Goal: Task Accomplishment & Management: Manage account settings

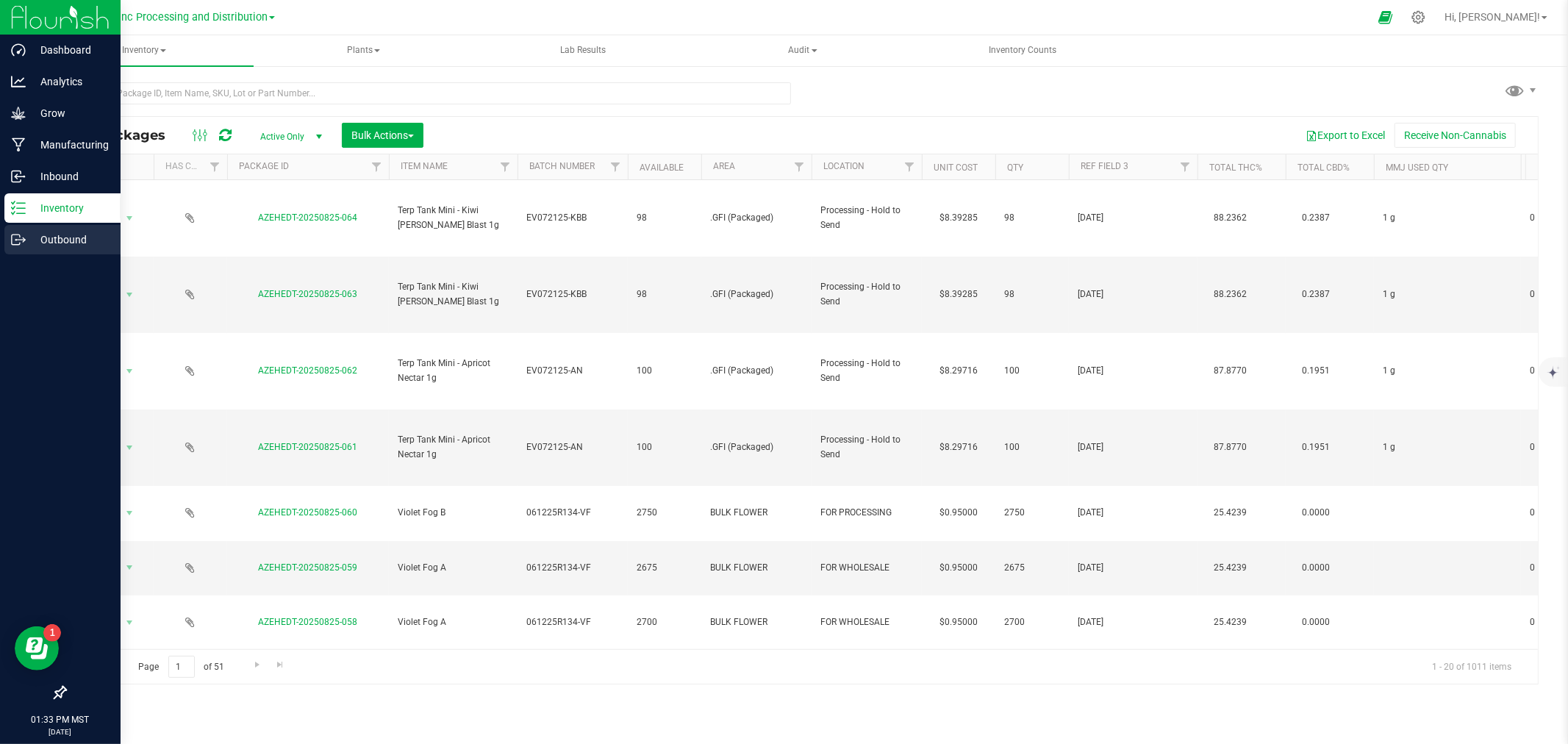
click at [8, 248] on div "Outbound" at bounding box center [61, 240] width 116 height 30
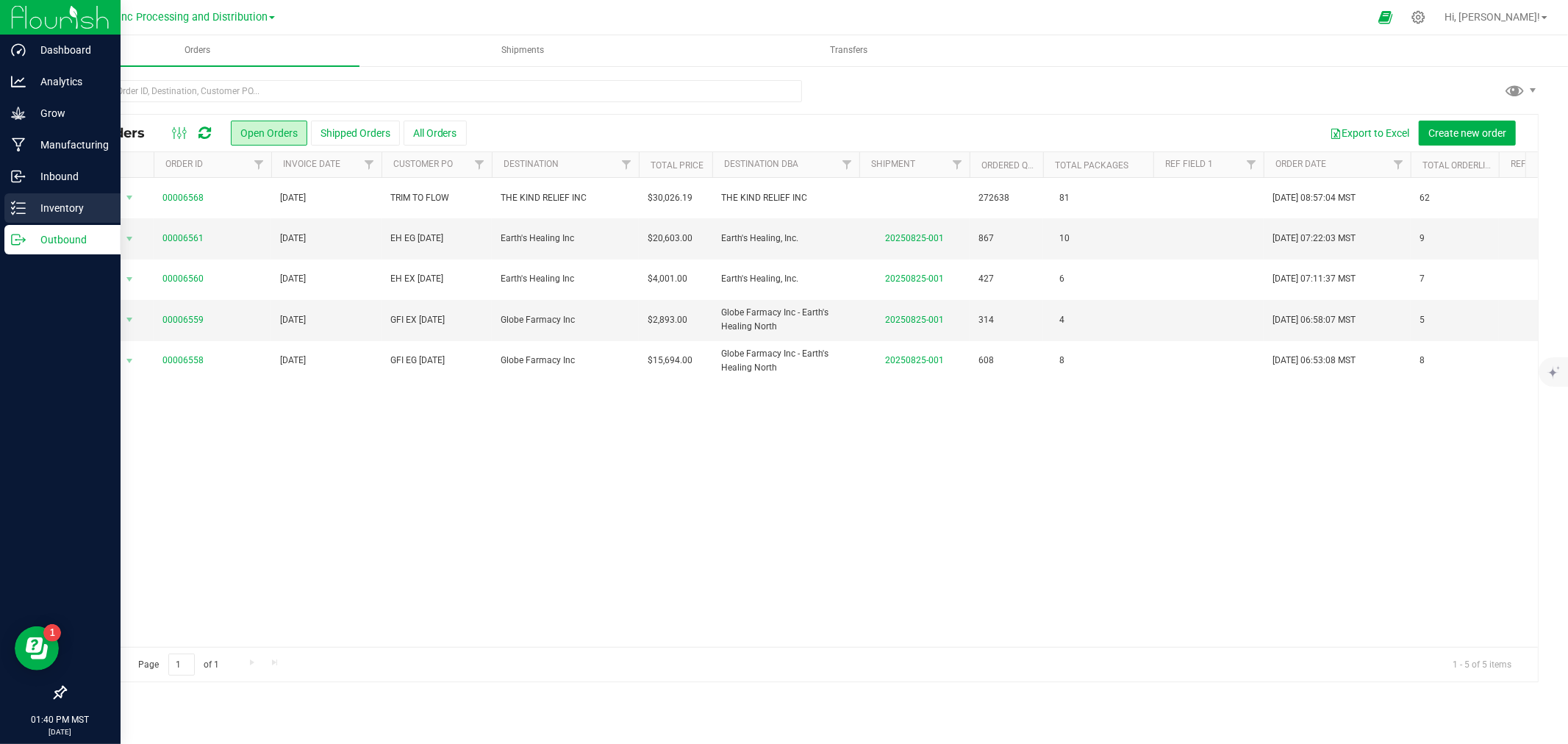
click at [55, 209] on p "Inventory" at bounding box center [69, 208] width 88 height 18
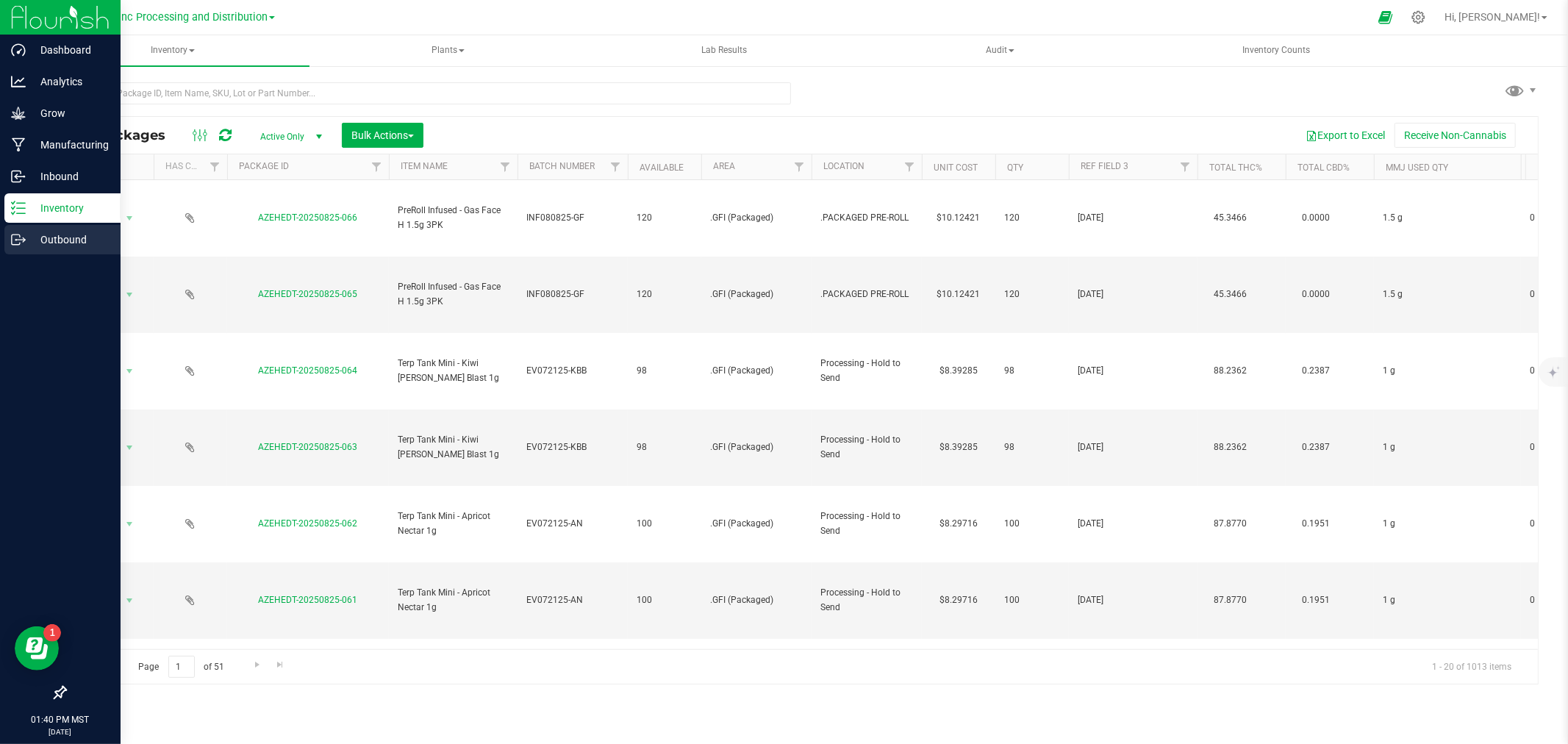
click at [1, 241] on link "Outbound" at bounding box center [60, 241] width 121 height 32
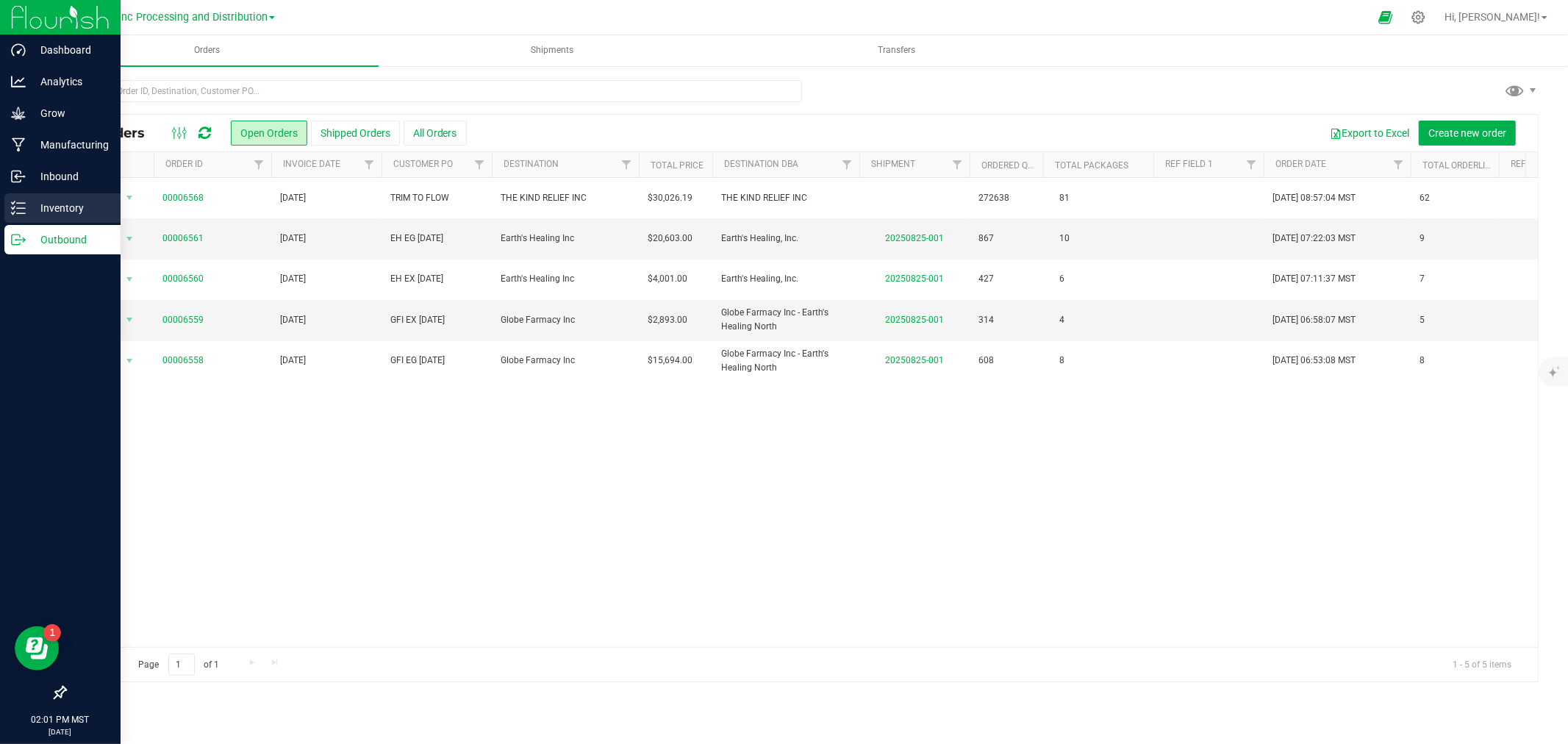
click at [4, 198] on div "Inventory" at bounding box center [61, 208] width 116 height 30
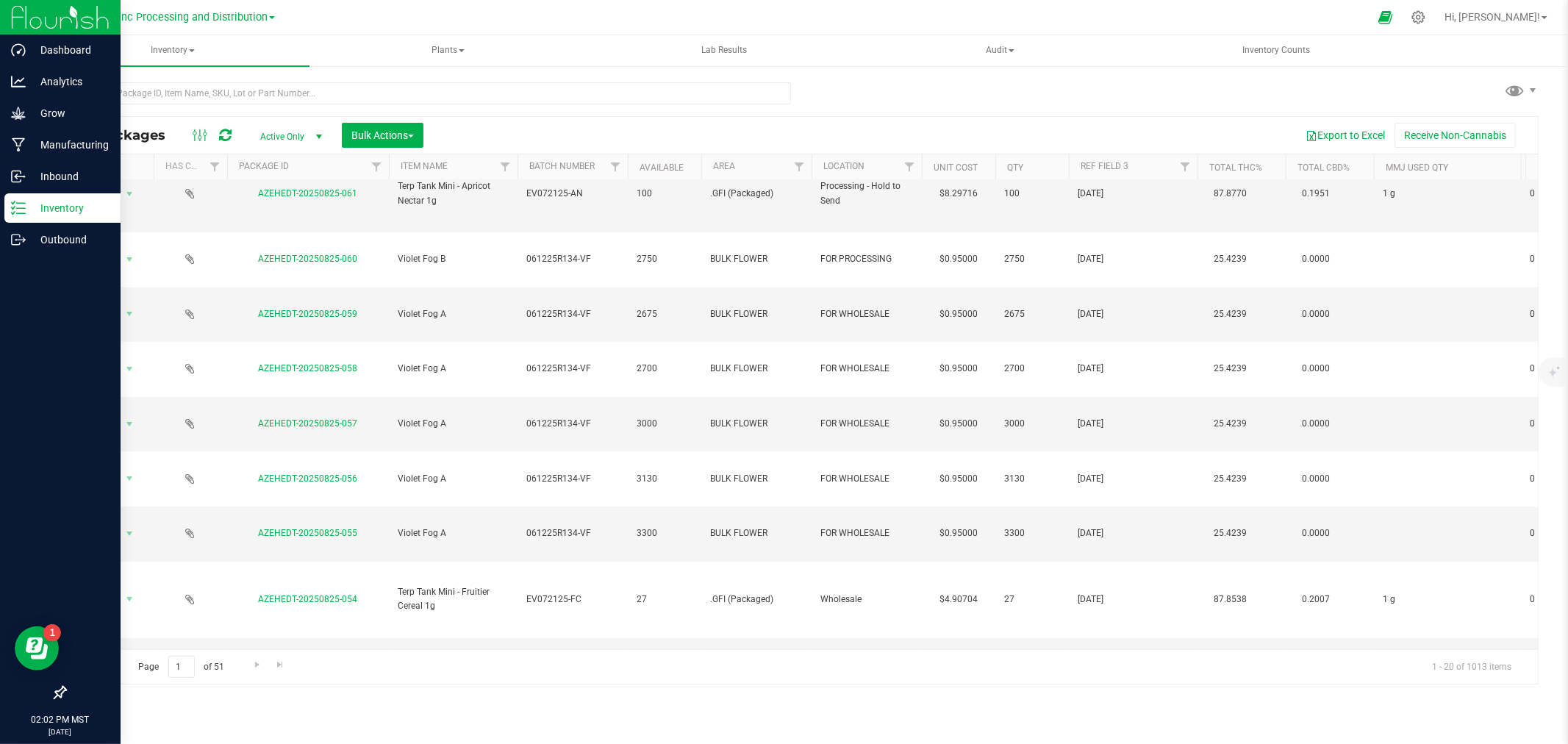
scroll to position [408, 0]
click at [24, 241] on icon at bounding box center [18, 240] width 15 height 15
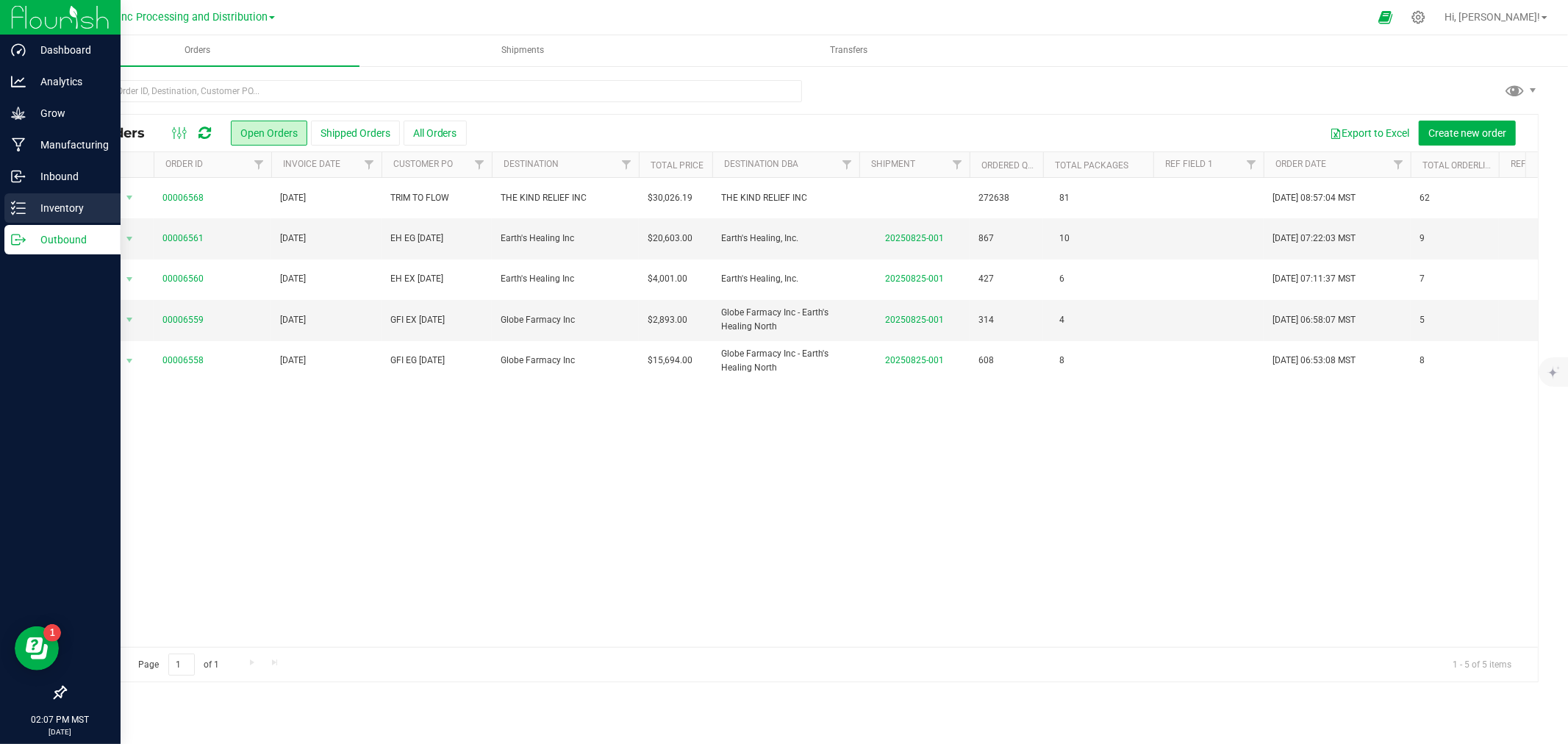
click at [50, 222] on div "Inventory" at bounding box center [61, 208] width 116 height 30
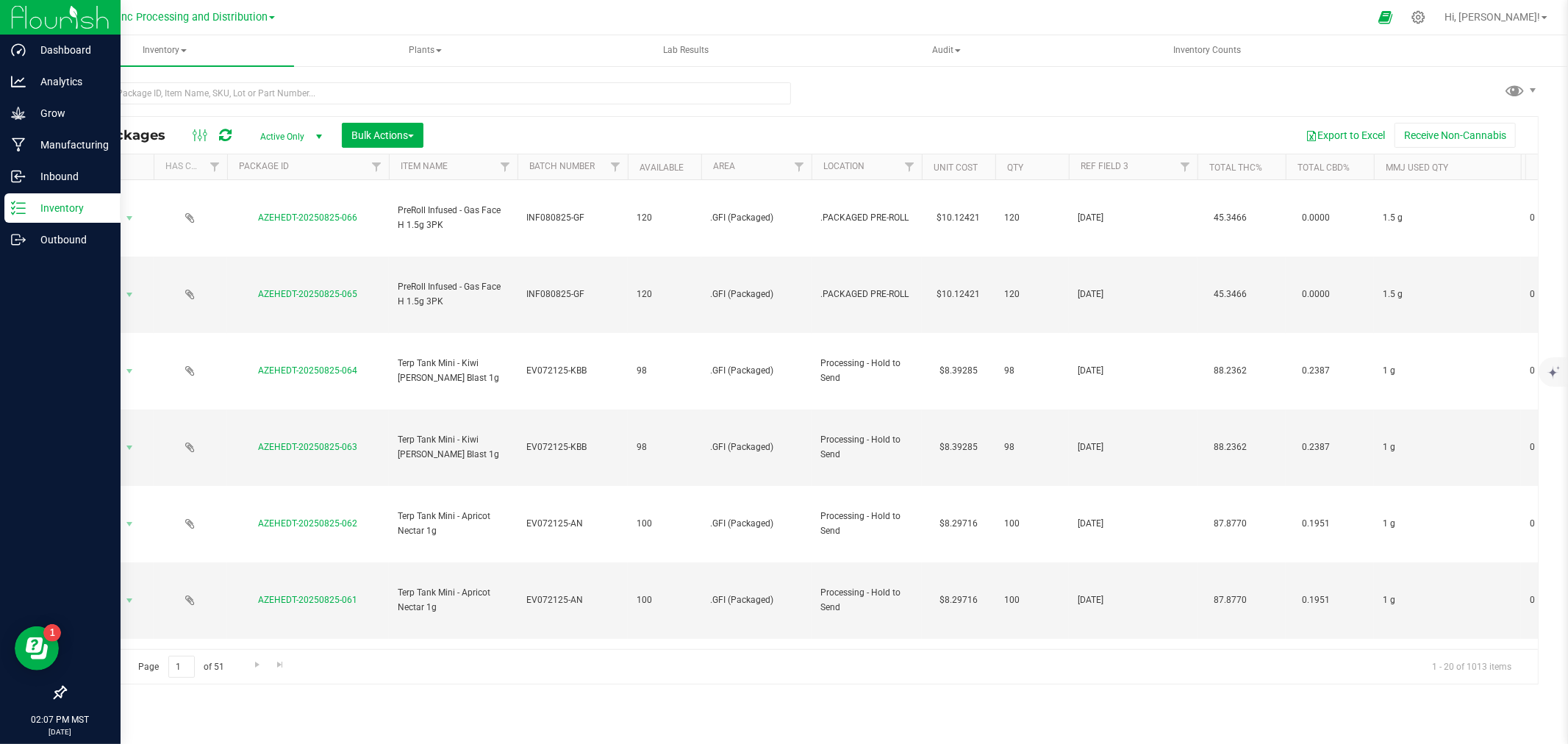
click at [59, 217] on div "Inventory" at bounding box center [61, 208] width 116 height 30
click at [58, 239] on p "Outbound" at bounding box center [69, 240] width 88 height 18
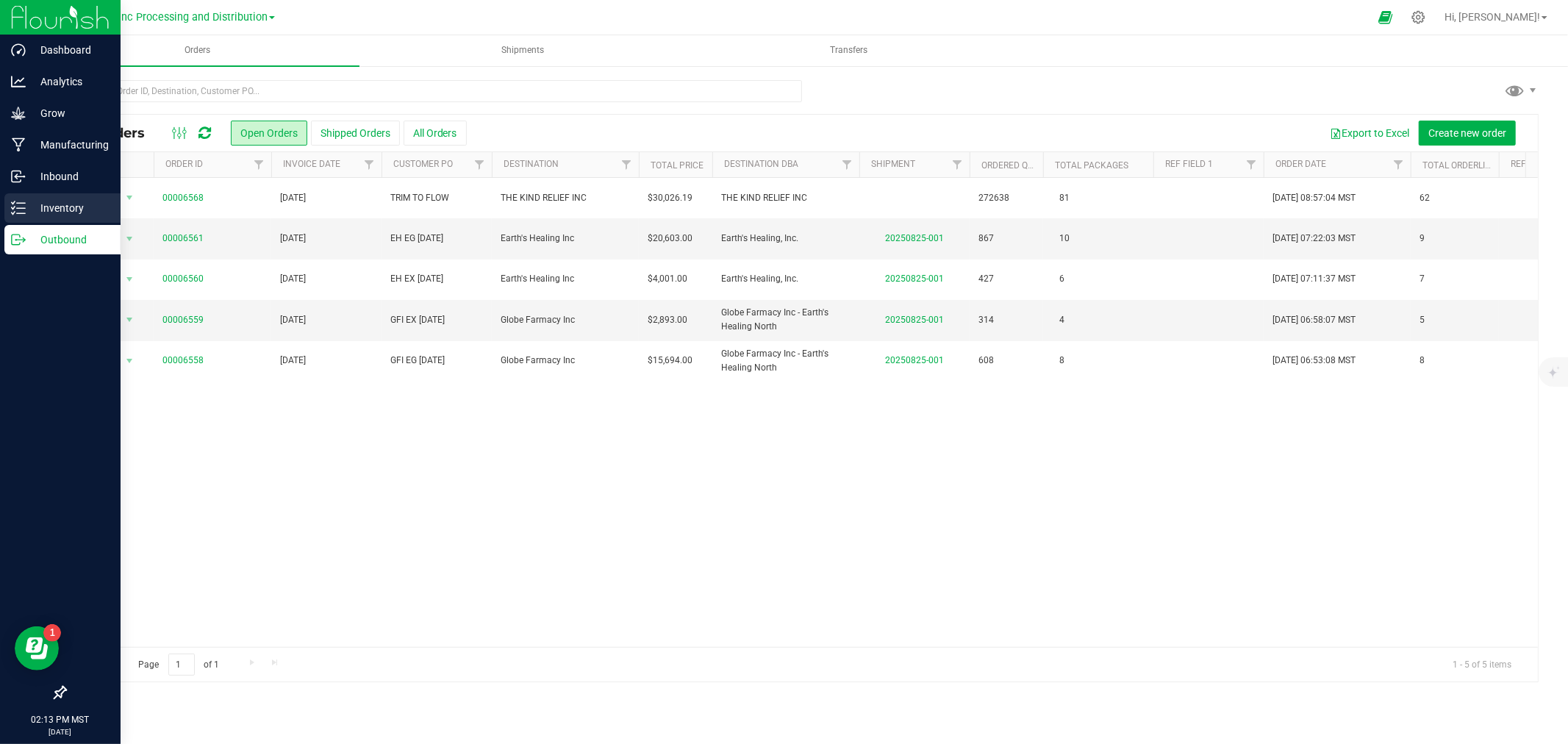
click at [16, 206] on icon at bounding box center [18, 208] width 15 height 15
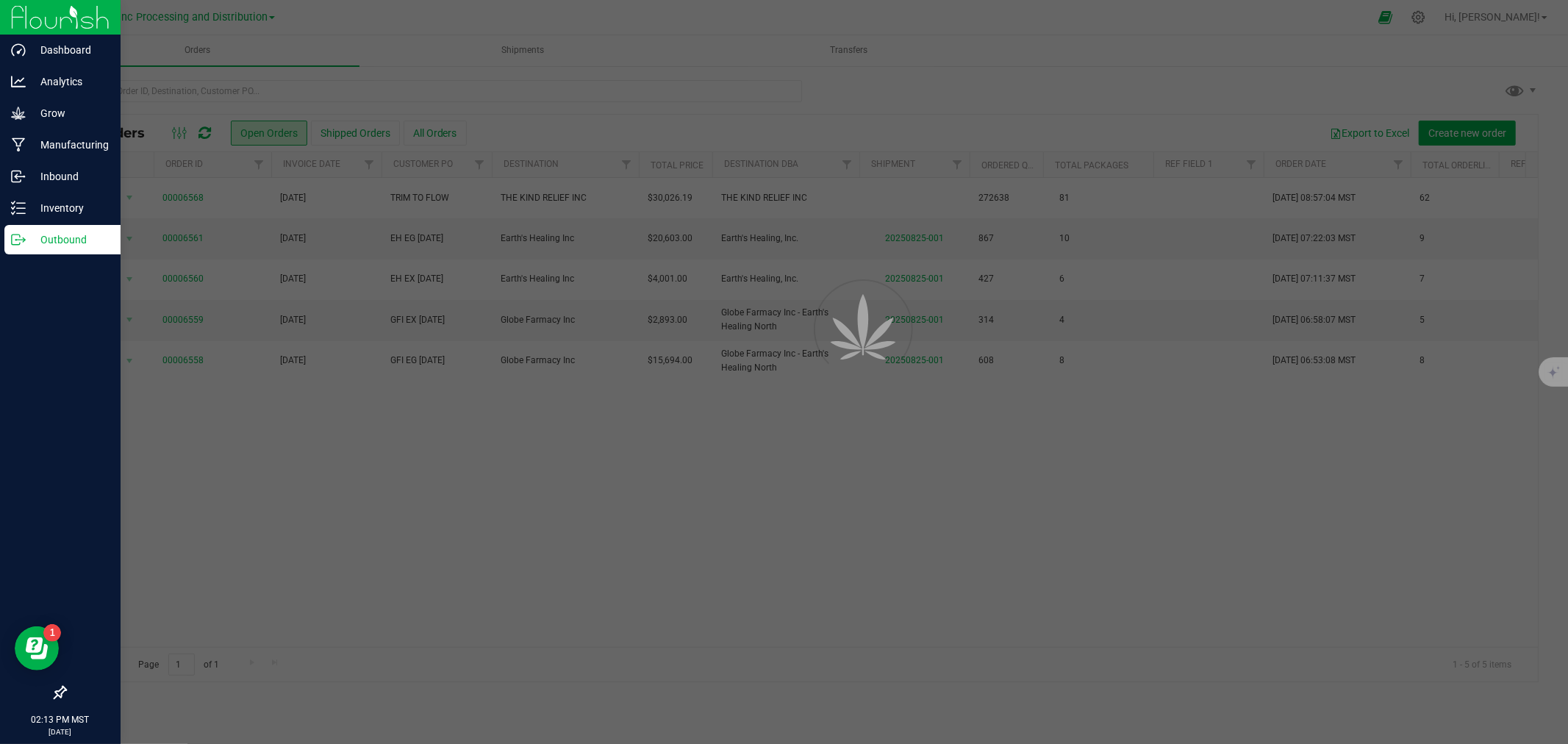
click at [218, 79] on div at bounding box center [784, 372] width 1568 height 744
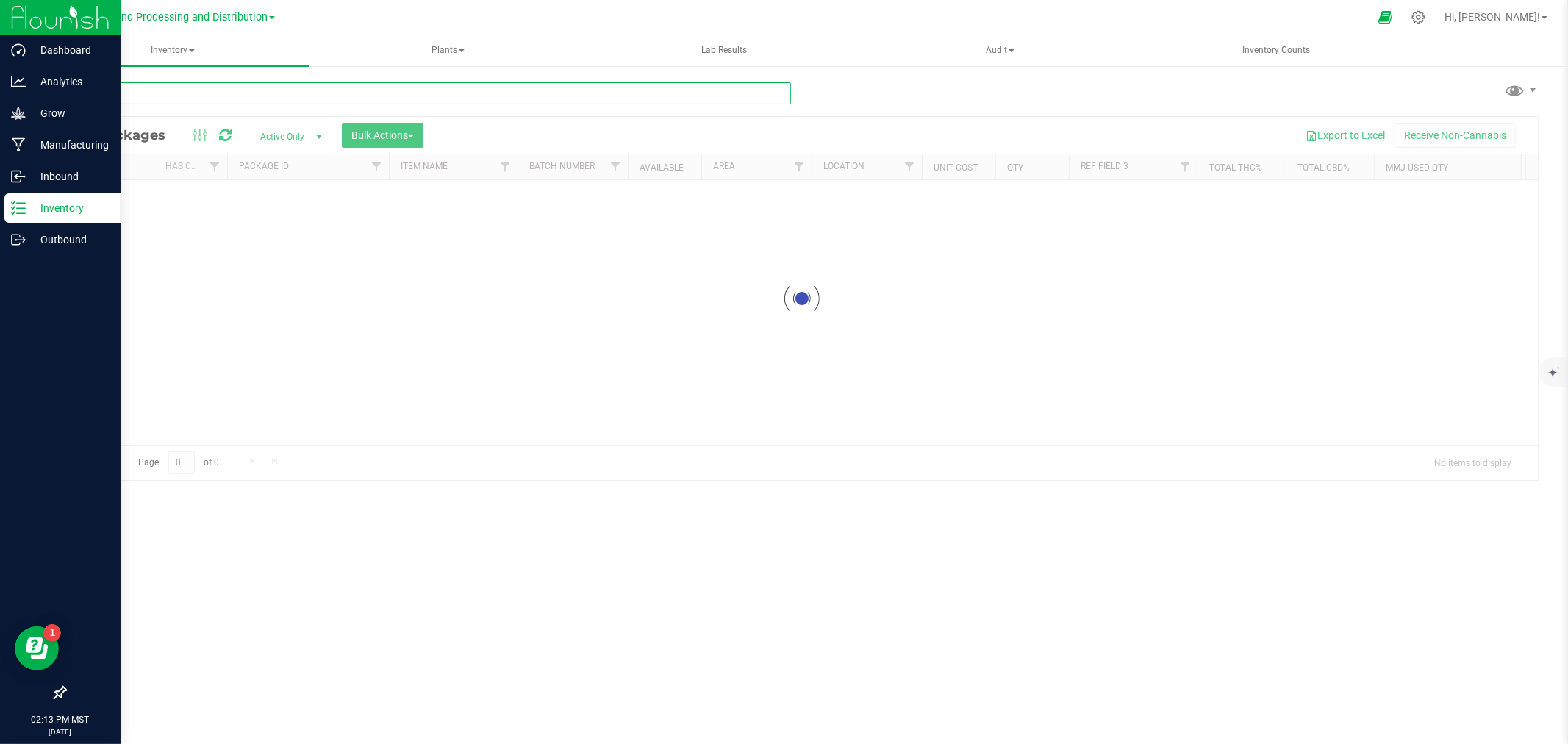
click at [211, 94] on input "text" at bounding box center [427, 93] width 726 height 22
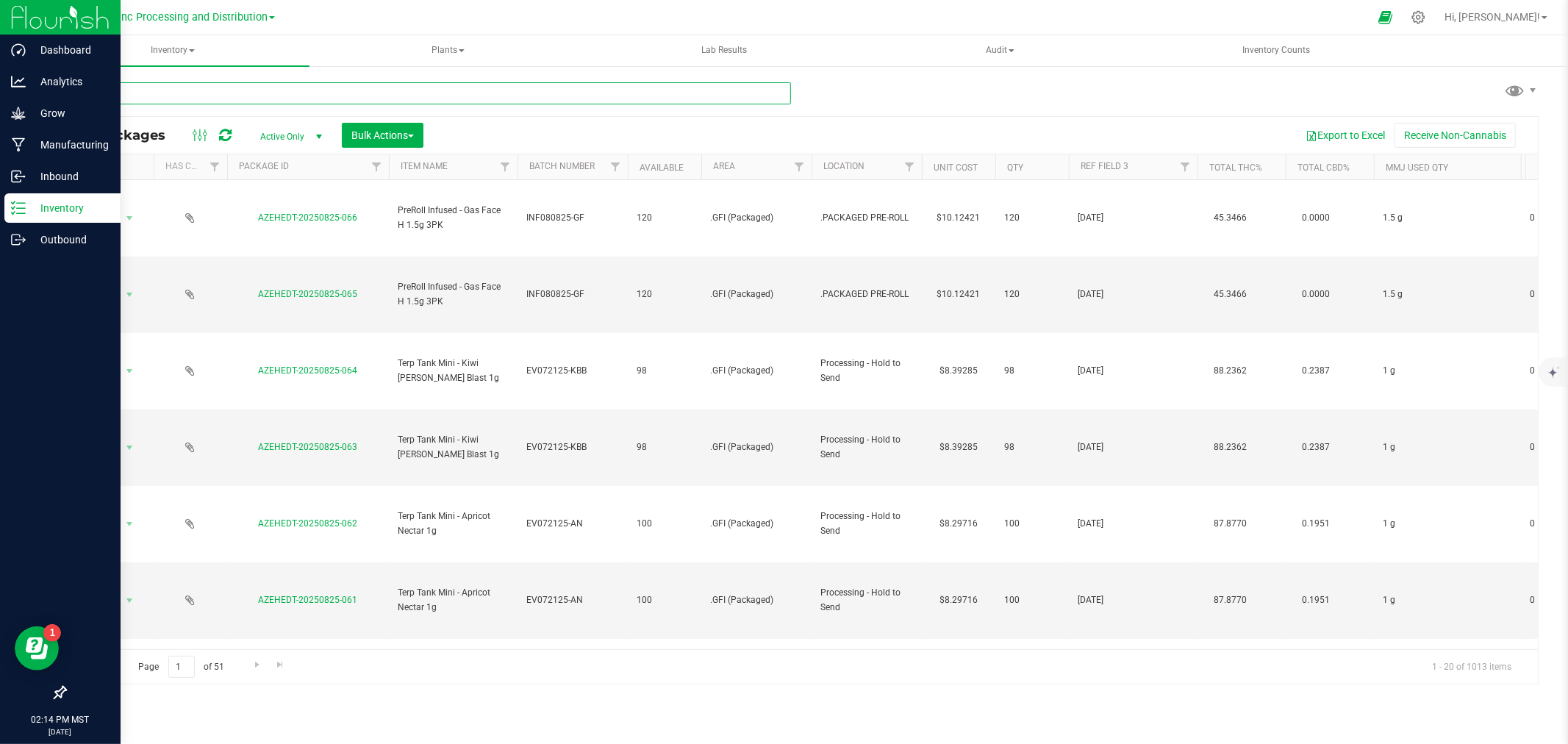
type input "bulk lhr"
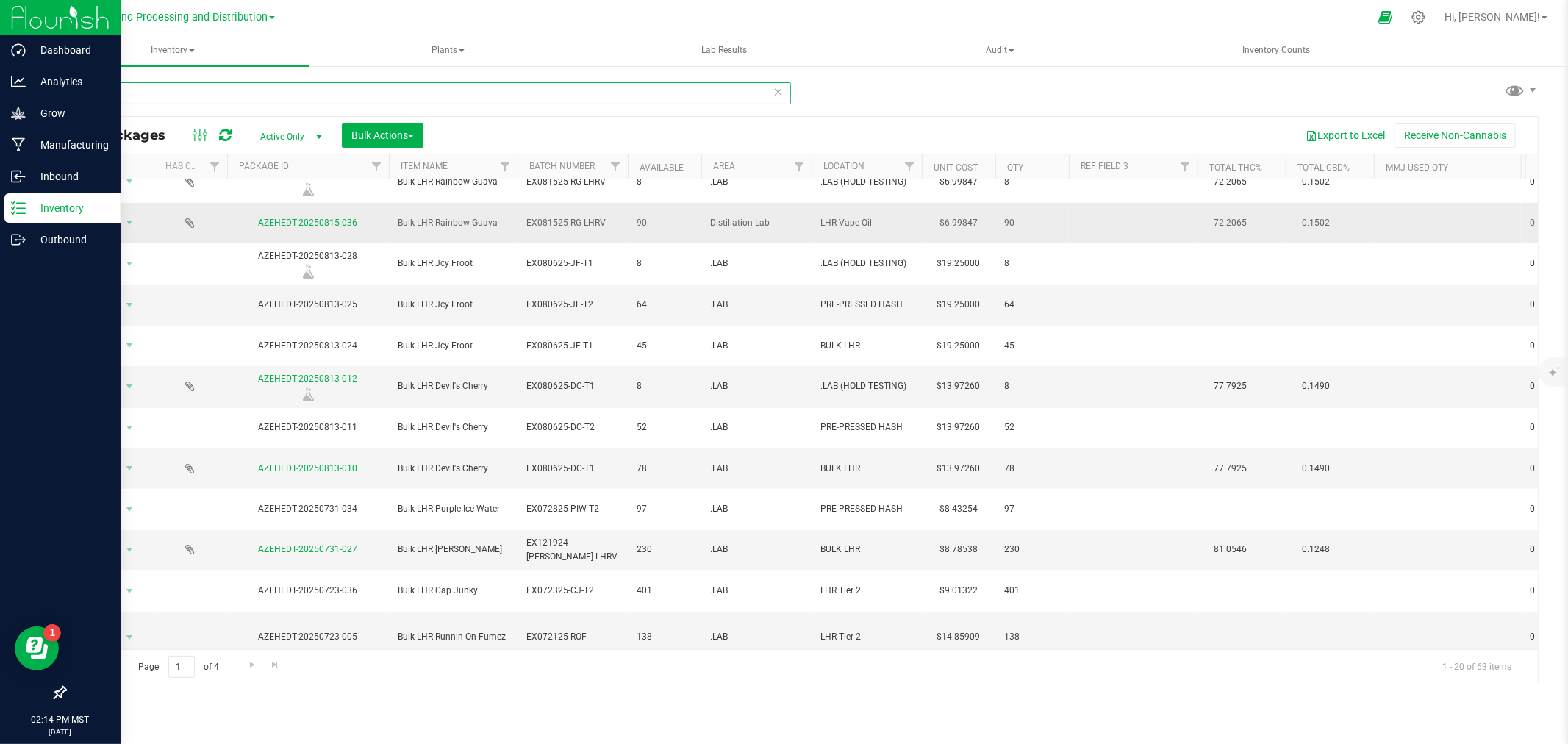
scroll to position [292, 0]
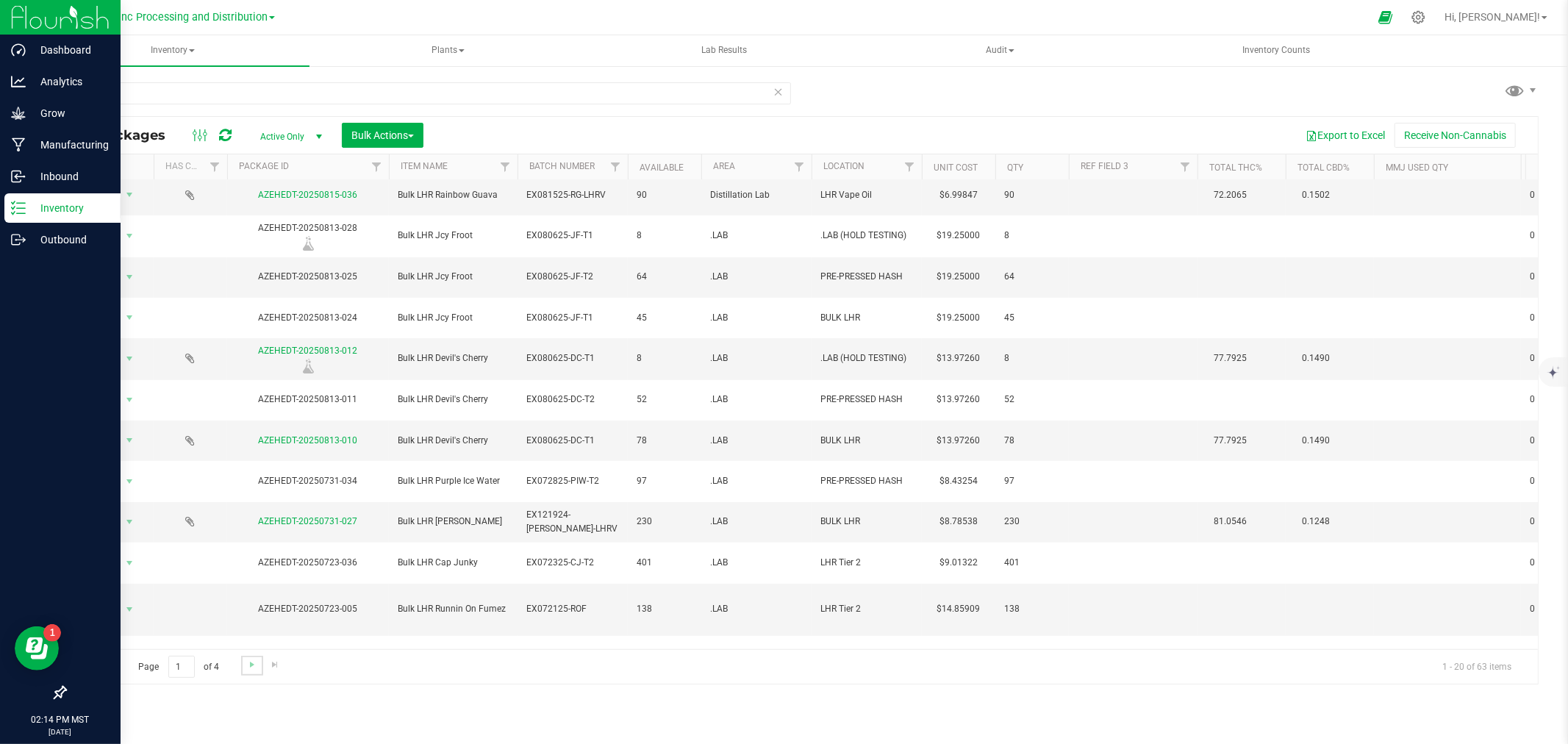
click at [244, 670] on link "Go to the next page" at bounding box center [252, 666] width 22 height 20
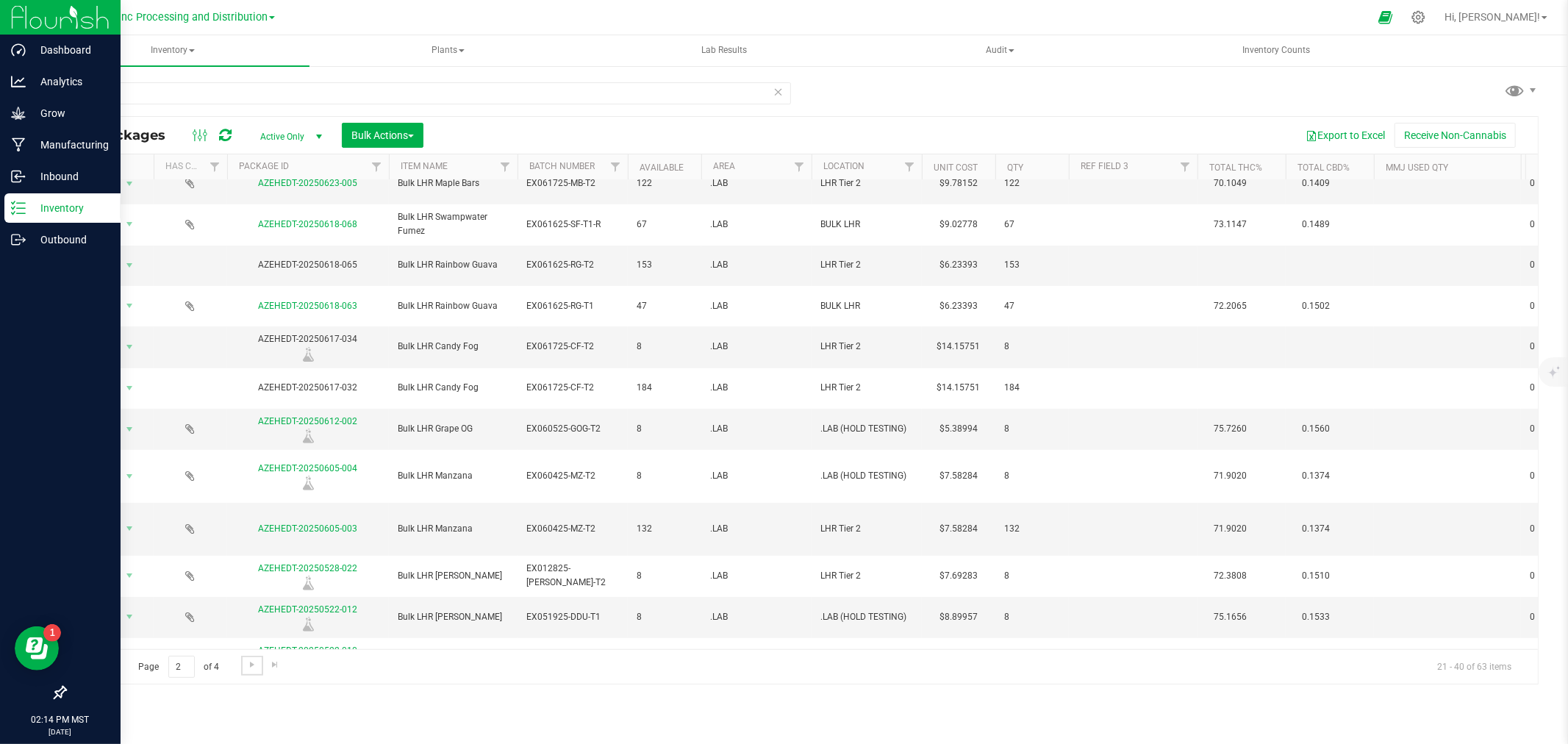
scroll to position [378, 0]
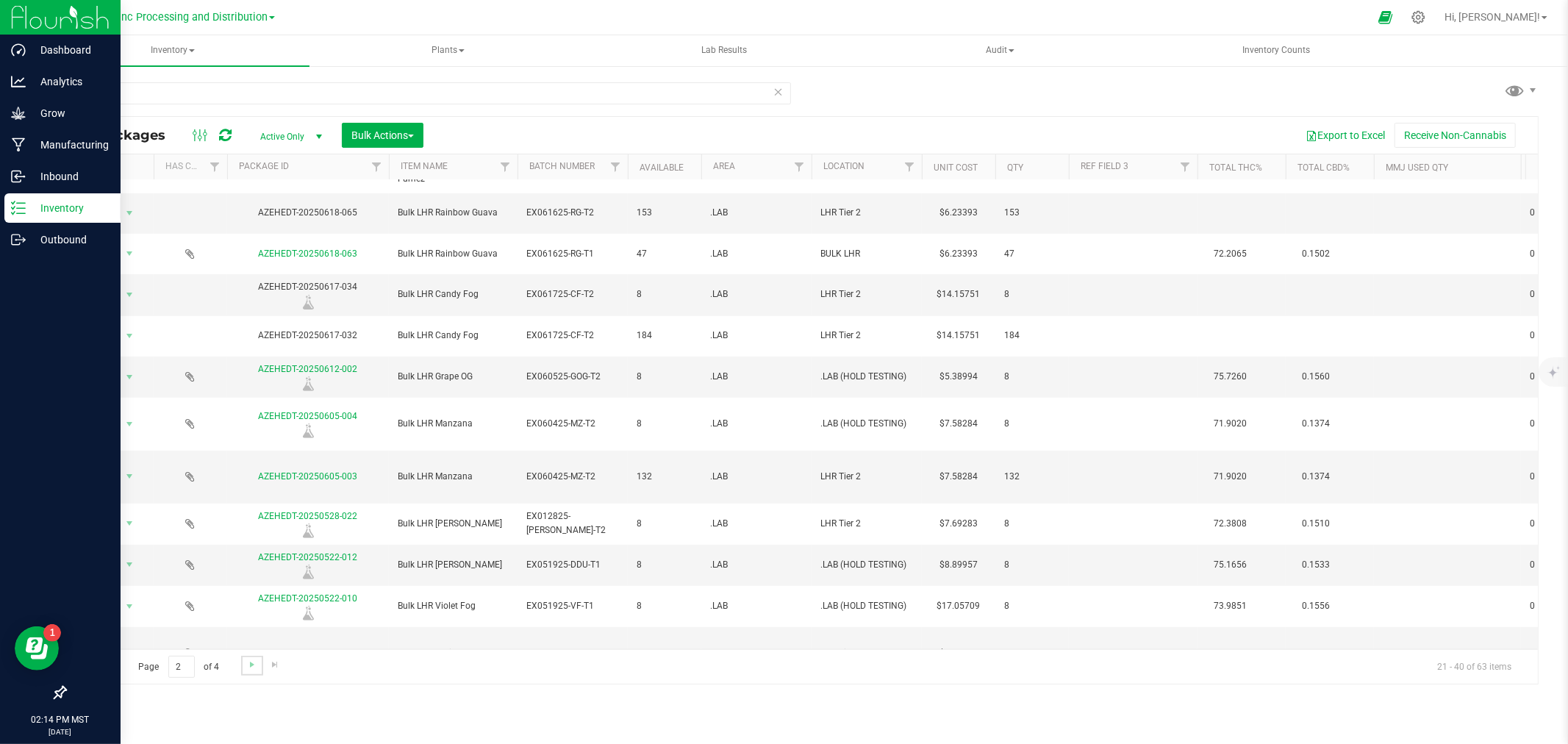
click at [241, 670] on link "Go to the next page" at bounding box center [252, 666] width 22 height 20
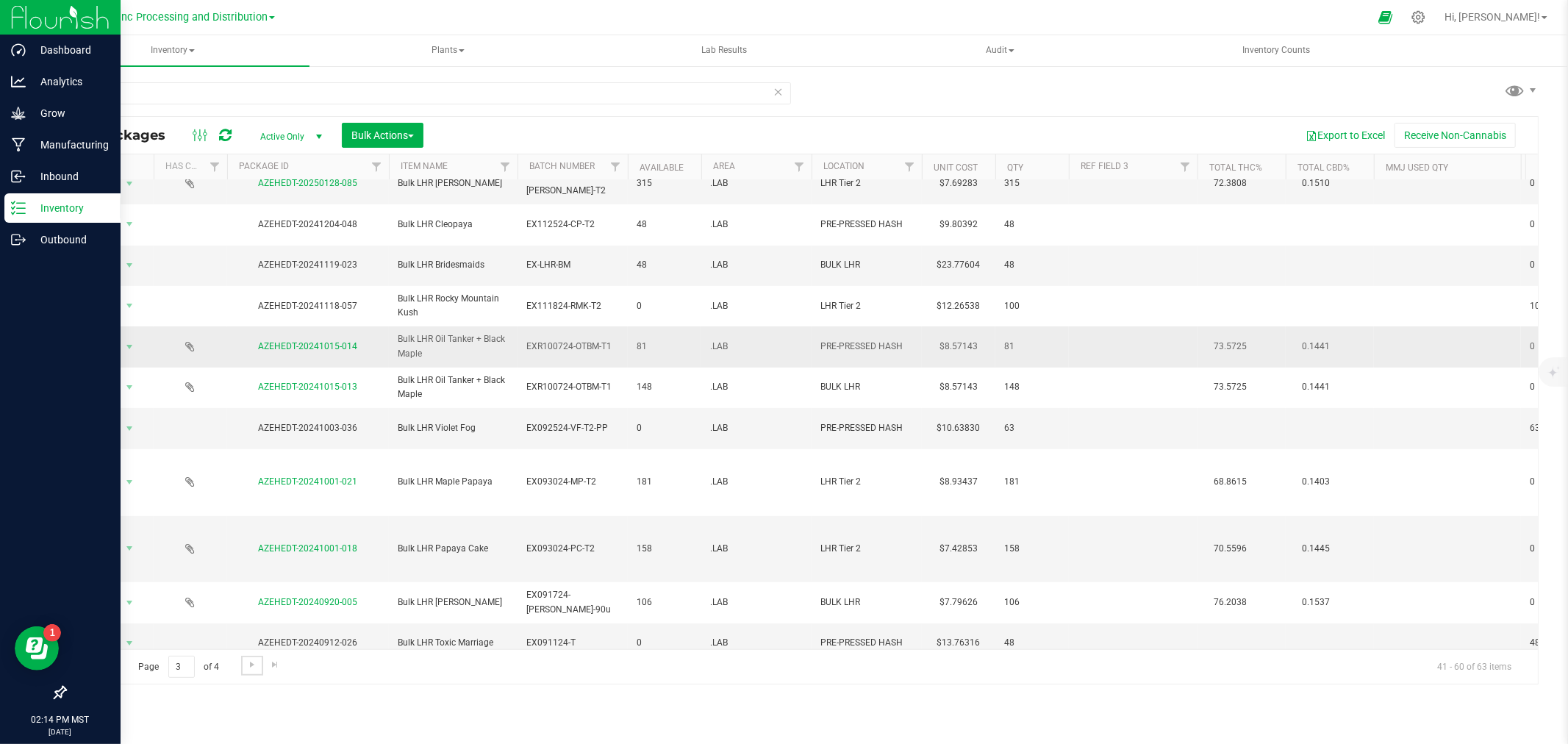
scroll to position [375, 0]
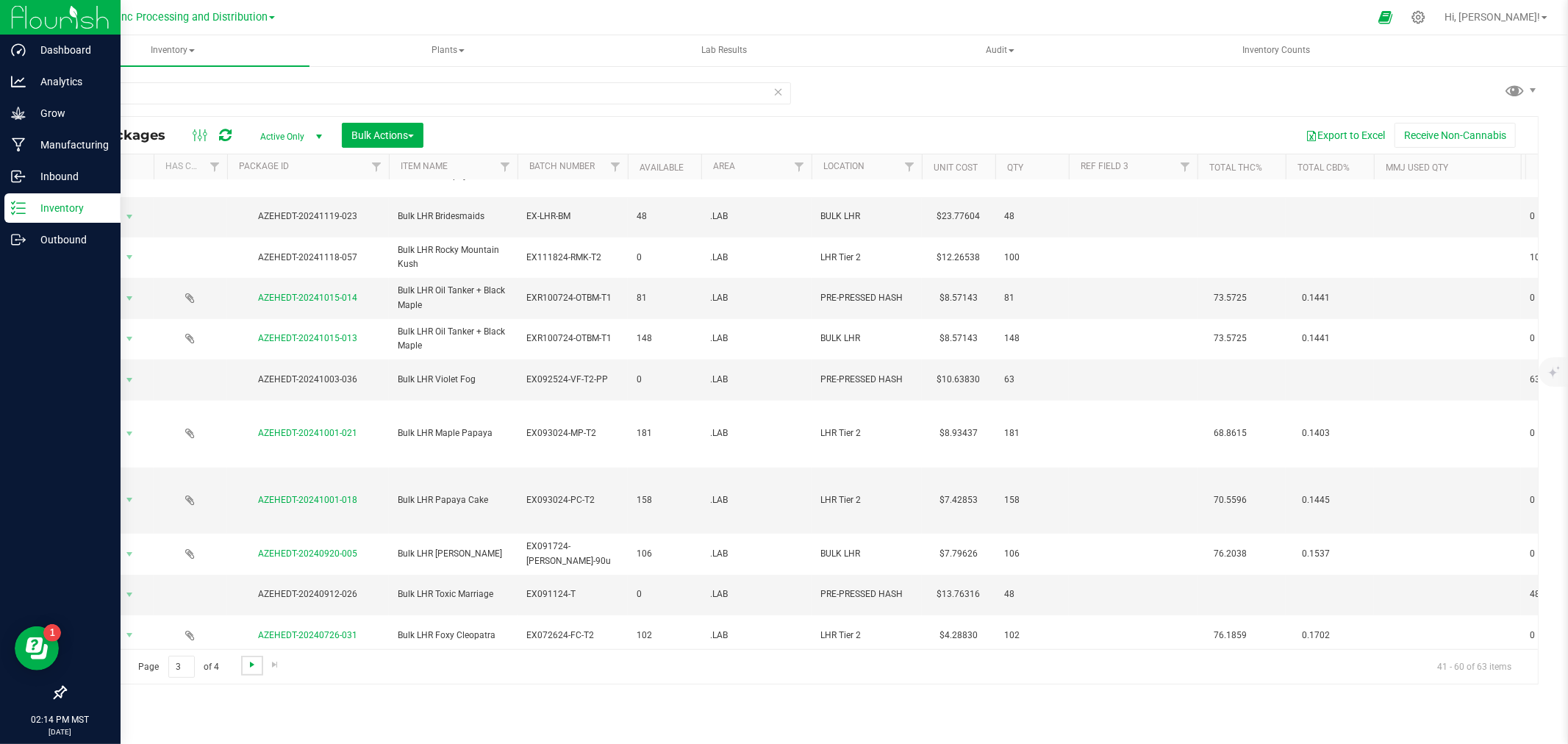
click at [252, 664] on span "Go to the next page" at bounding box center [253, 665] width 12 height 12
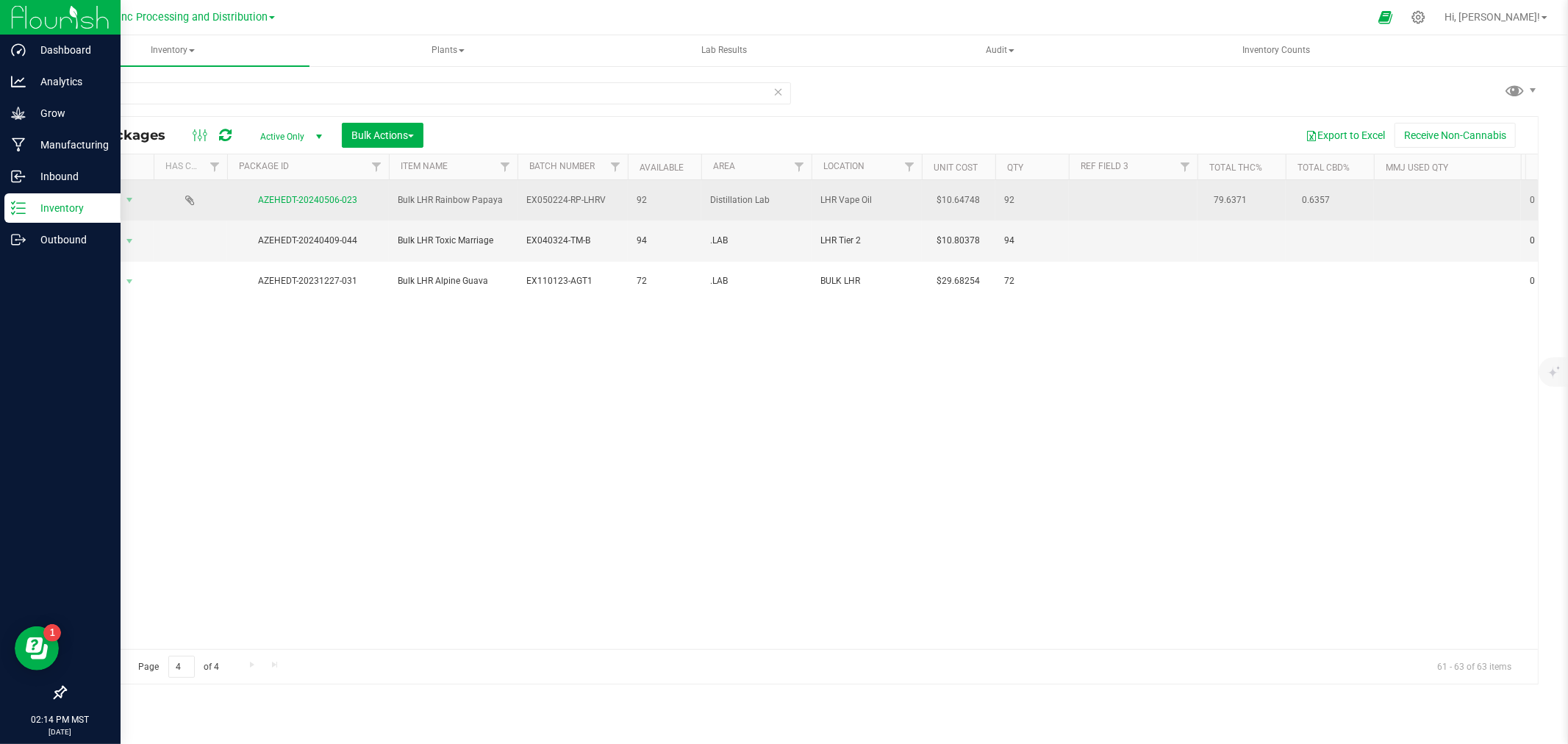
drag, startPoint x: 671, startPoint y: 200, endPoint x: 616, endPoint y: 201, distance: 55.0
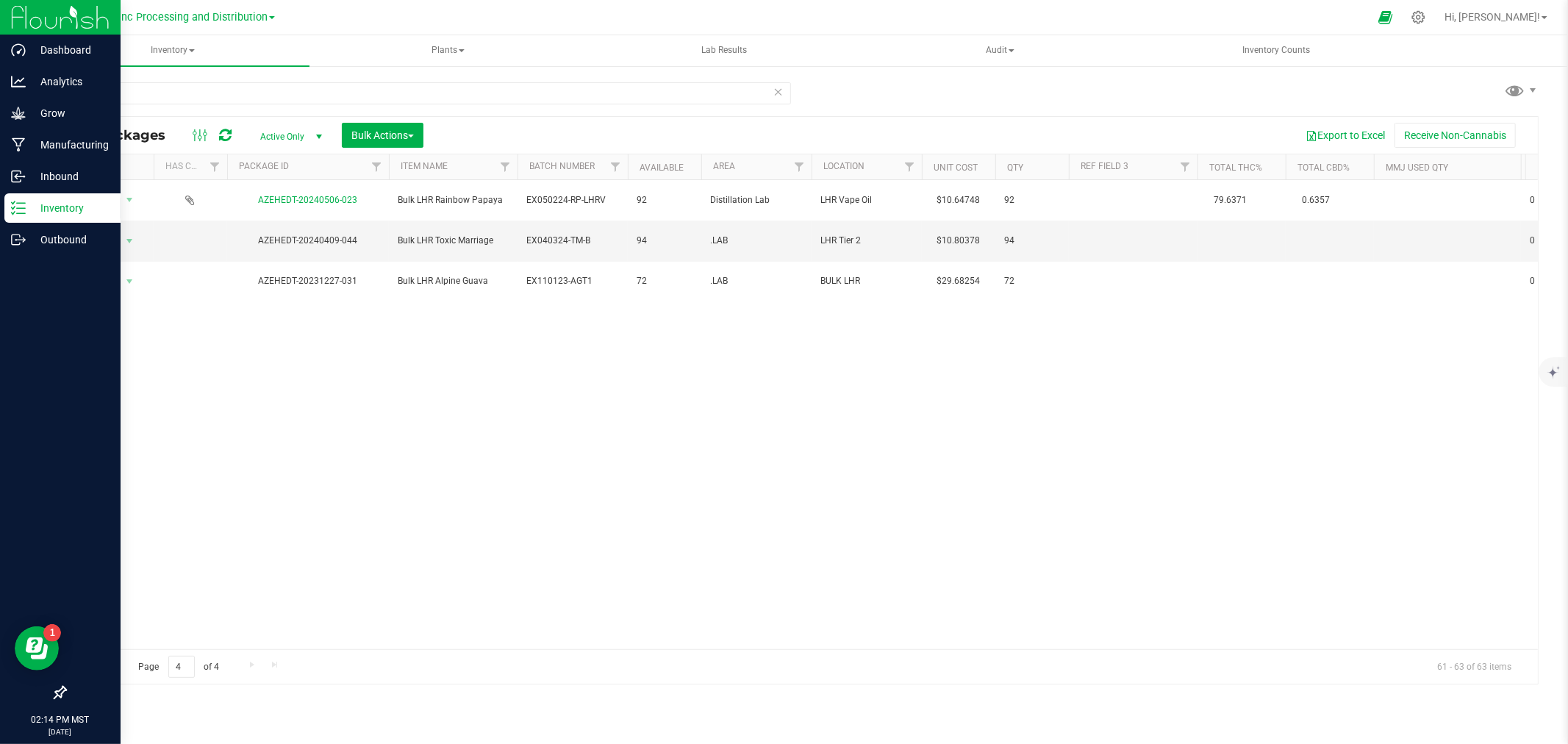
click at [755, 476] on div "Action Action Adjust qty Create package Edit attributes Global inventory Locate…" at bounding box center [801, 415] width 1473 height 470
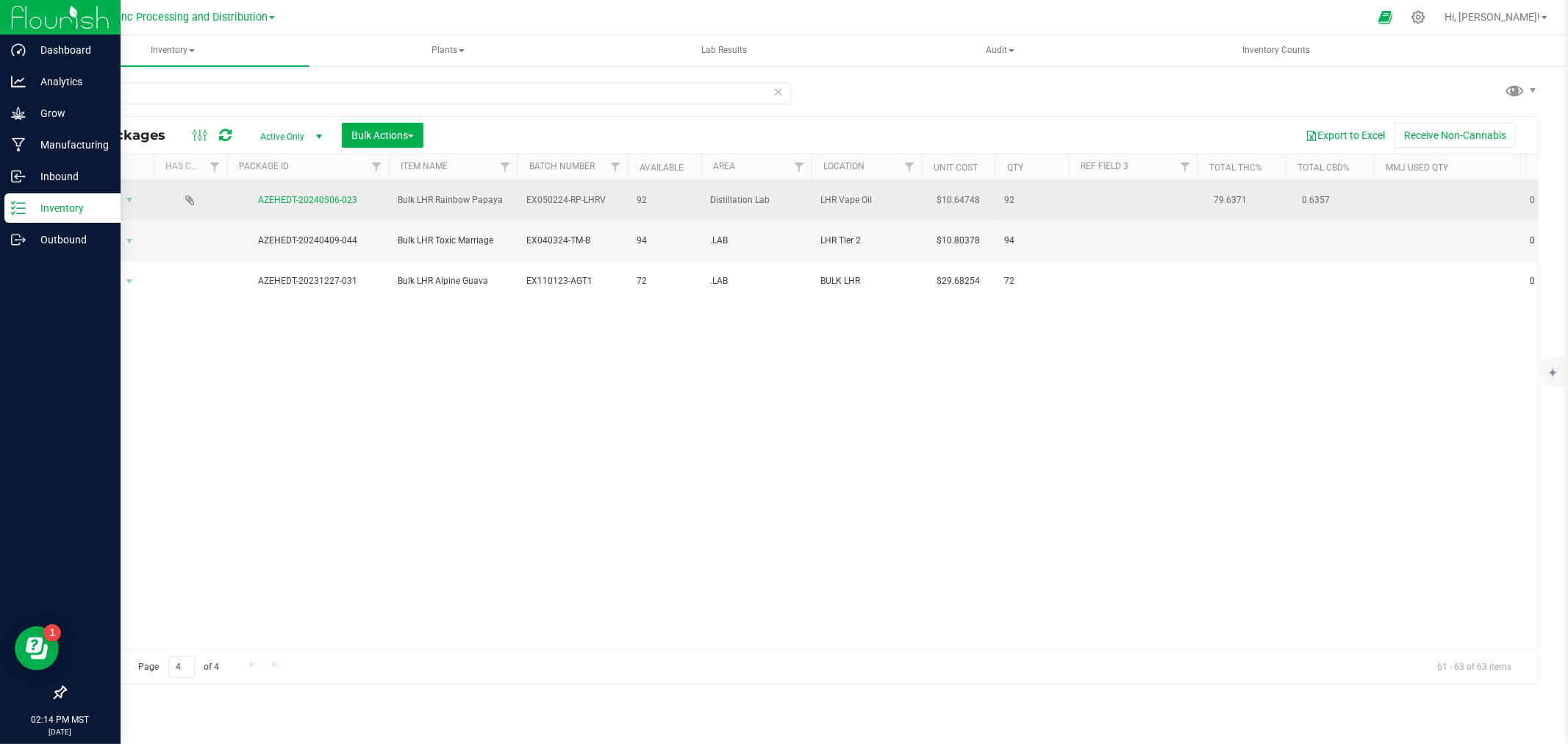
click at [121, 198] on span "select" at bounding box center [130, 200] width 19 height 21
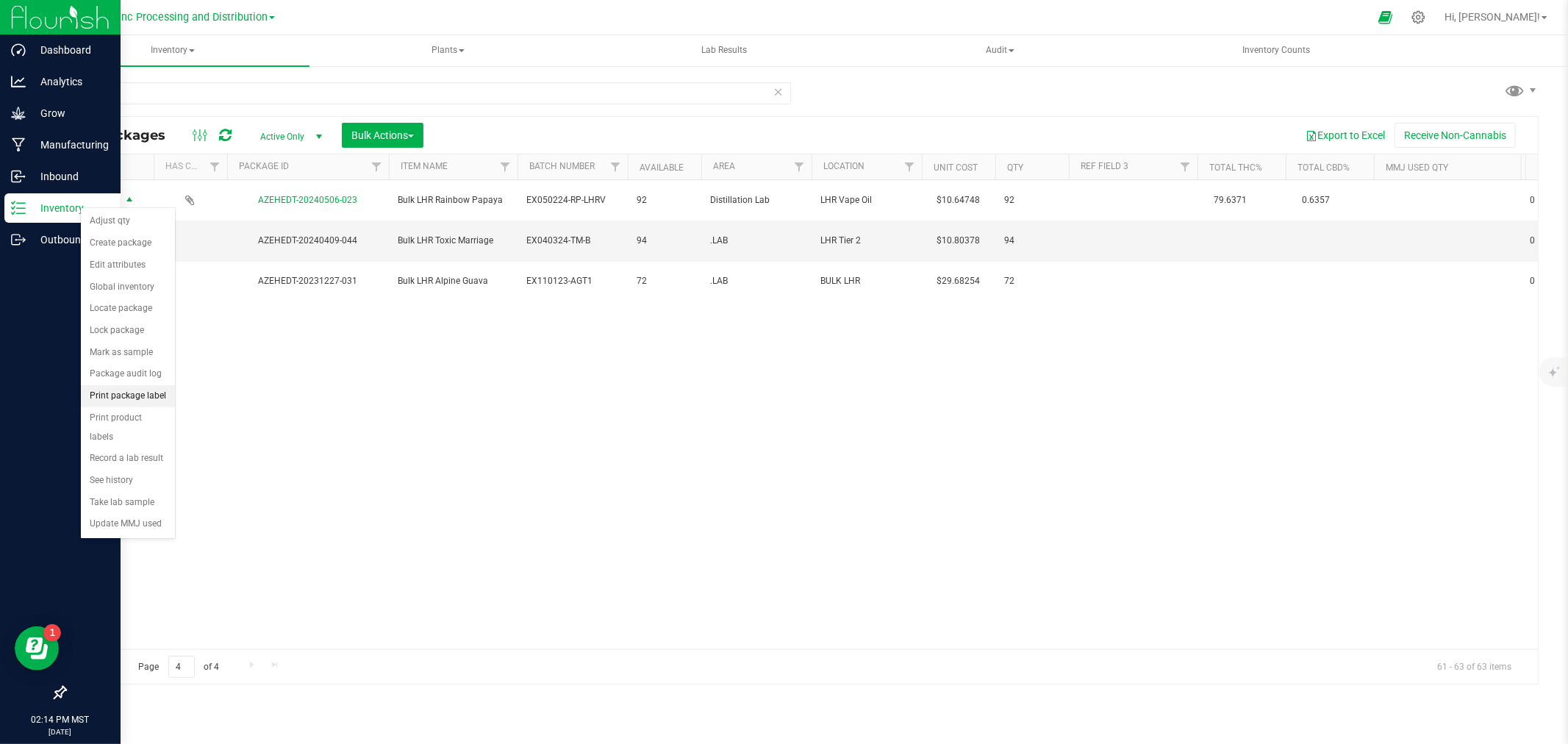
click at [164, 401] on li "Print package label" at bounding box center [128, 396] width 94 height 22
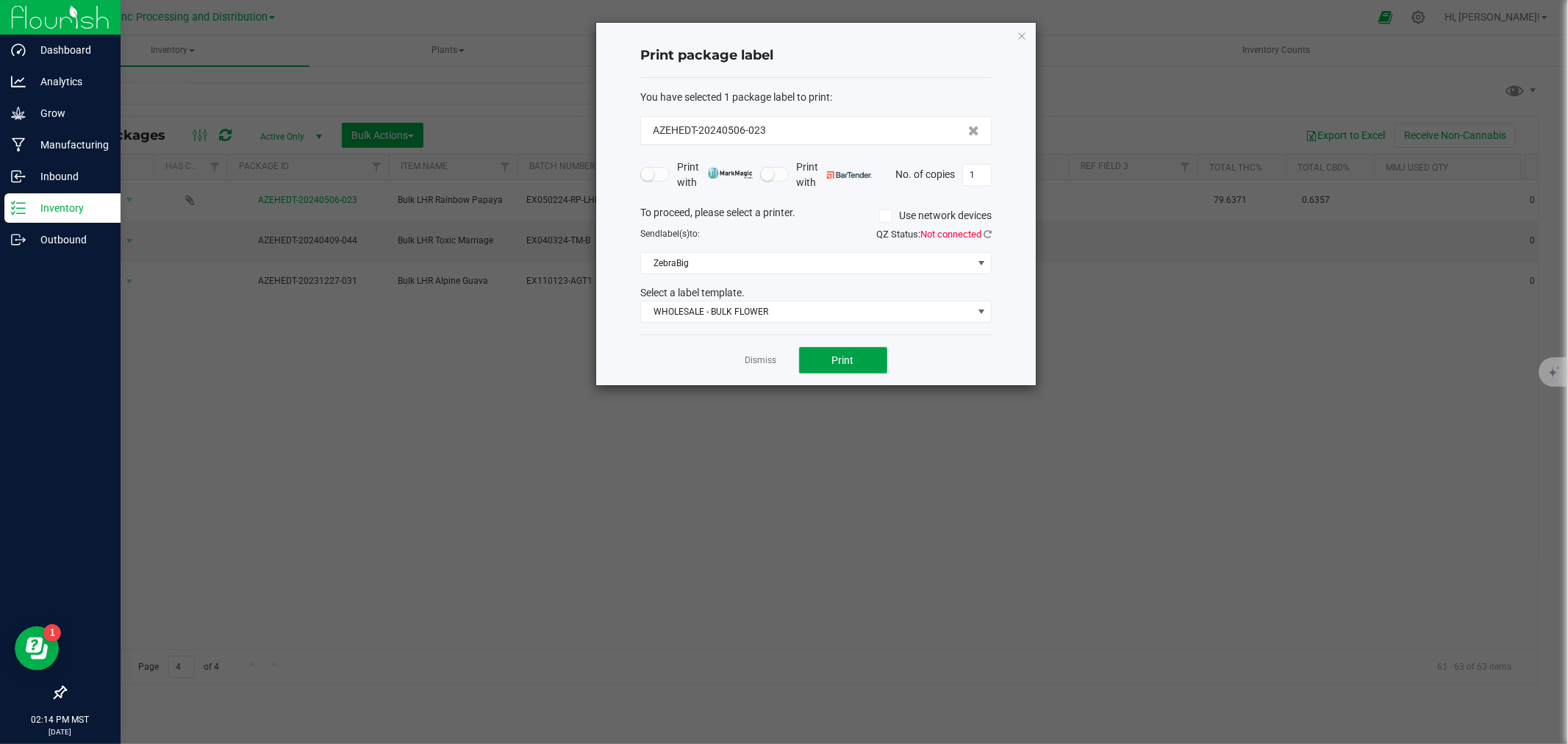
click at [820, 361] on button "Print" at bounding box center [843, 360] width 88 height 27
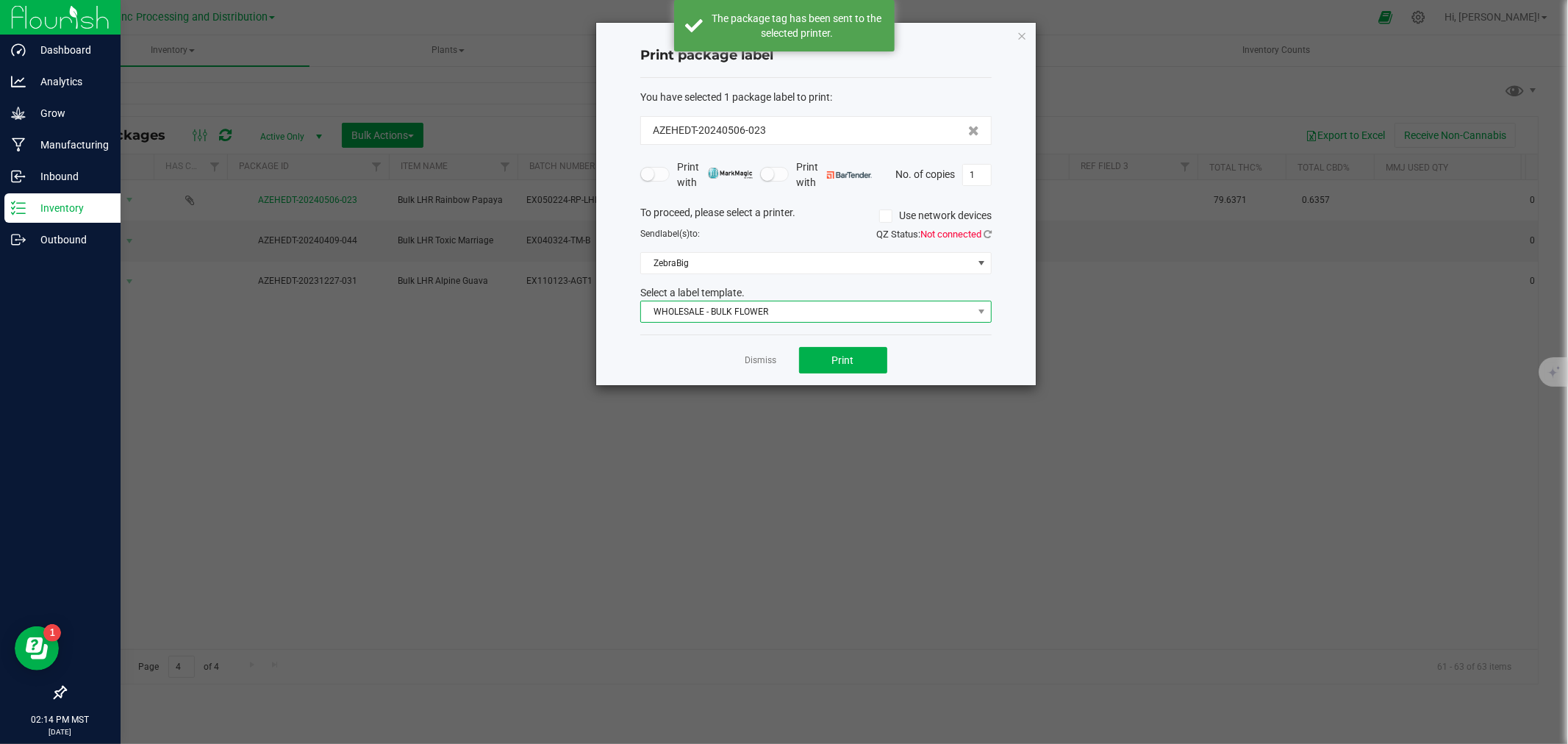
click at [741, 306] on span "WHOLESALE - BULK FLOWER" at bounding box center [806, 311] width 332 height 21
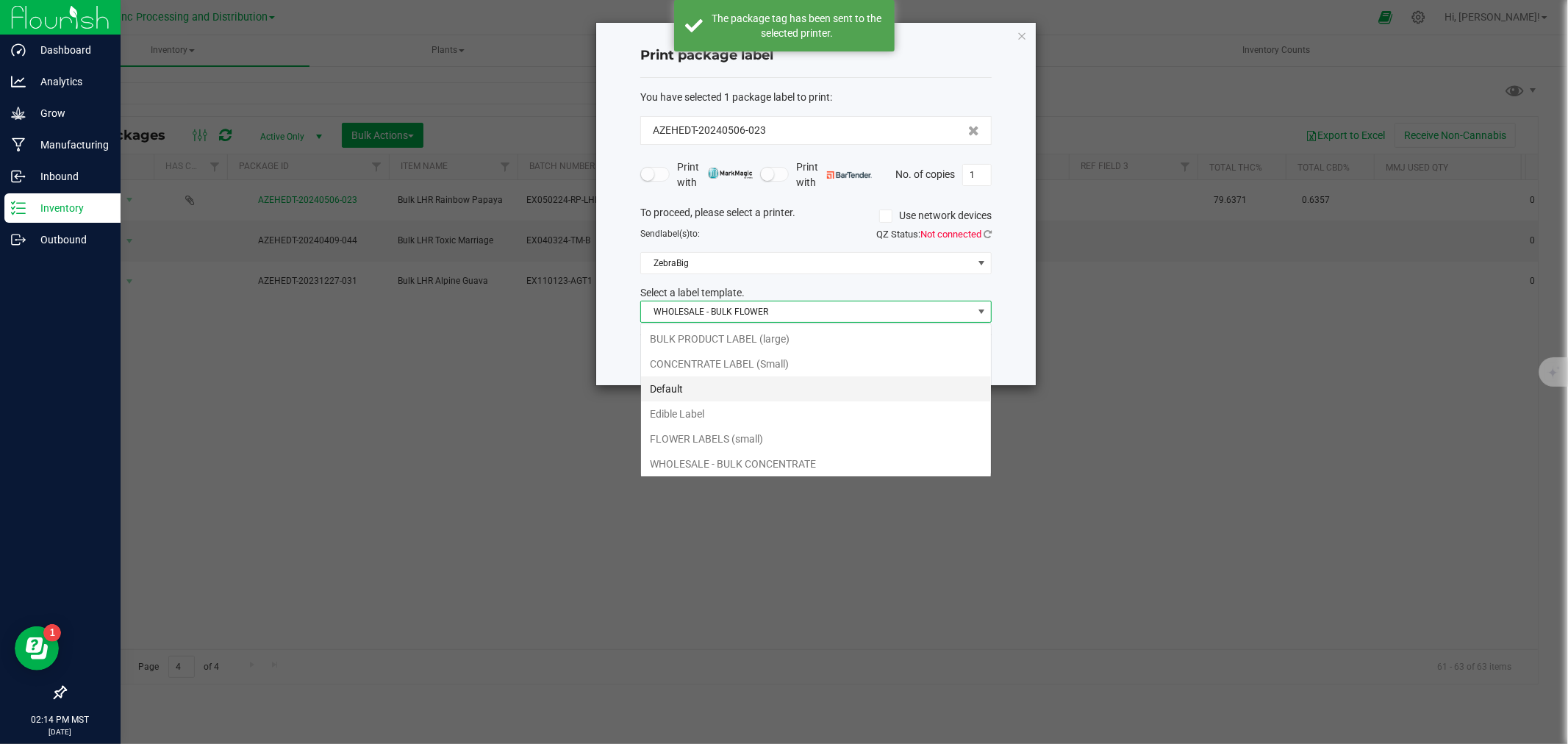
scroll to position [22, 351]
click at [738, 336] on li "CONCENTRATE LABEL (Small)" at bounding box center [815, 336] width 350 height 25
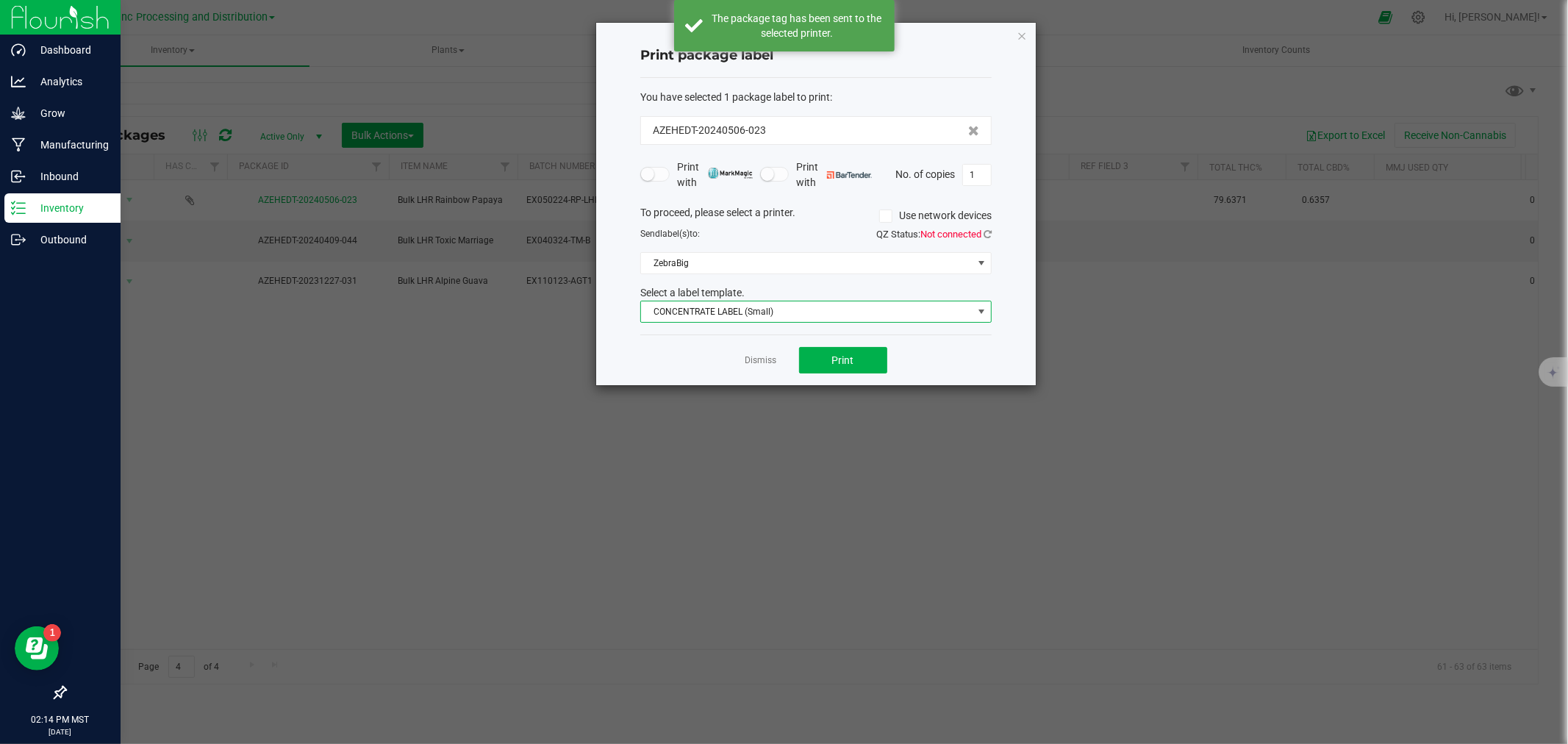
click at [739, 313] on span "CONCENTRATE LABEL (Small)" at bounding box center [806, 311] width 332 height 21
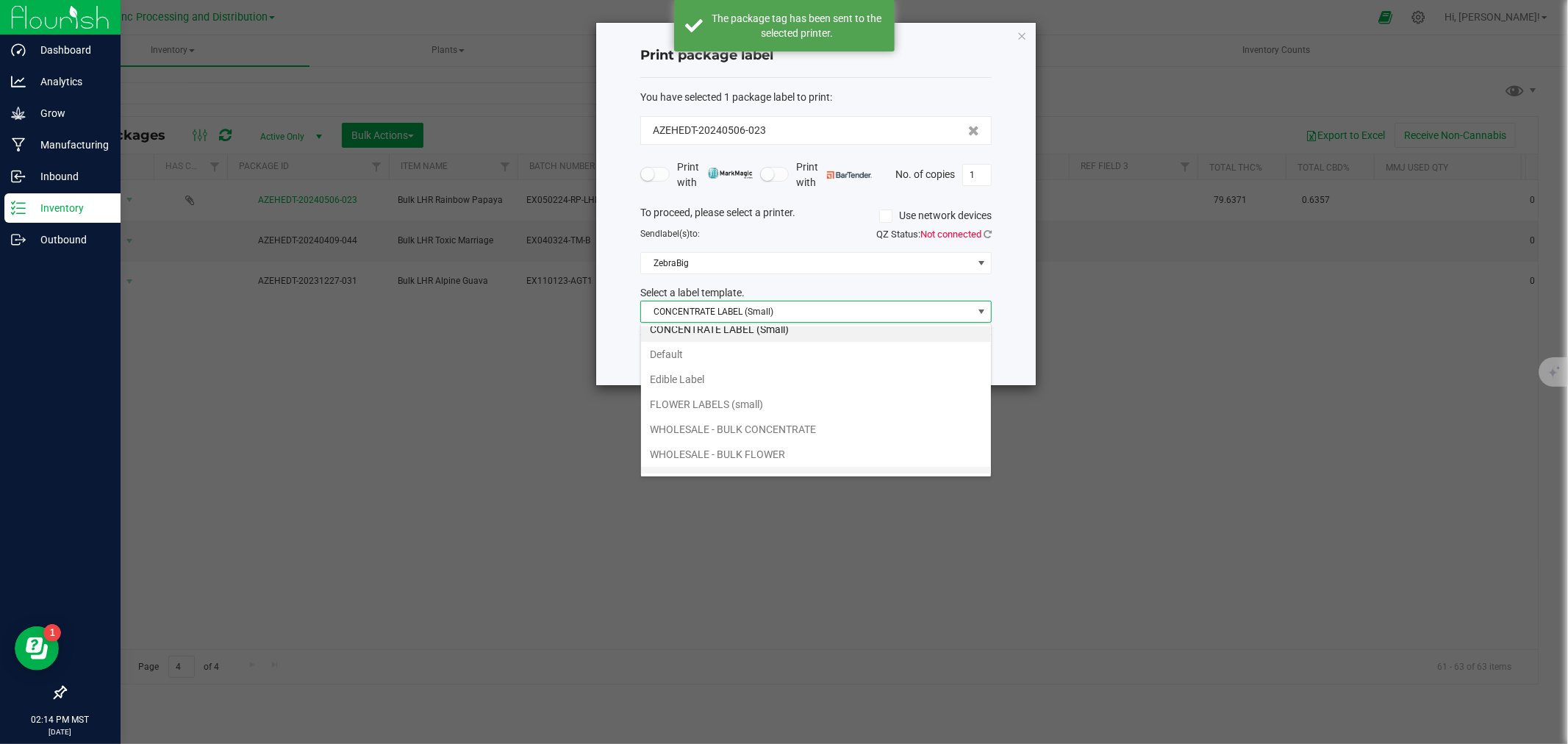
scroll to position [53, 0]
click at [732, 409] on li "WHOLESALE - BULK CONCENTRATE" at bounding box center [815, 410] width 350 height 25
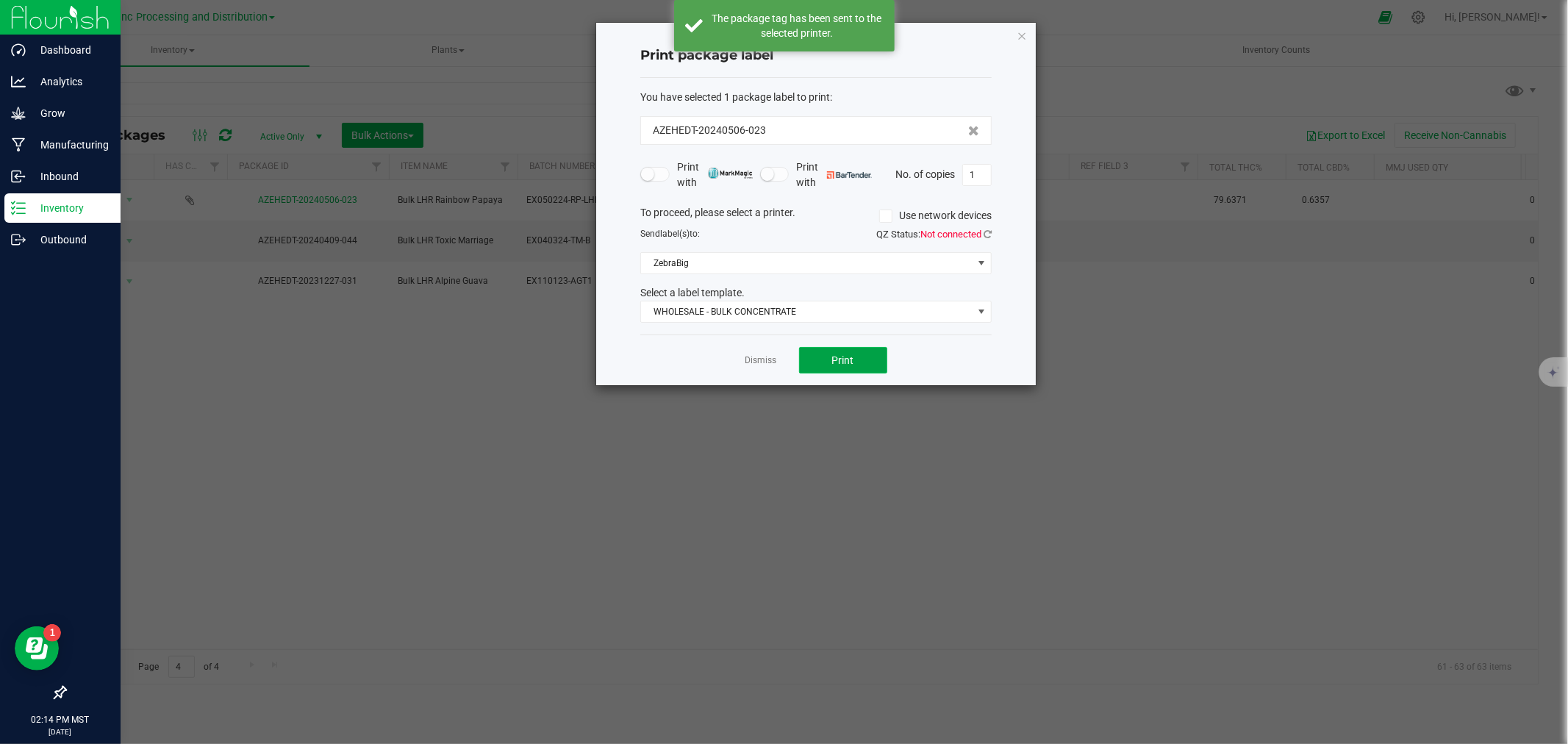
click at [864, 371] on button "Print" at bounding box center [843, 360] width 88 height 27
click at [748, 366] on link "Dismiss" at bounding box center [762, 361] width 32 height 13
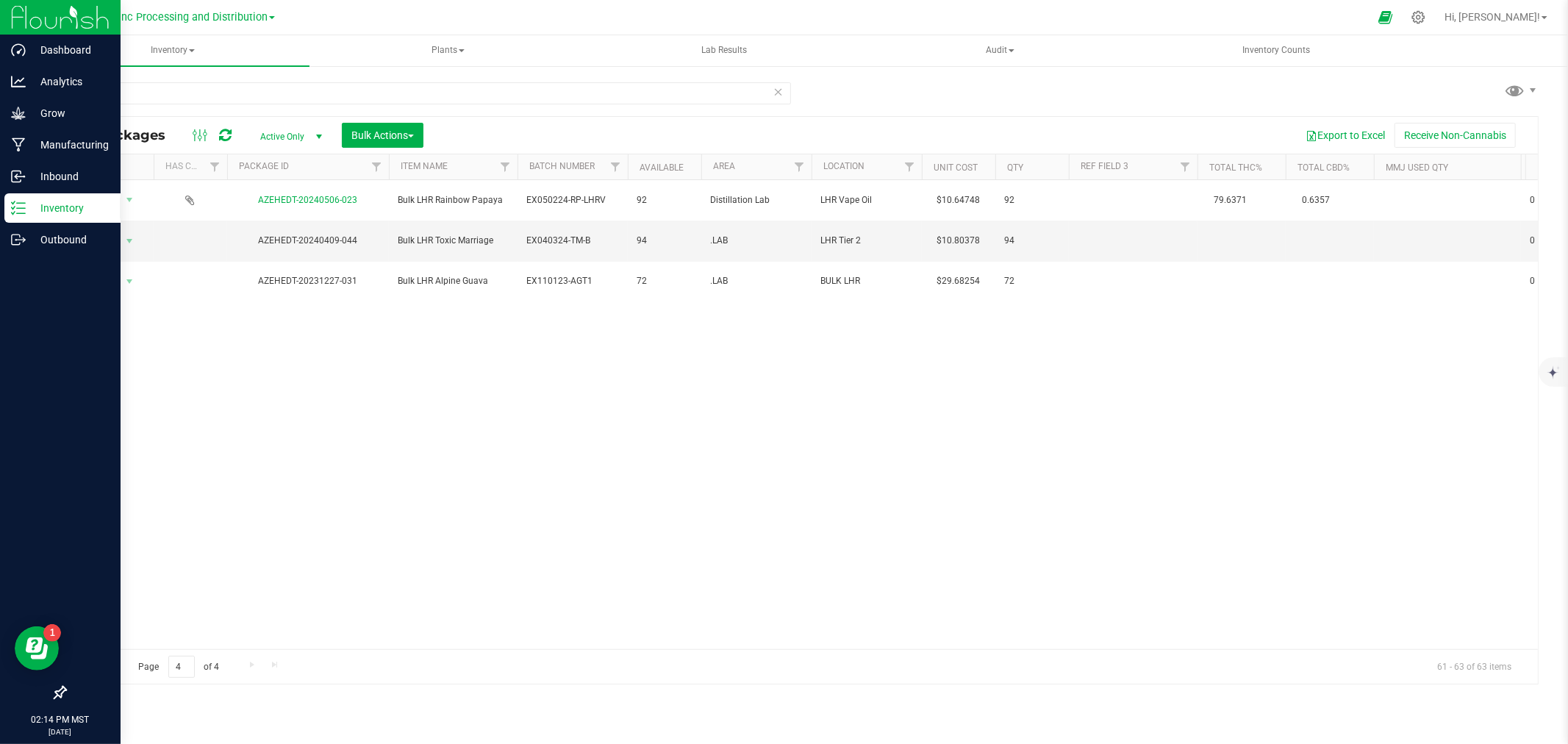
click at [782, 90] on icon at bounding box center [779, 91] width 10 height 18
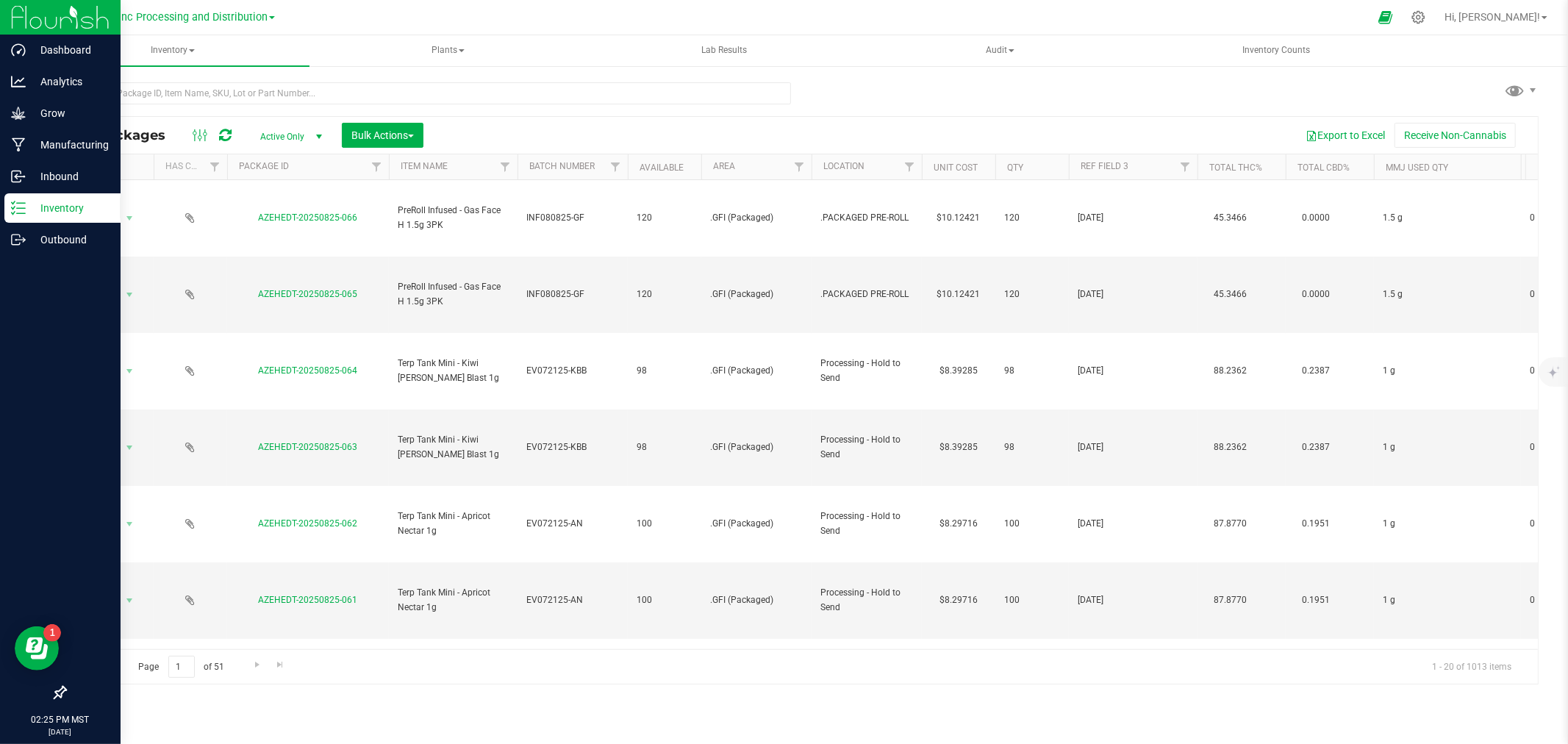
click at [219, 134] on icon at bounding box center [225, 135] width 13 height 15
click at [55, 697] on icon at bounding box center [59, 692] width 15 height 15
click at [52, 694] on input "checkbox" at bounding box center [52, 694] width 0 height 0
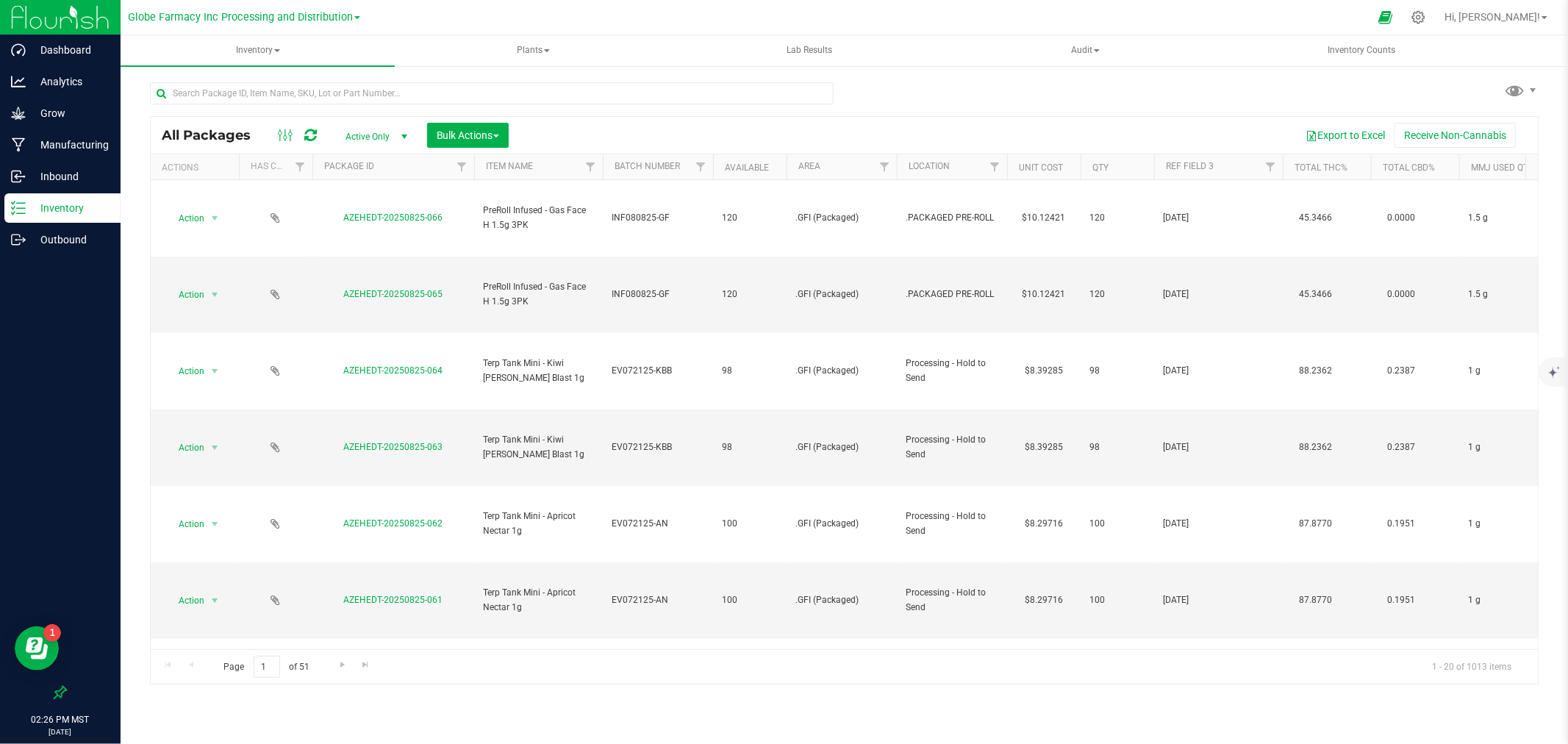
click at [309, 133] on icon at bounding box center [310, 135] width 13 height 15
click at [81, 153] on p "Manufacturing" at bounding box center [69, 145] width 88 height 18
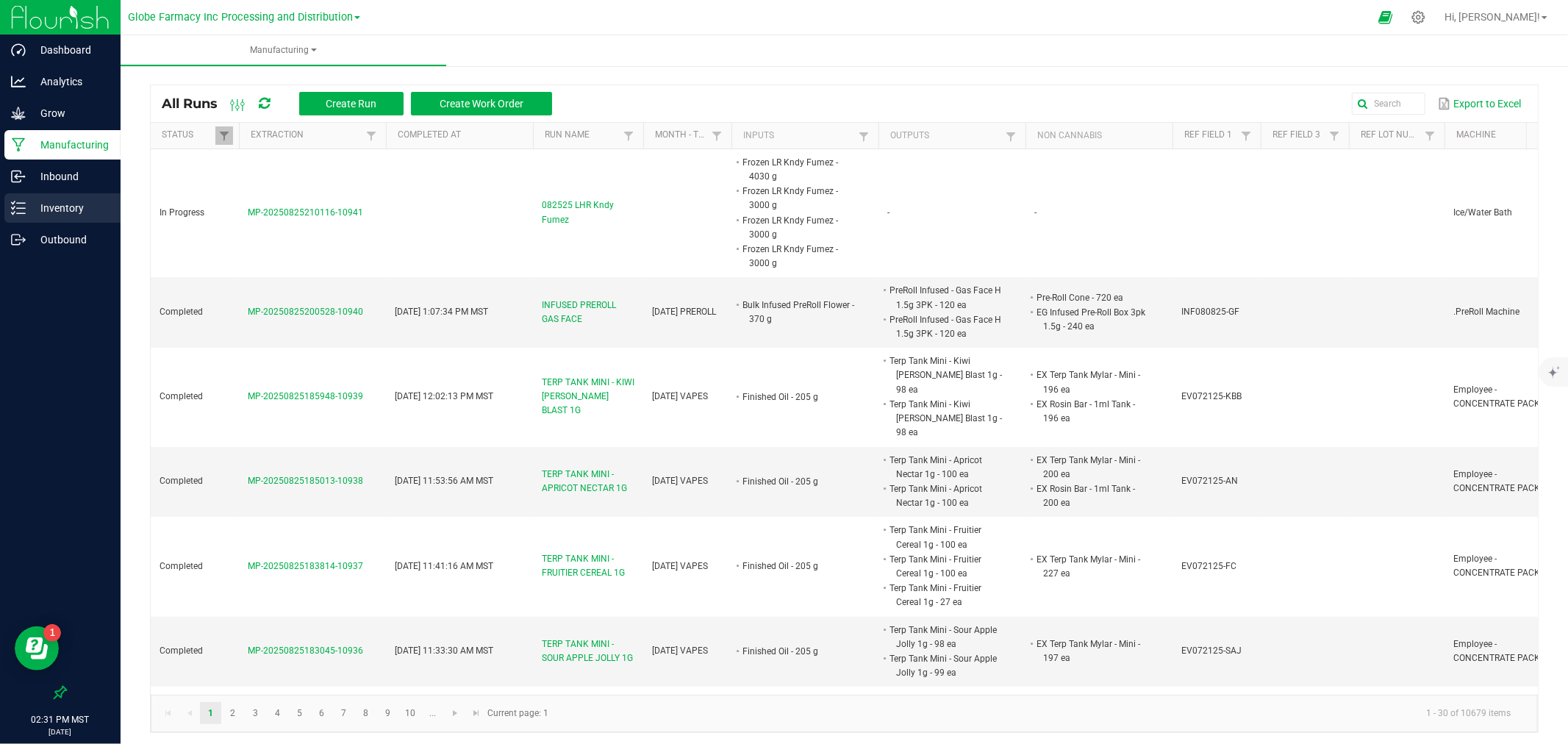
click at [0, 210] on link "Inventory" at bounding box center [60, 209] width 121 height 32
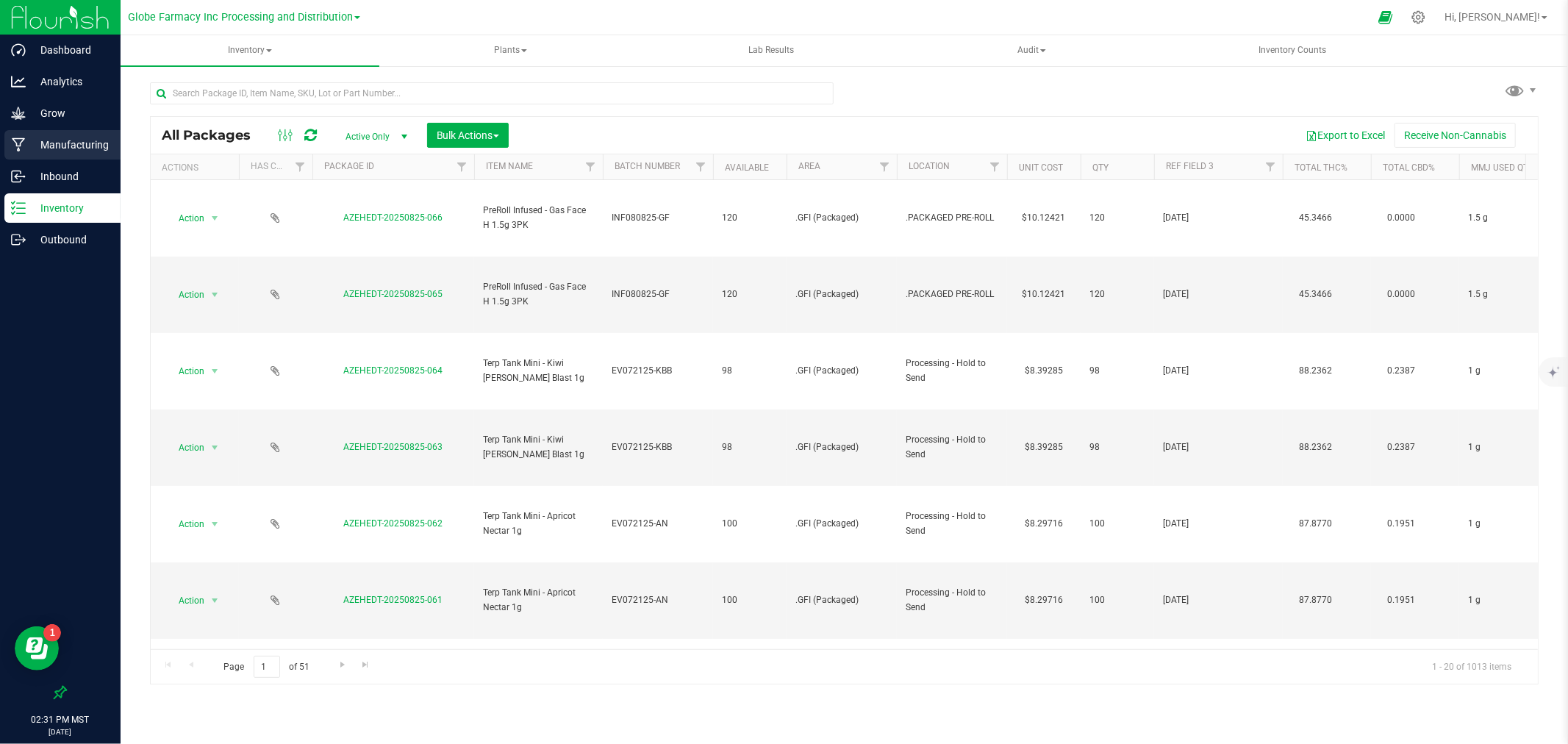
click at [24, 152] on icon at bounding box center [19, 145] width 14 height 15
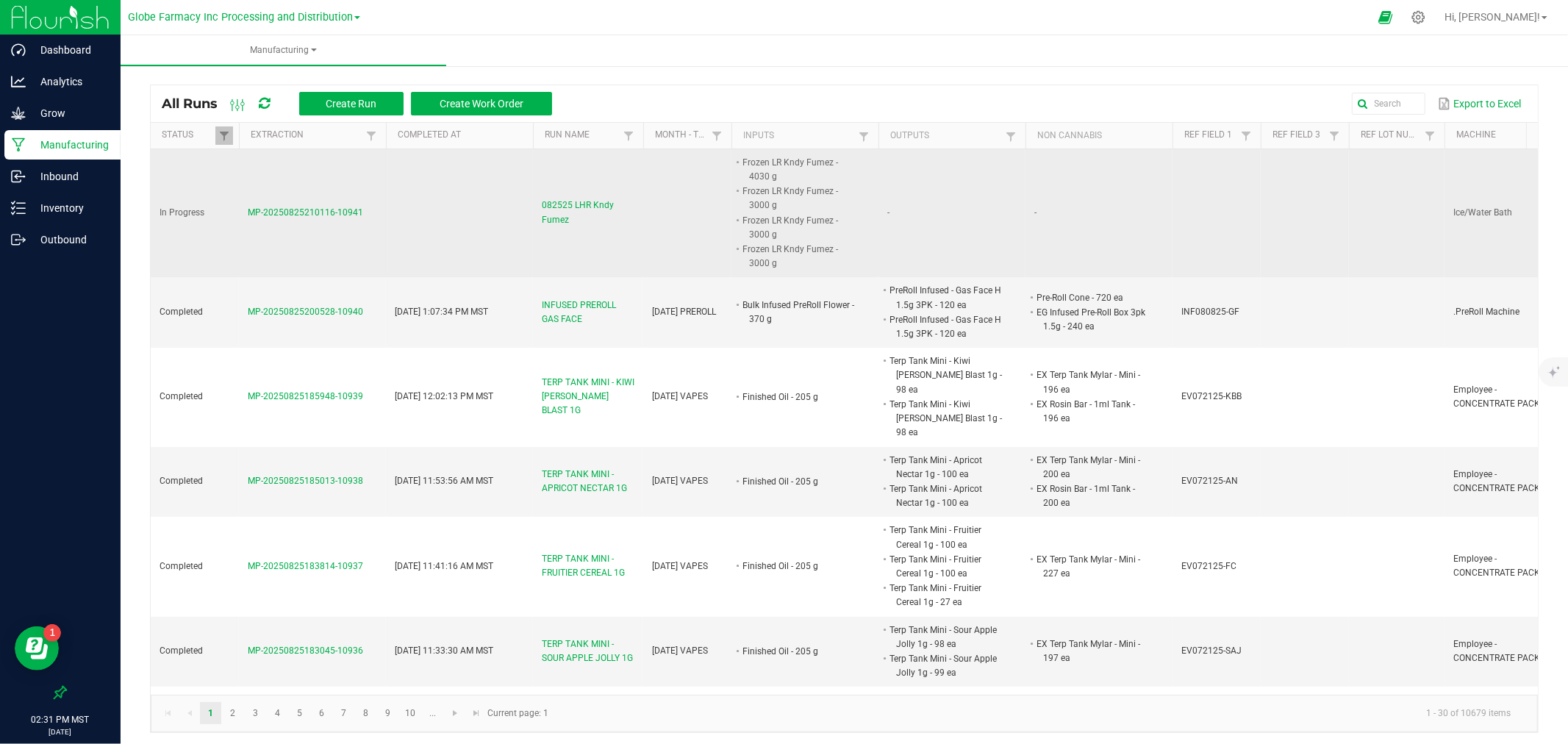
click at [550, 221] on span "082525 LHR Kndy Fumez" at bounding box center [588, 212] width 93 height 28
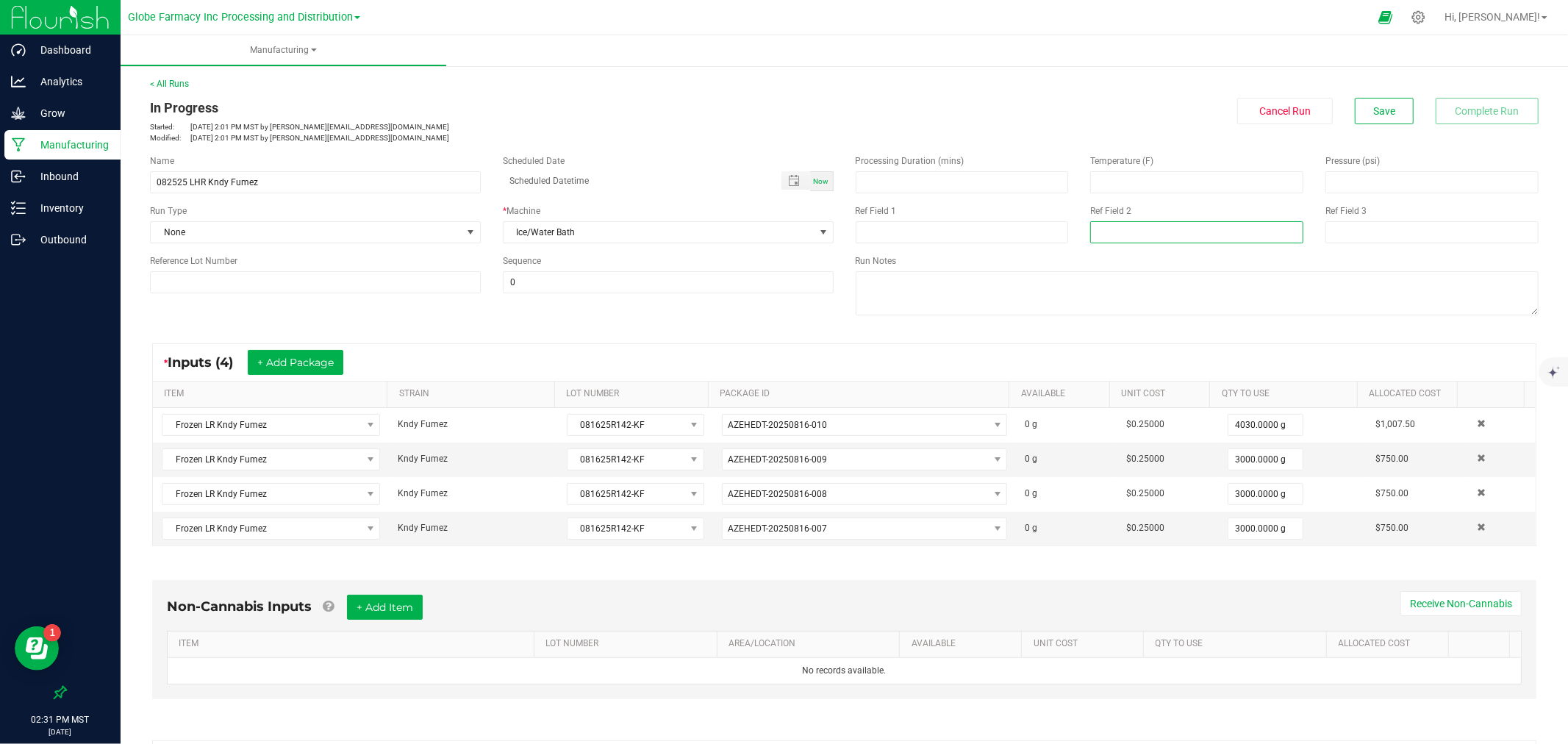
click at [1148, 236] on input at bounding box center [1197, 232] width 213 height 22
type input "[DATE] BULK"
click at [1386, 100] on button "Save" at bounding box center [1384, 111] width 58 height 27
click at [67, 143] on p "Manufacturing" at bounding box center [69, 145] width 88 height 18
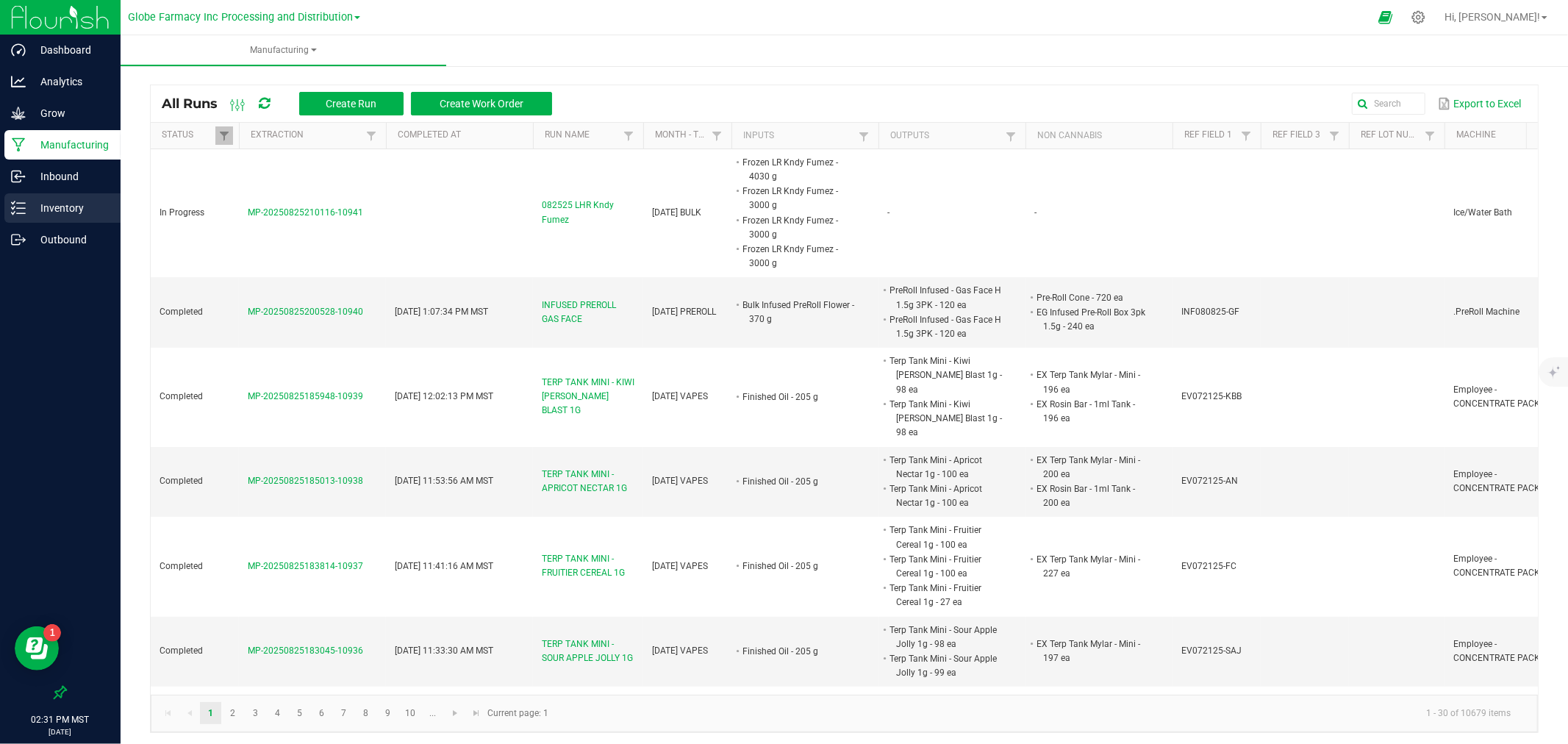
click at [72, 199] on p "Inventory" at bounding box center [69, 208] width 88 height 18
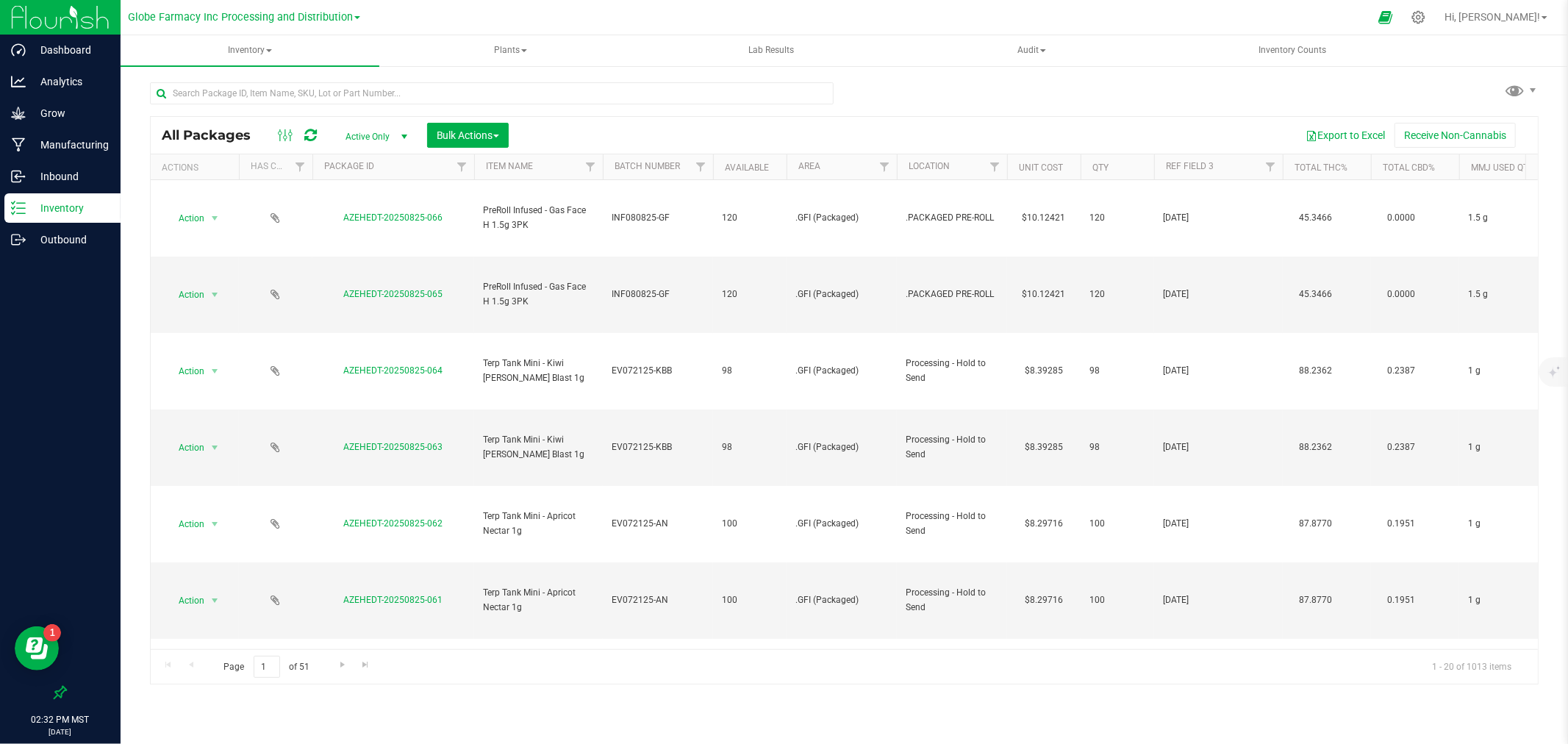
click at [313, 137] on icon at bounding box center [310, 135] width 13 height 15
click at [17, 237] on icon at bounding box center [18, 240] width 15 height 15
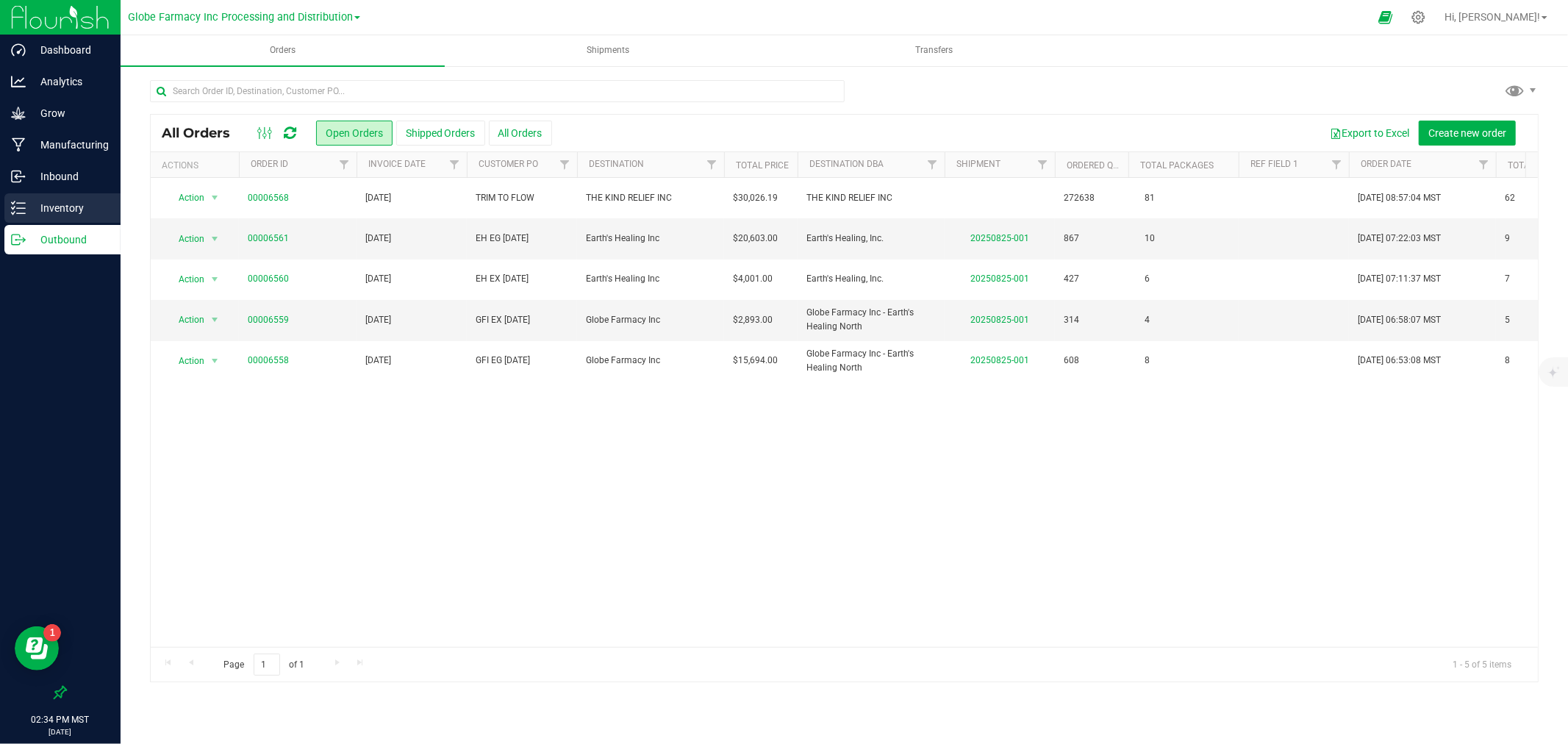
click at [58, 213] on p "Inventory" at bounding box center [69, 208] width 88 height 18
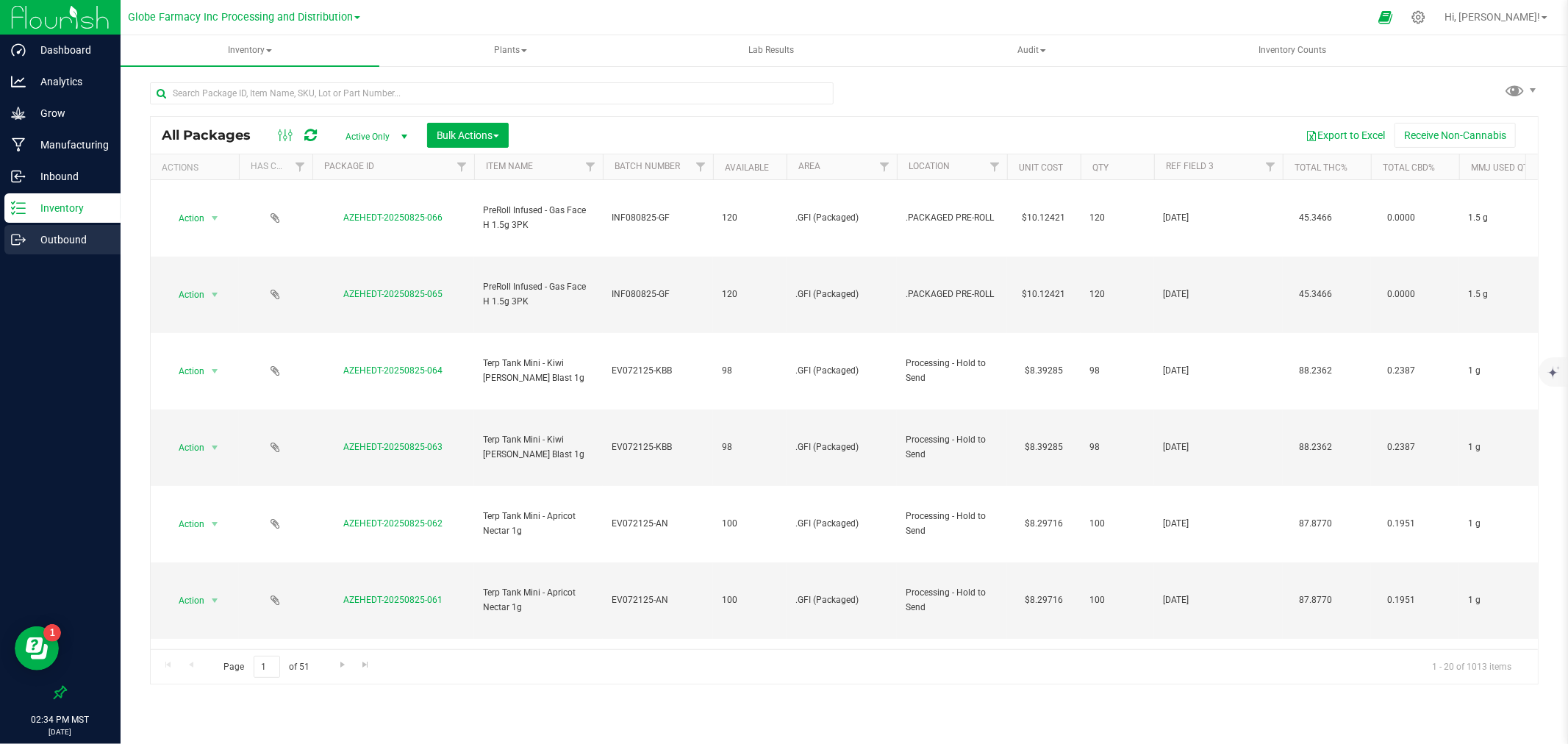
click at [50, 238] on p "Outbound" at bounding box center [69, 240] width 88 height 18
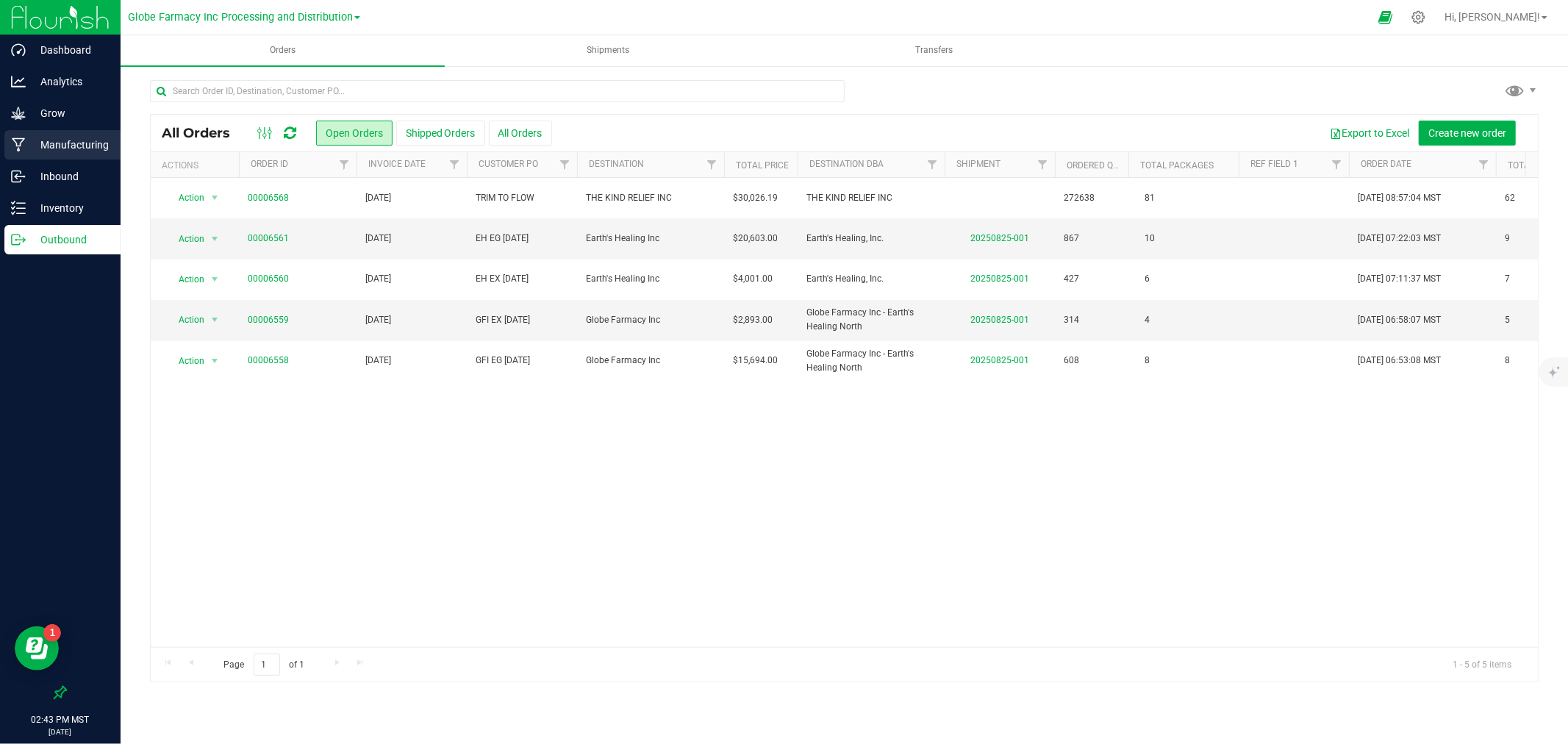
click at [71, 140] on p "Manufacturing" at bounding box center [69, 145] width 88 height 18
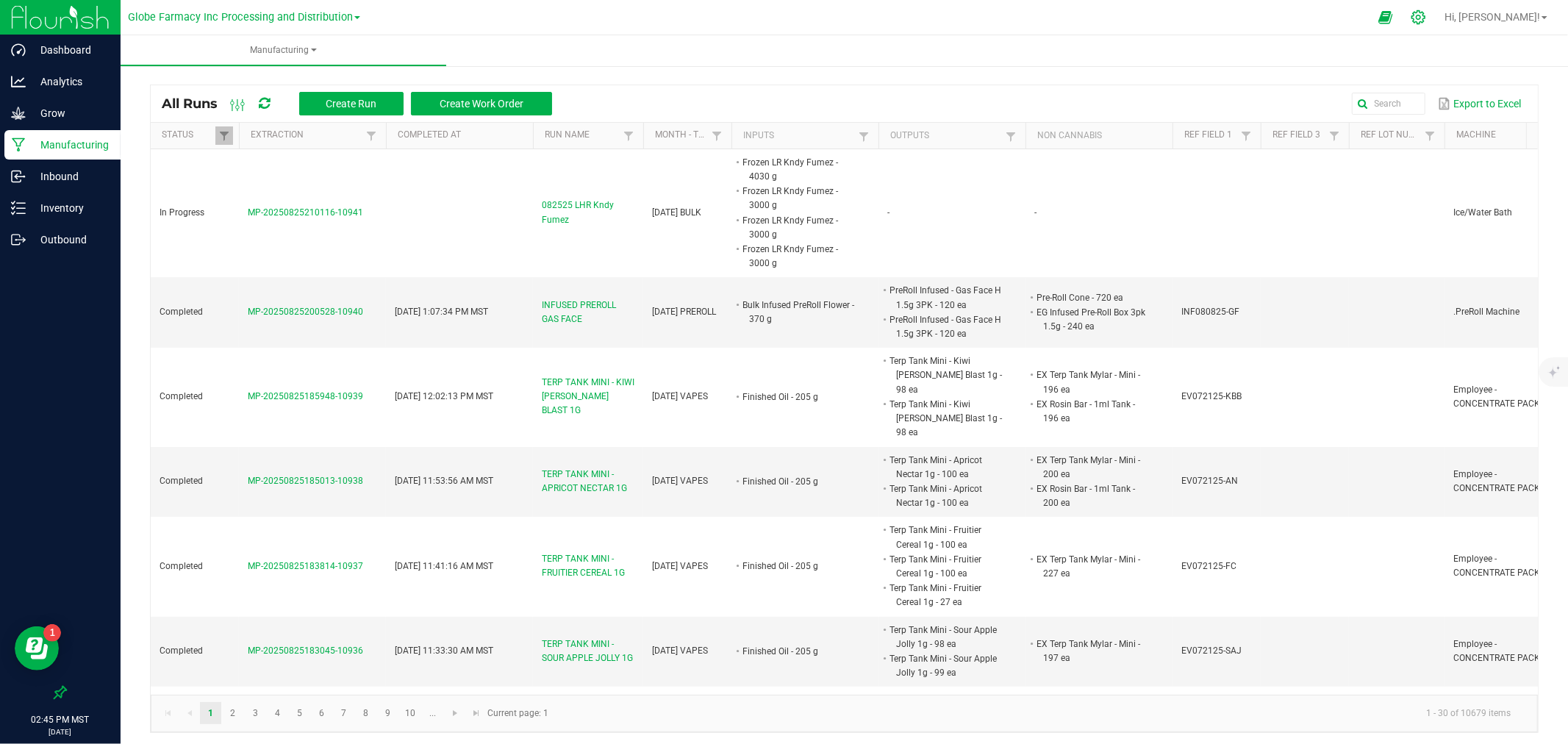
click at [1437, 24] on div at bounding box center [1418, 17] width 37 height 32
click at [1425, 18] on icon at bounding box center [1418, 17] width 14 height 14
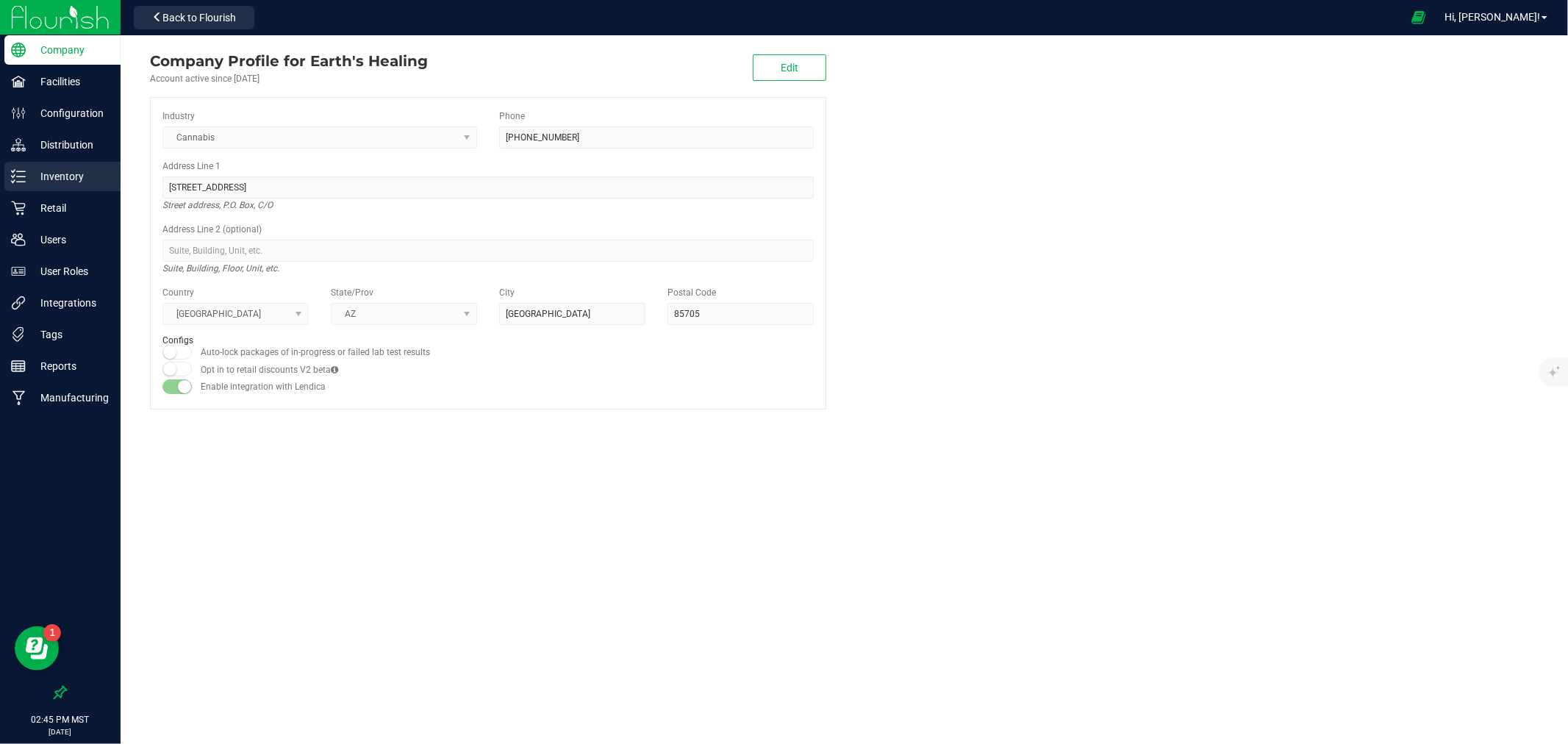
click at [53, 179] on p "Inventory" at bounding box center [69, 176] width 88 height 18
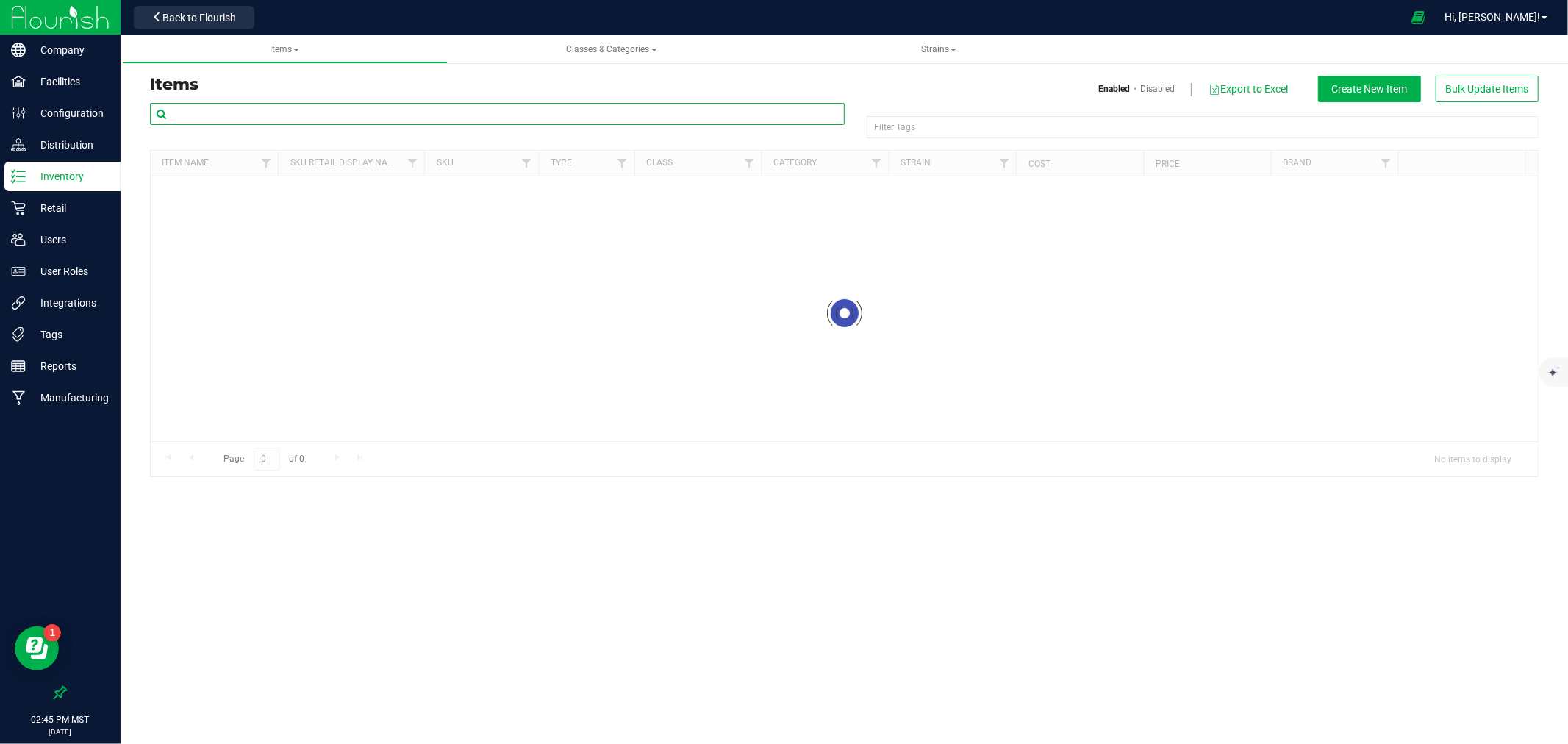
click at [302, 119] on input "text" at bounding box center [496, 114] width 694 height 22
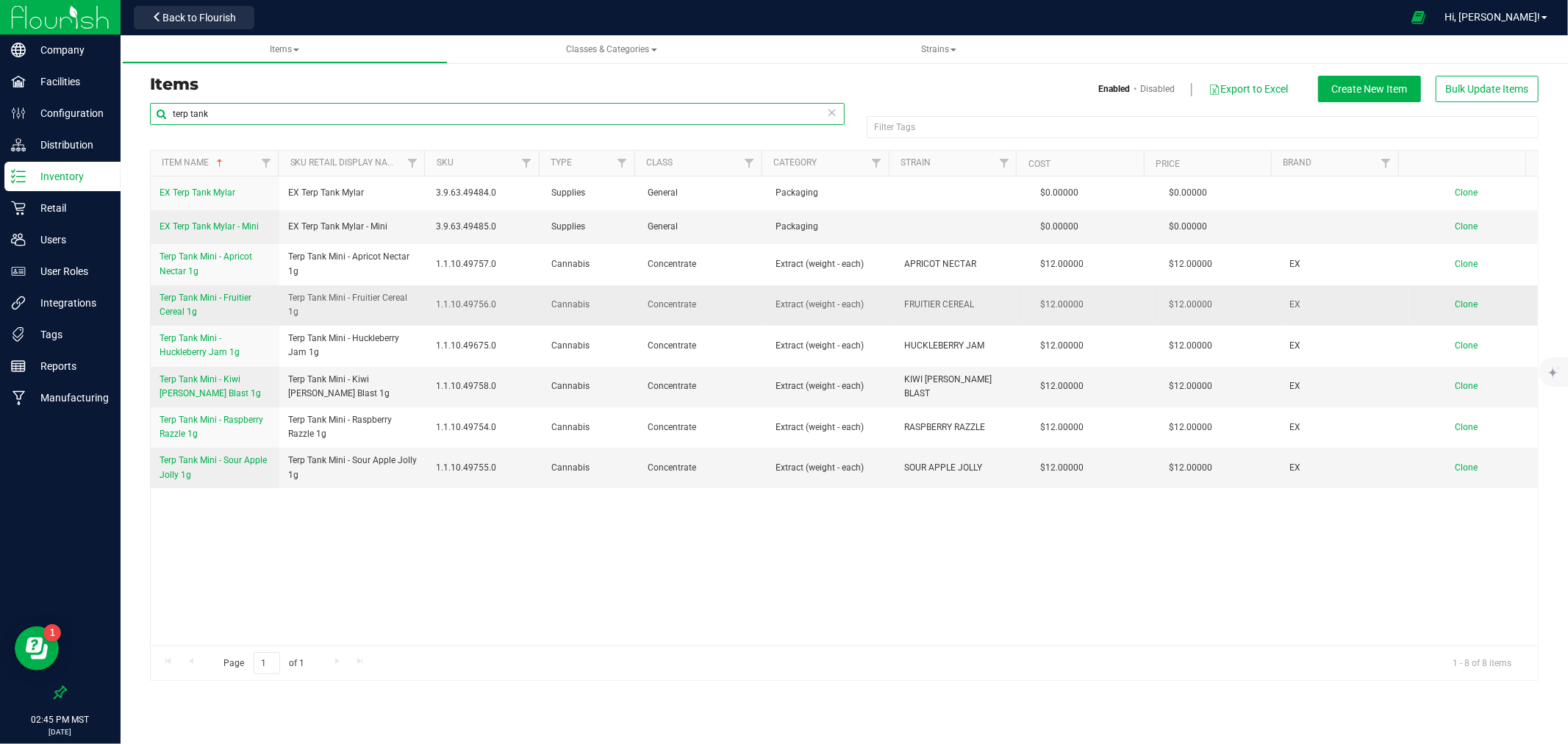
type input "terp tank"
drag, startPoint x: 372, startPoint y: 311, endPoint x: 280, endPoint y: 302, distance: 92.4
click at [280, 302] on td "Terp Tank Mini - Fruitier Cereal 1g" at bounding box center [353, 305] width 148 height 41
copy span "Terp Tank Mini - Fruitier Cereal 1g"
click at [1442, 305] on td "Clone" at bounding box center [1474, 305] width 129 height 41
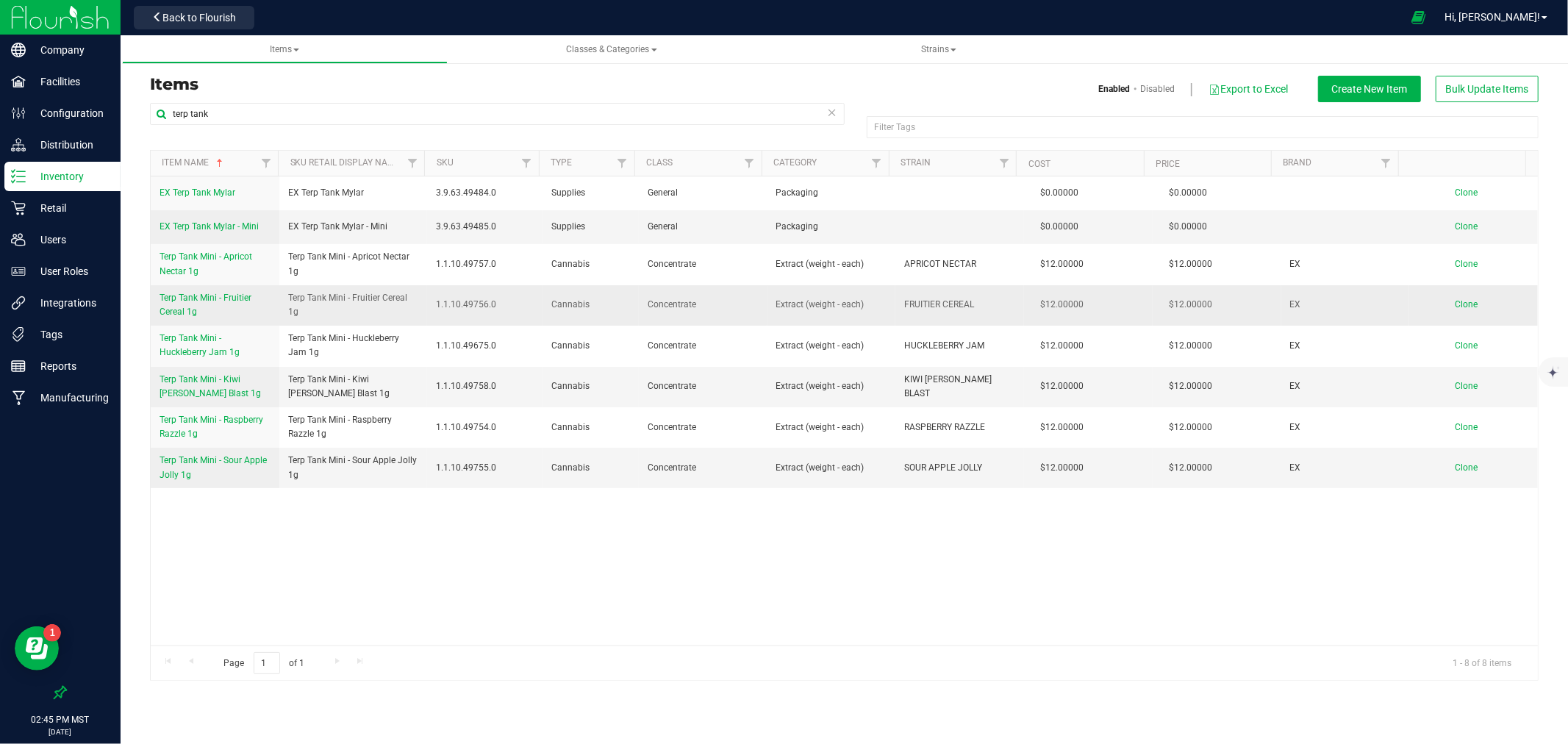
click at [1462, 301] on span "Clone" at bounding box center [1466, 304] width 23 height 10
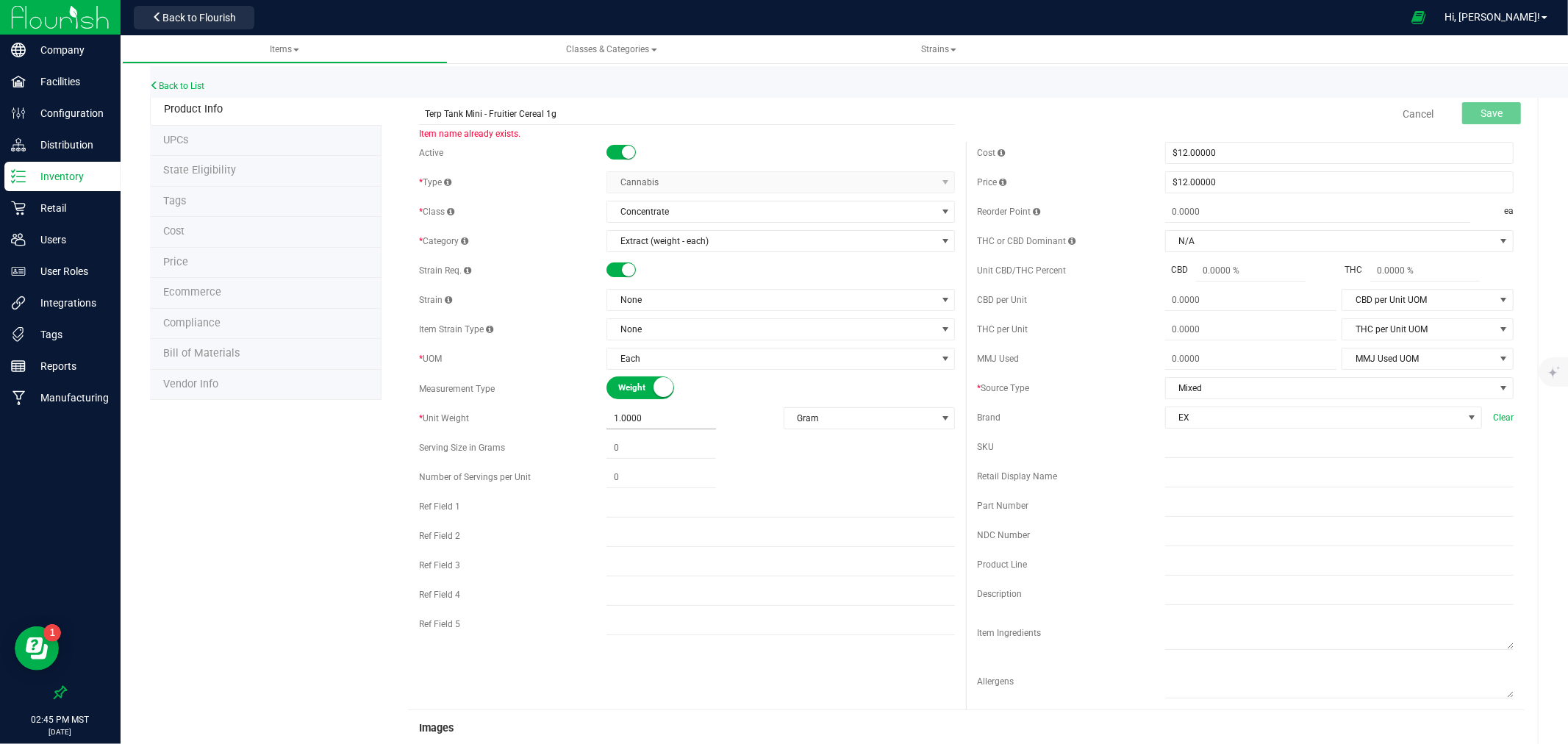
type input "Terp Tank Mini - Fruitier Cereal 1g"
drag, startPoint x: 612, startPoint y: 420, endPoint x: 692, endPoint y: 444, distance: 83.5
click at [612, 419] on span "1.0000 1" at bounding box center [661, 419] width 110 height 22
type input "2"
type input "2.0000"
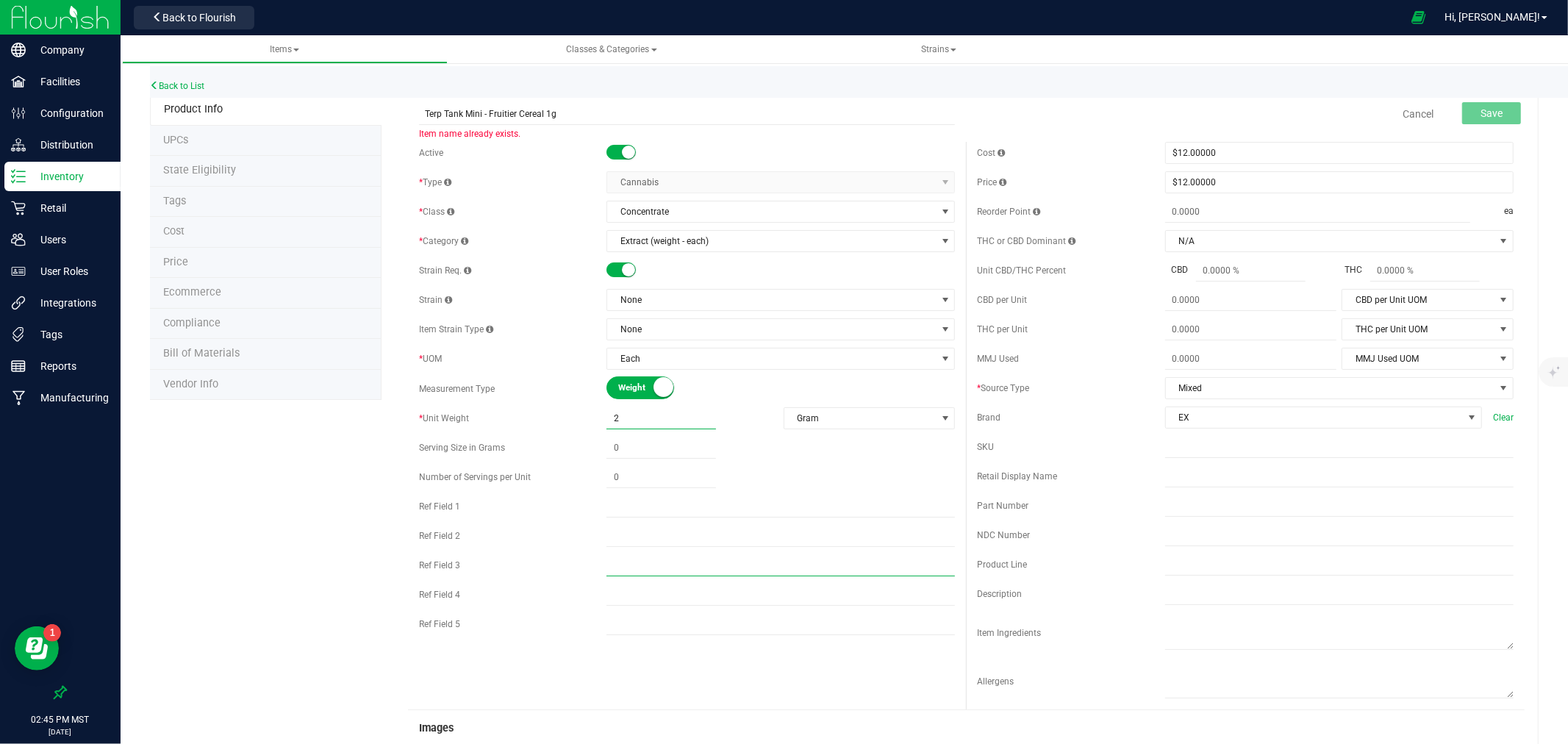
click at [723, 561] on input "text" at bounding box center [781, 566] width 349 height 22
click at [629, 292] on span "None" at bounding box center [772, 299] width 329 height 21
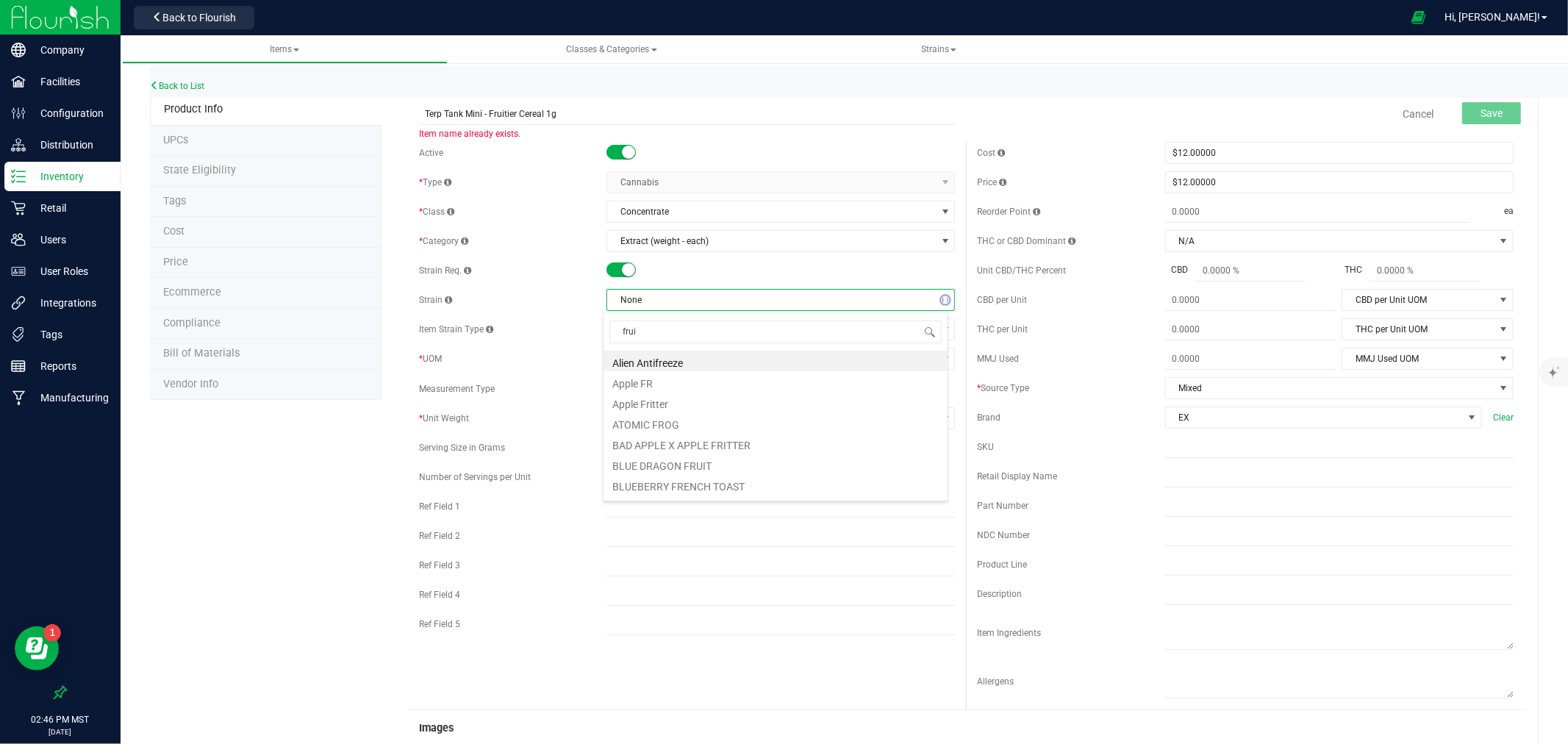
type input "fruit"
click at [703, 453] on li "FRUITIER CEREAL" at bounding box center [775, 444] width 344 height 21
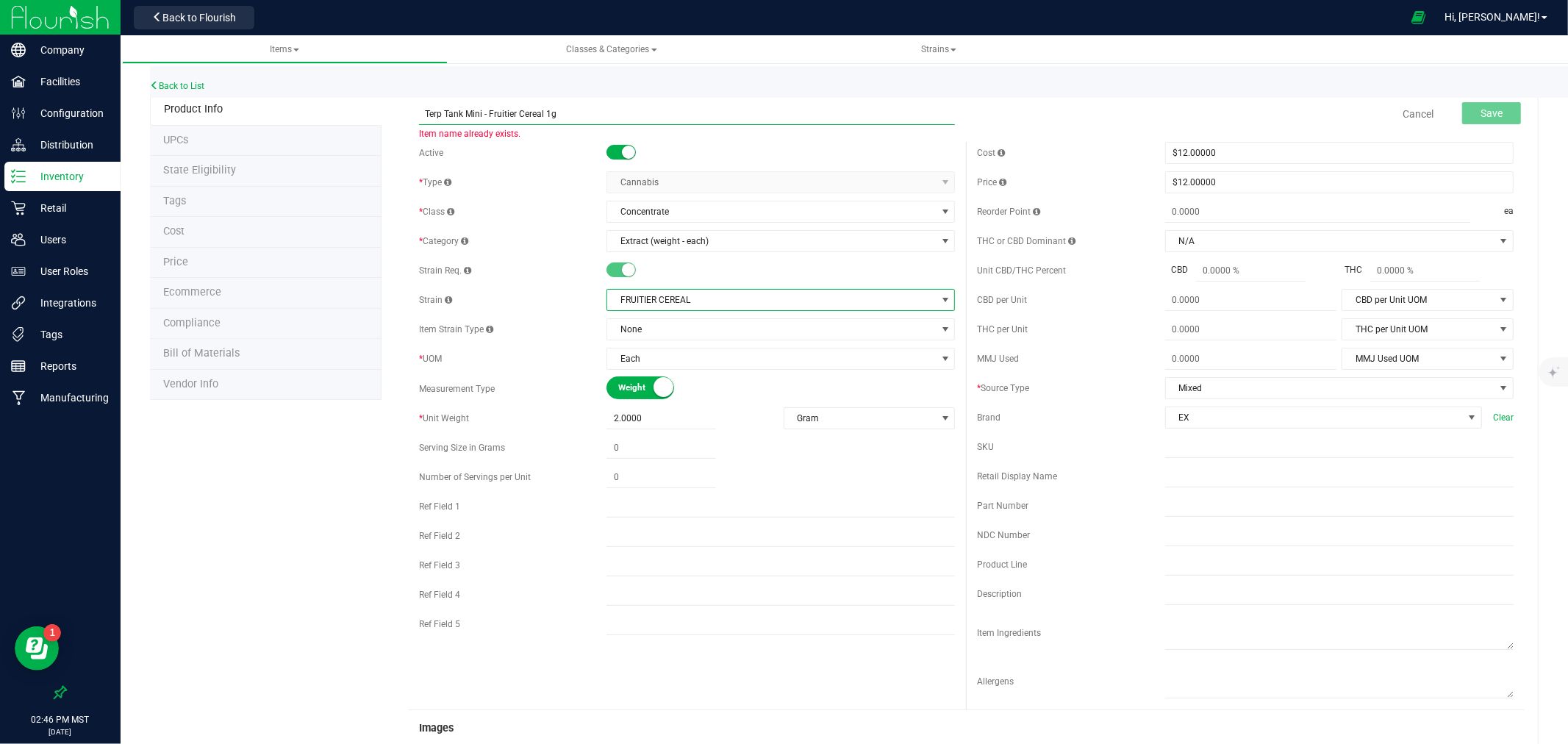
click at [548, 111] on input "Terp Tank Mini - Fruitier Cereal 1g" at bounding box center [687, 114] width 537 height 22
click at [470, 111] on input "Terp Tank Mini - Fruitier Cereal 2g" at bounding box center [687, 114] width 537 height 22
type input "Terp Tank - Fruitier Cereal 2g"
click at [1495, 104] on button "Save" at bounding box center [1491, 113] width 58 height 22
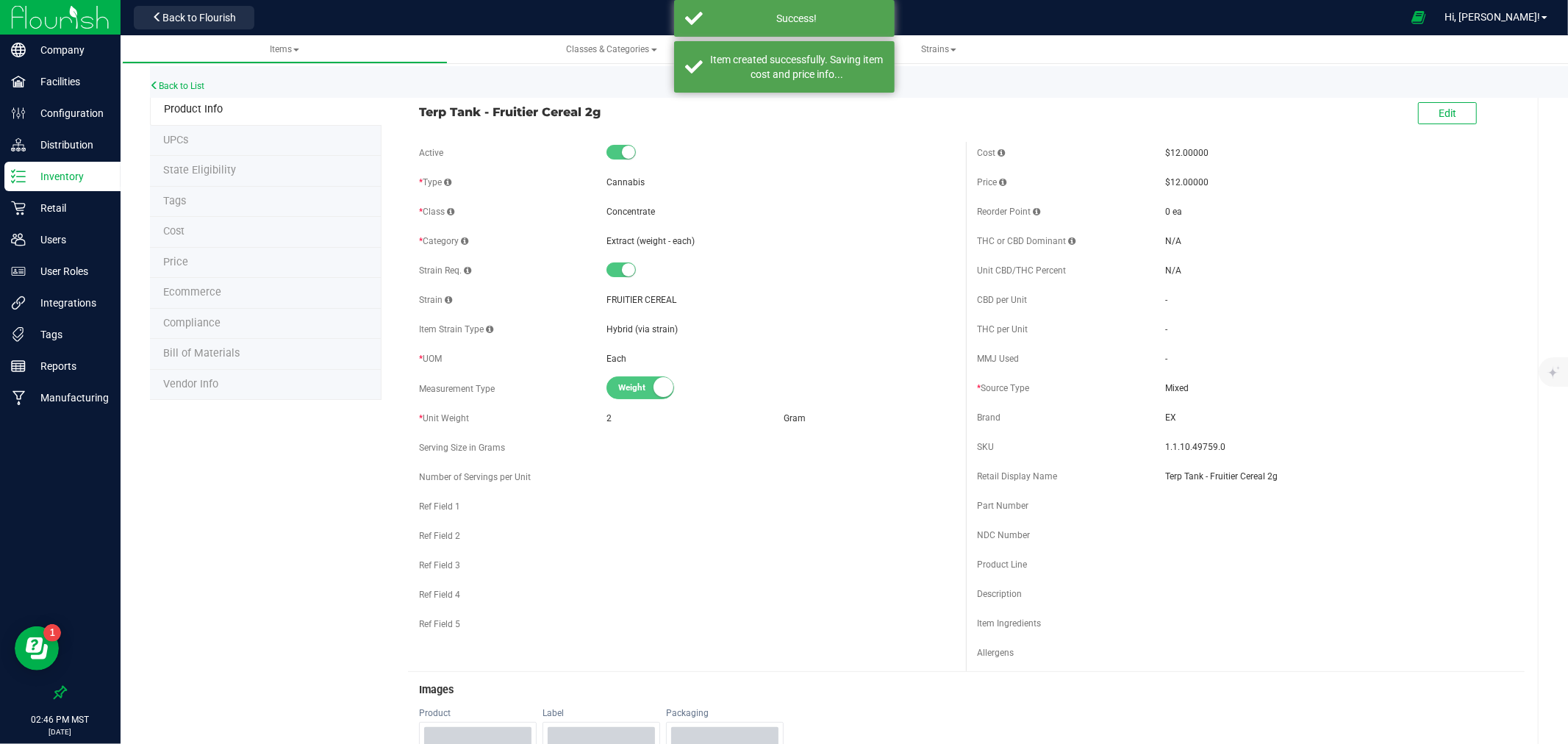
click at [206, 267] on li "Price" at bounding box center [265, 263] width 232 height 31
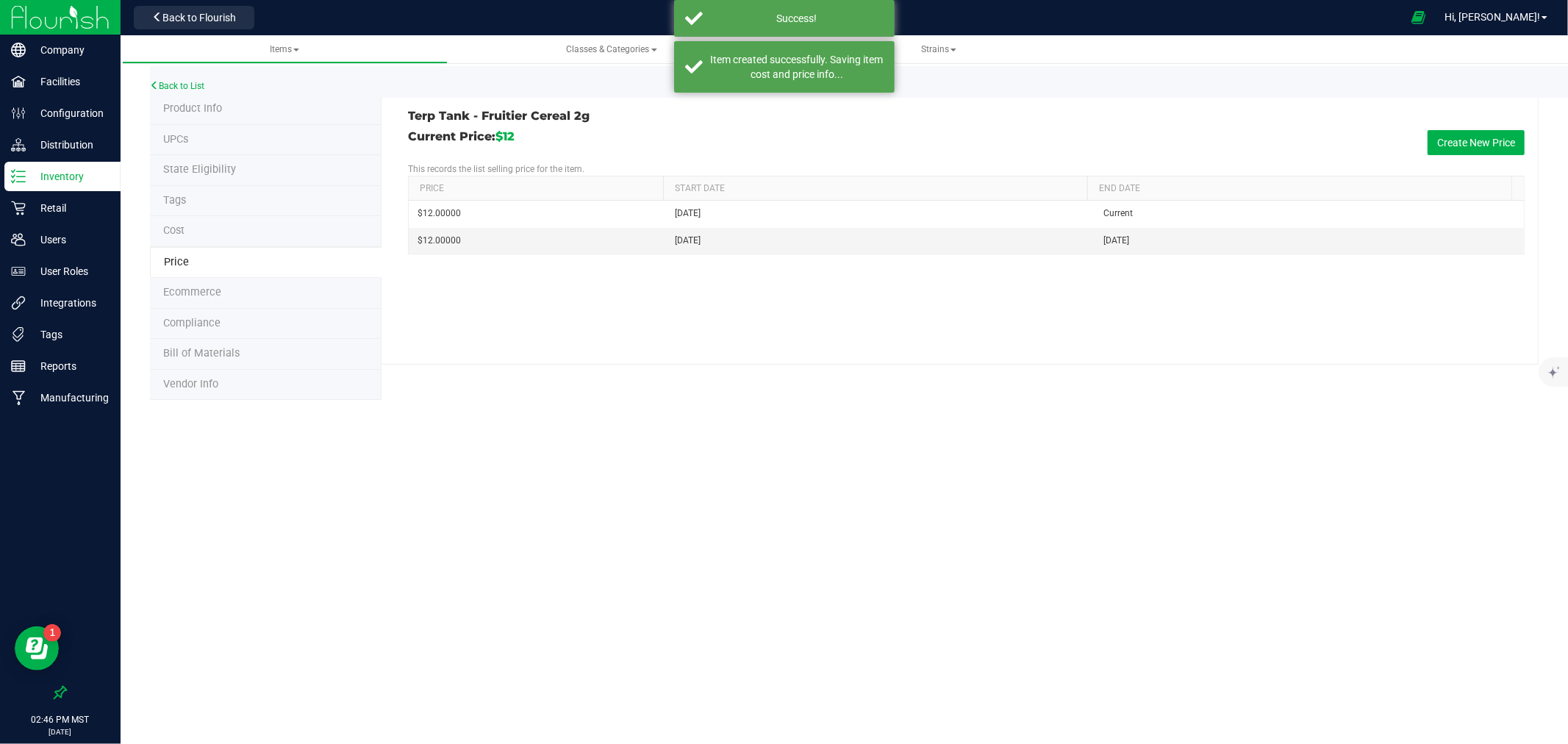
click at [259, 302] on li "Ecommerce" at bounding box center [265, 293] width 232 height 31
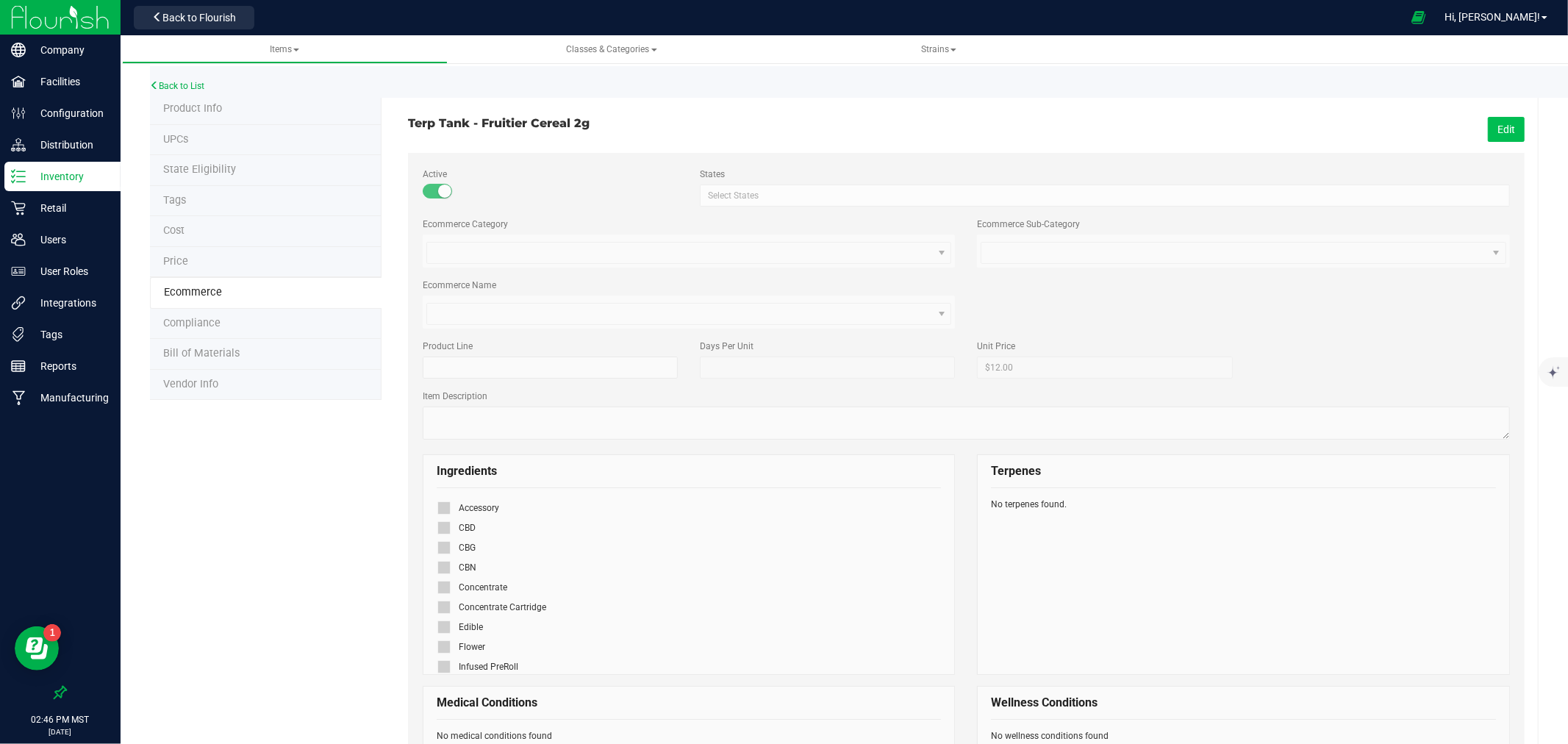
click at [1488, 127] on button "Edit" at bounding box center [1506, 129] width 37 height 25
click at [440, 607] on icon at bounding box center [445, 607] width 10 height 0
click at [0, 0] on input "checkbox" at bounding box center [0, 0] width 0 height 0
click at [1494, 125] on span "Save" at bounding box center [1505, 130] width 22 height 12
click at [194, 89] on link "Back to List" at bounding box center [176, 86] width 54 height 10
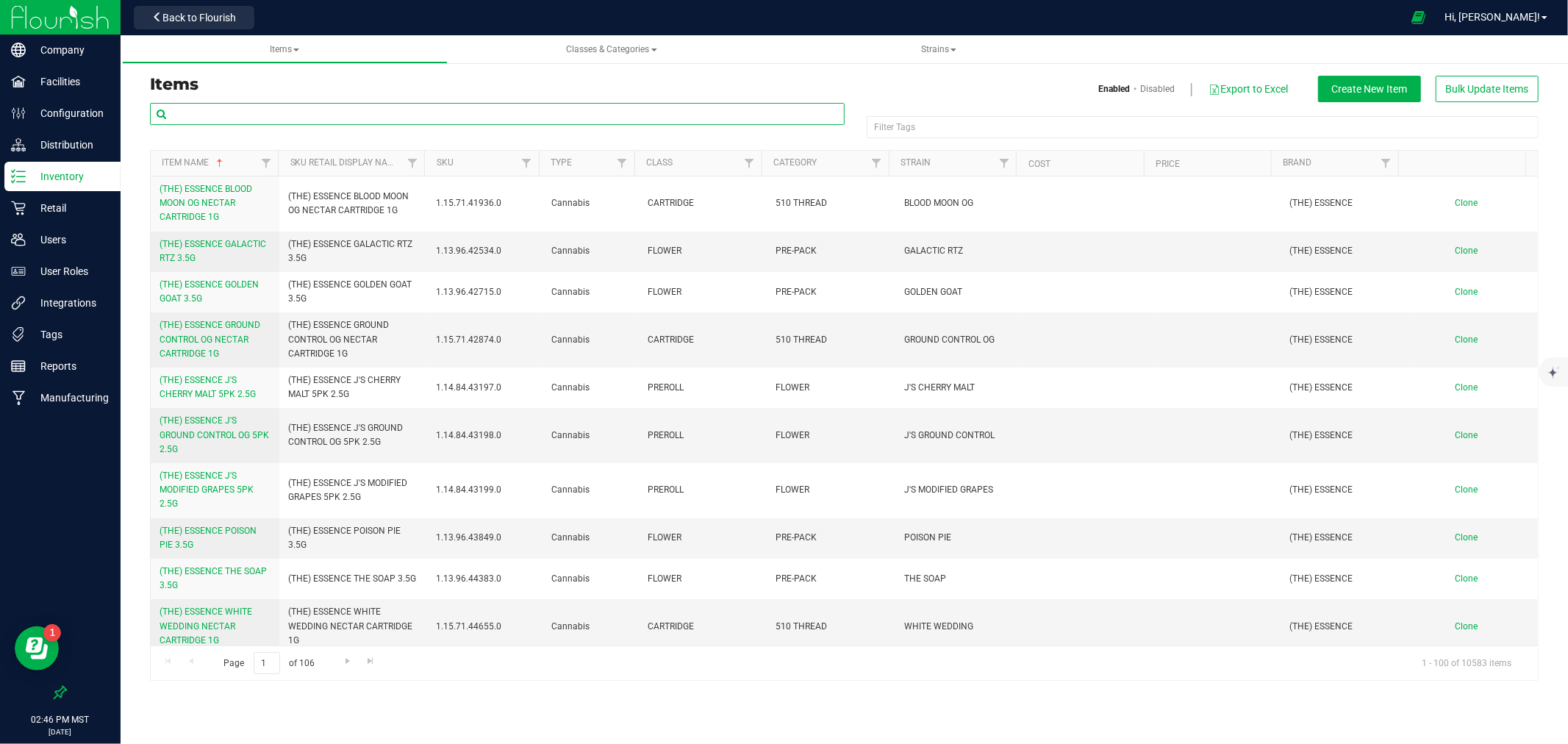
click at [298, 114] on input "text" at bounding box center [496, 114] width 694 height 22
type input "terp tank"
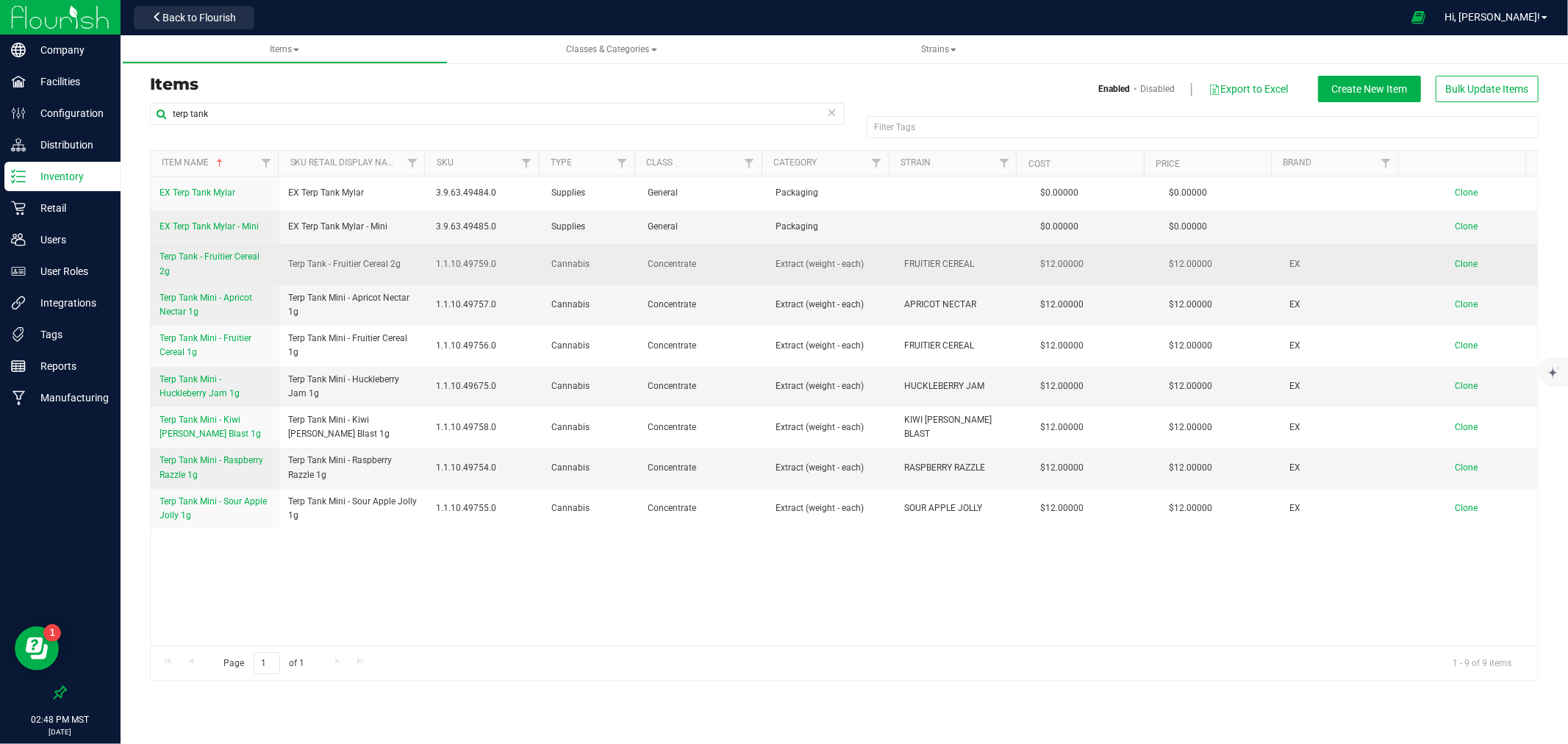
click at [300, 266] on span "Terp Tank - Fruitier Cereal 2g" at bounding box center [345, 265] width 113 height 14
copy tr "Terp Tank - Fruitier Cereal 2g"
click at [1458, 269] on span "Clone" at bounding box center [1466, 264] width 23 height 10
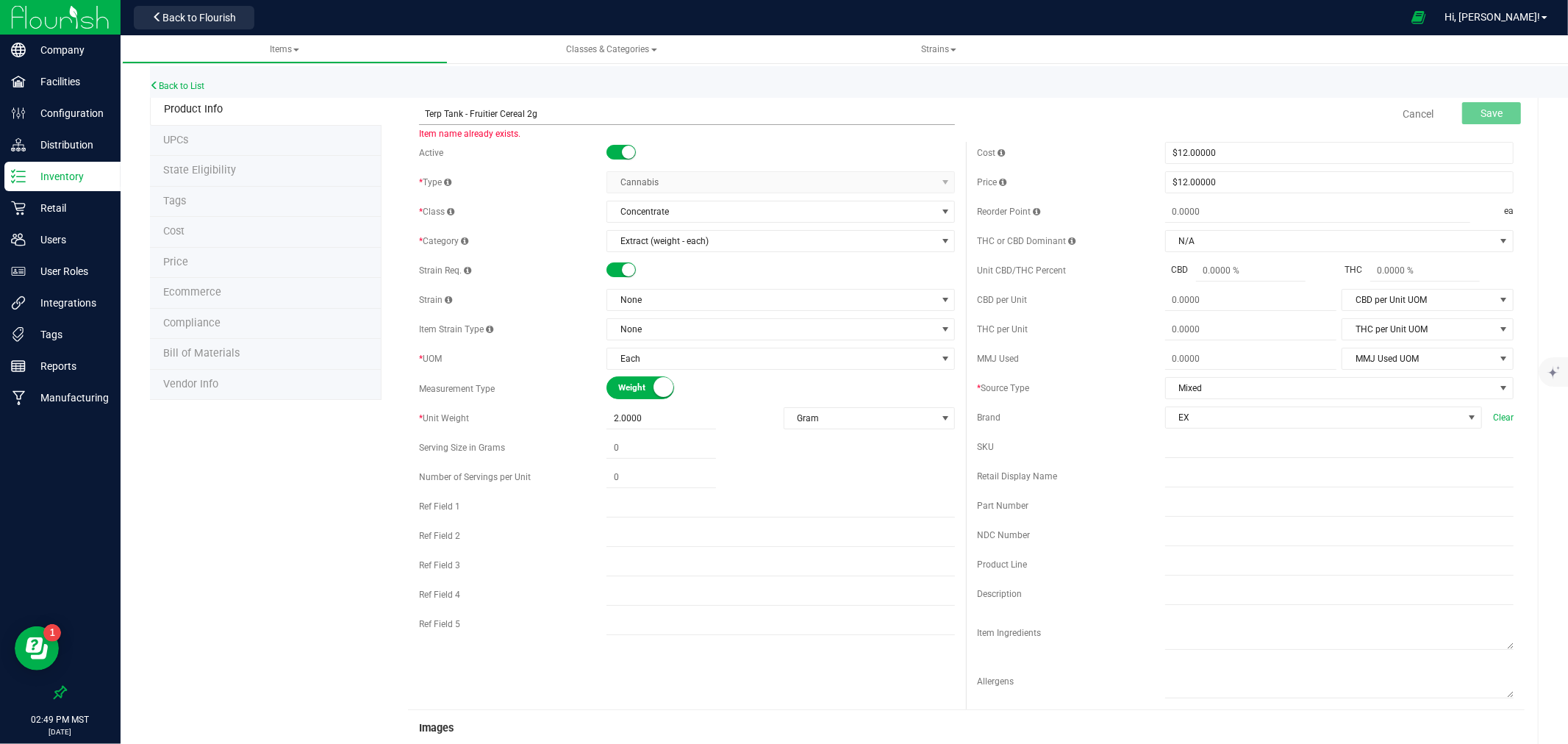
drag, startPoint x: 524, startPoint y: 112, endPoint x: 470, endPoint y: 120, distance: 54.6
click at [470, 120] on input "Terp Tank - Fruitier Cereal 2g" at bounding box center [687, 114] width 537 height 22
type input "Terp Tank - Kiwi [PERSON_NAME] Blast 2g"
click at [641, 298] on span "None" at bounding box center [772, 299] width 329 height 21
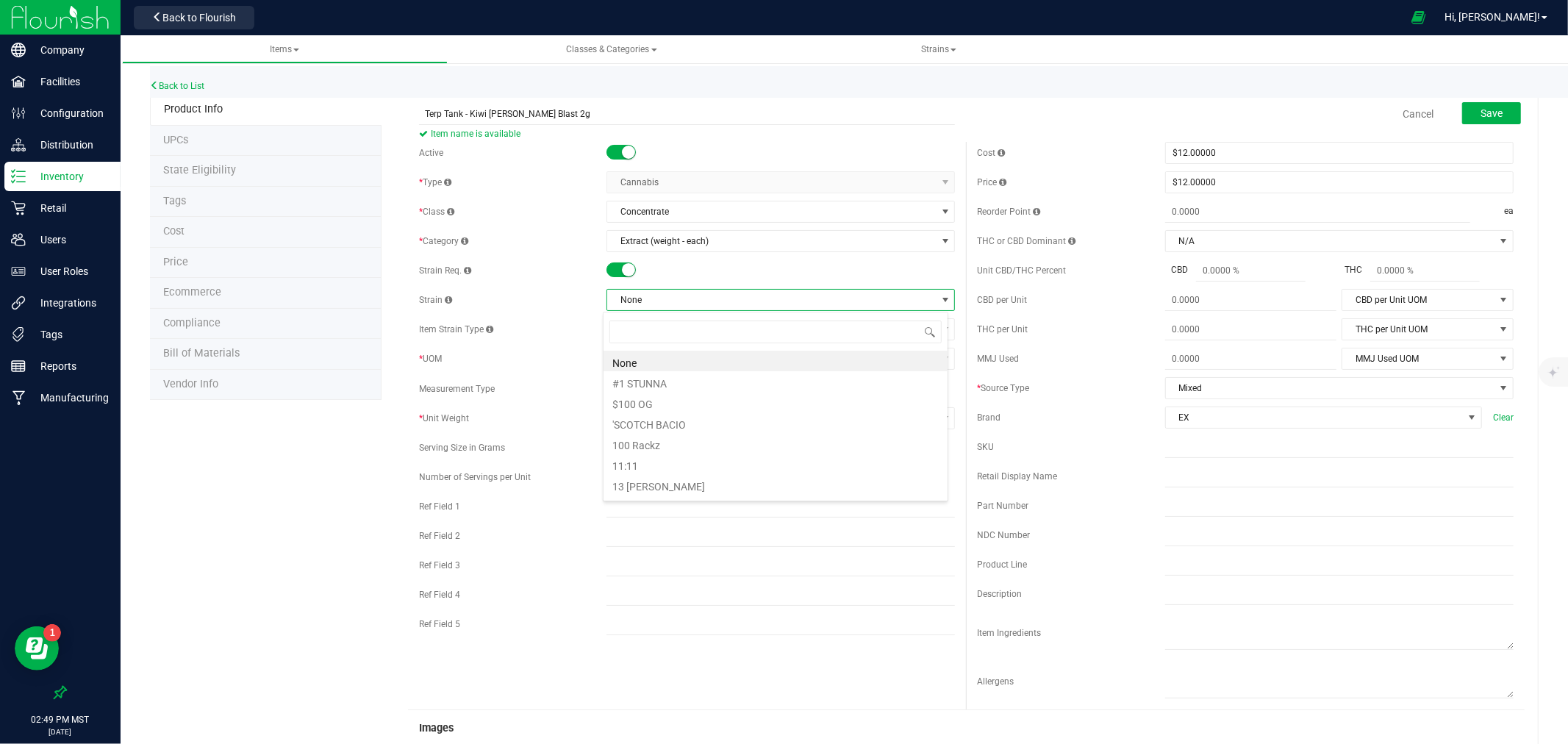
scroll to position [22, 346]
type input "kiwi"
click at [709, 385] on li "KIWI [PERSON_NAME] BLAST" at bounding box center [775, 381] width 344 height 21
click at [1490, 108] on span "Save" at bounding box center [1492, 113] width 22 height 12
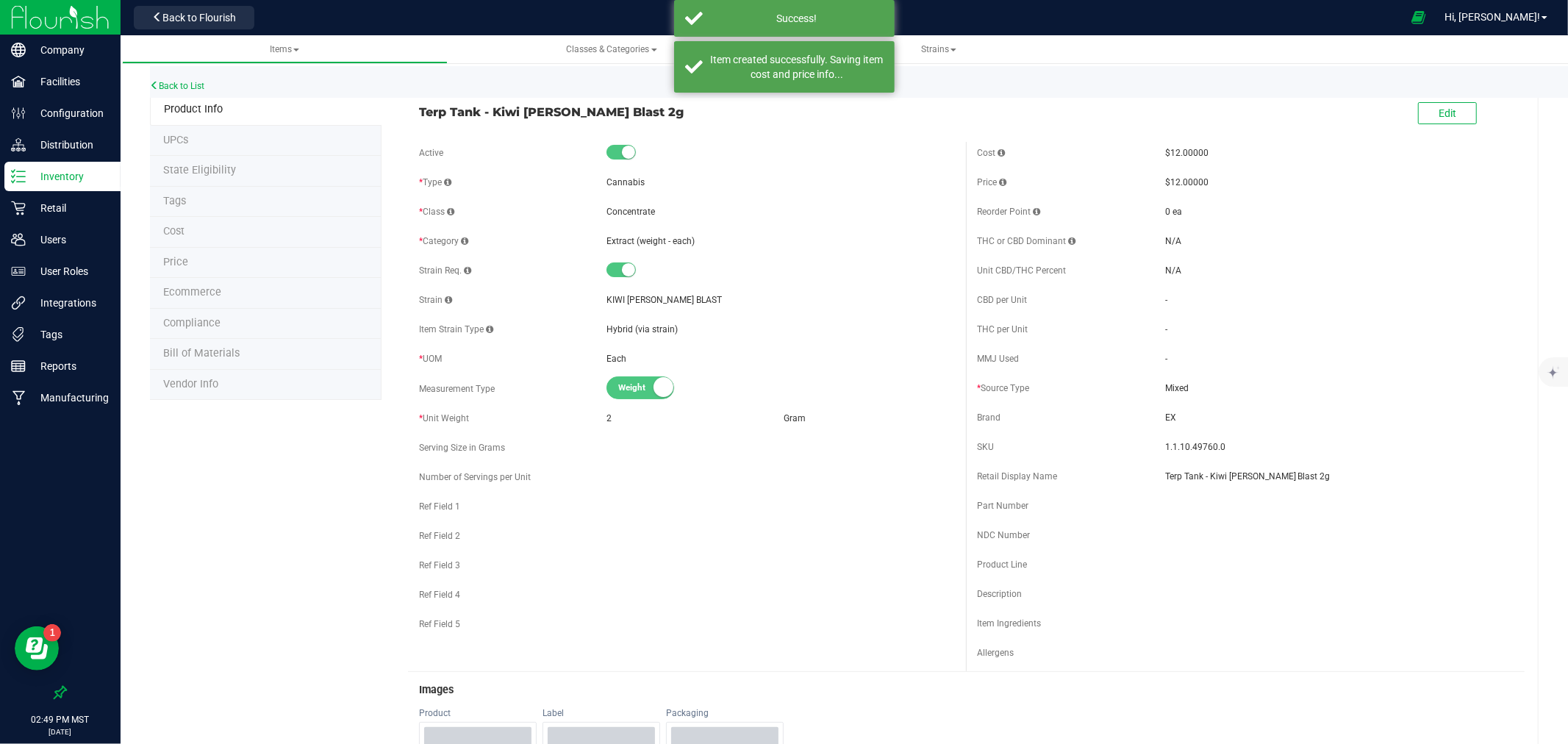
click at [210, 292] on span "Ecommerce" at bounding box center [192, 292] width 58 height 13
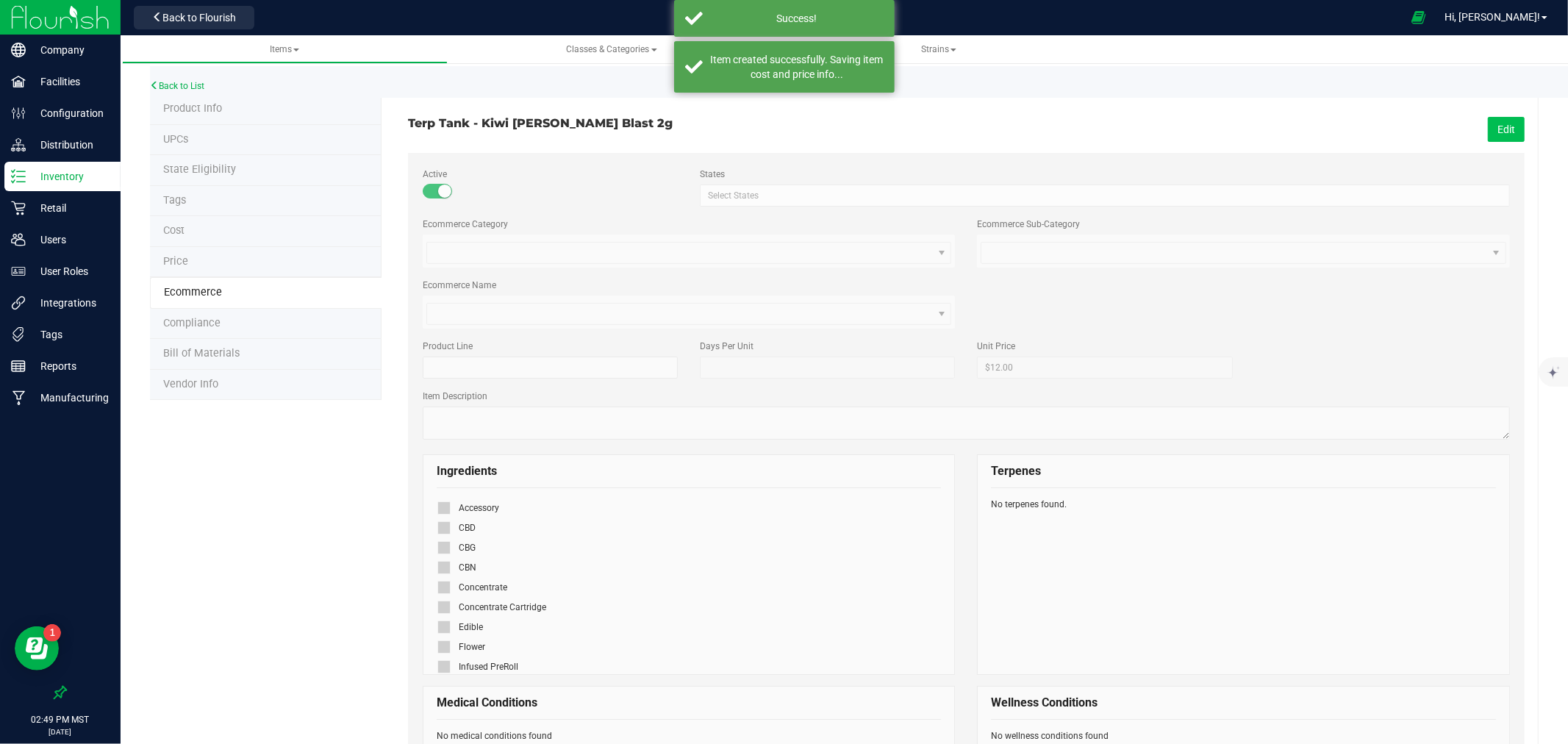
click at [1488, 125] on button "Edit" at bounding box center [1506, 129] width 37 height 25
click at [438, 605] on span at bounding box center [444, 606] width 13 height 13
click at [0, 0] on input "checkbox" at bounding box center [0, 0] width 0 height 0
click at [1506, 131] on button "Save" at bounding box center [1505, 129] width 42 height 25
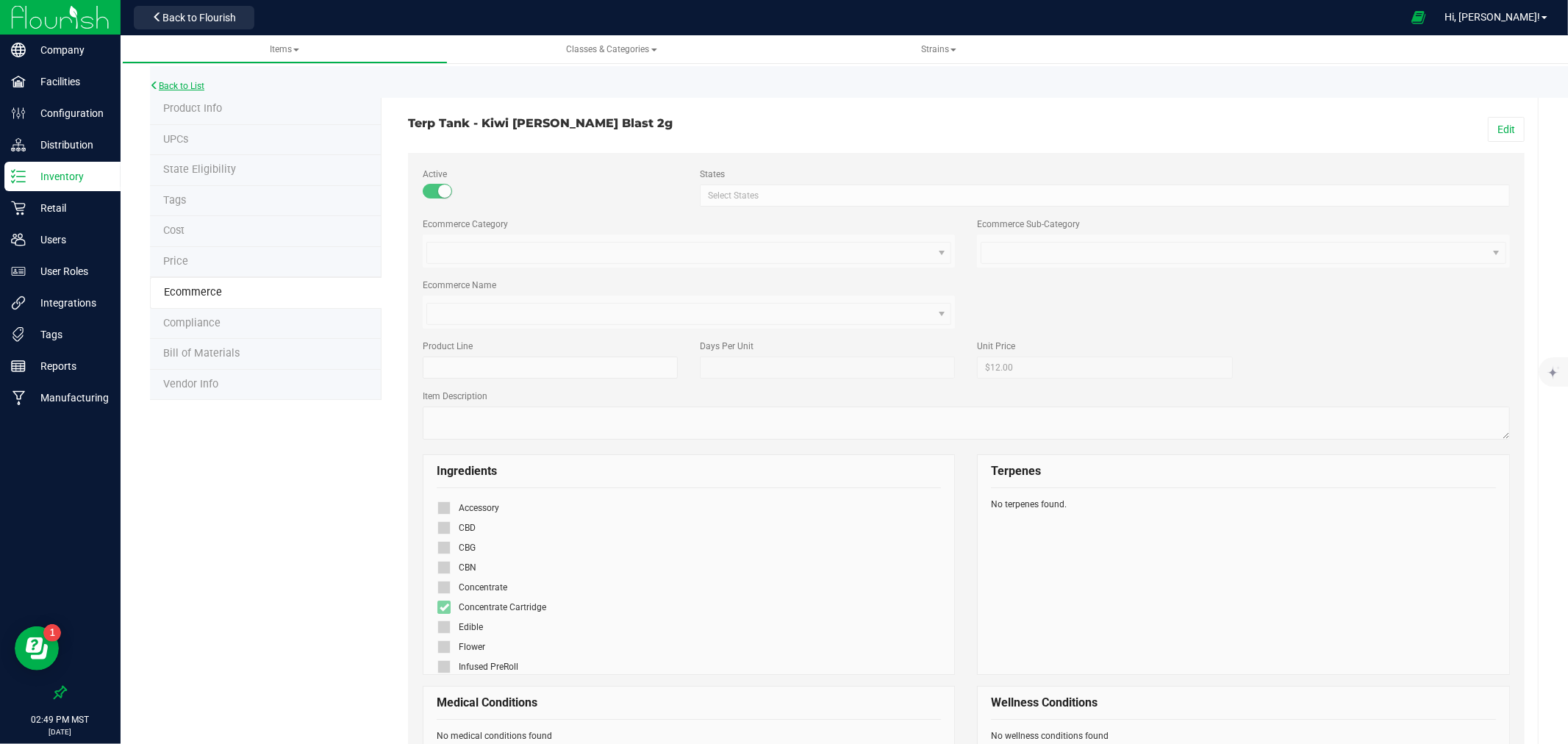
click at [188, 85] on link "Back to List" at bounding box center [176, 86] width 54 height 10
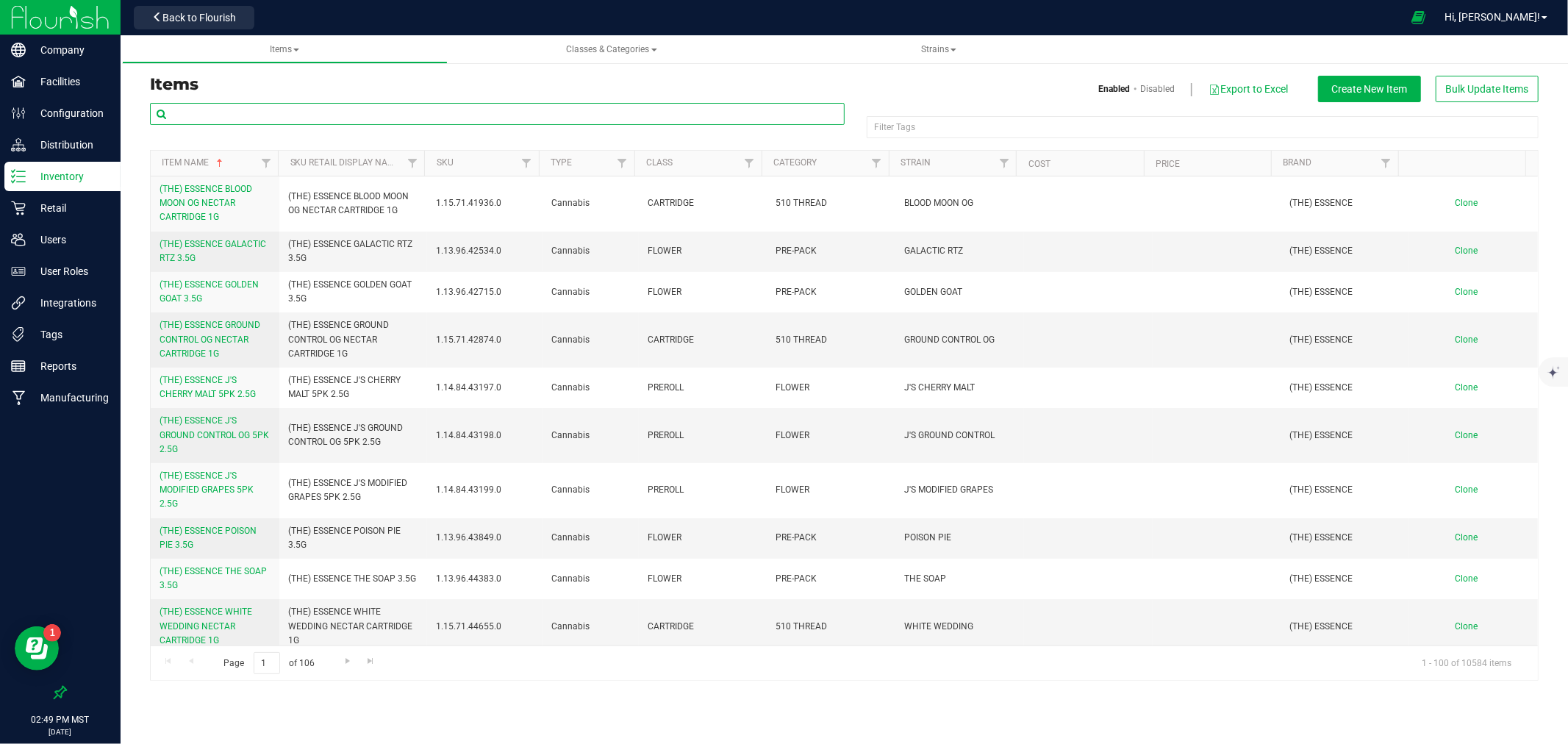
click at [441, 121] on input "text" at bounding box center [496, 114] width 694 height 22
paste input "Terp Tank - Fruitier Cereal 2g"
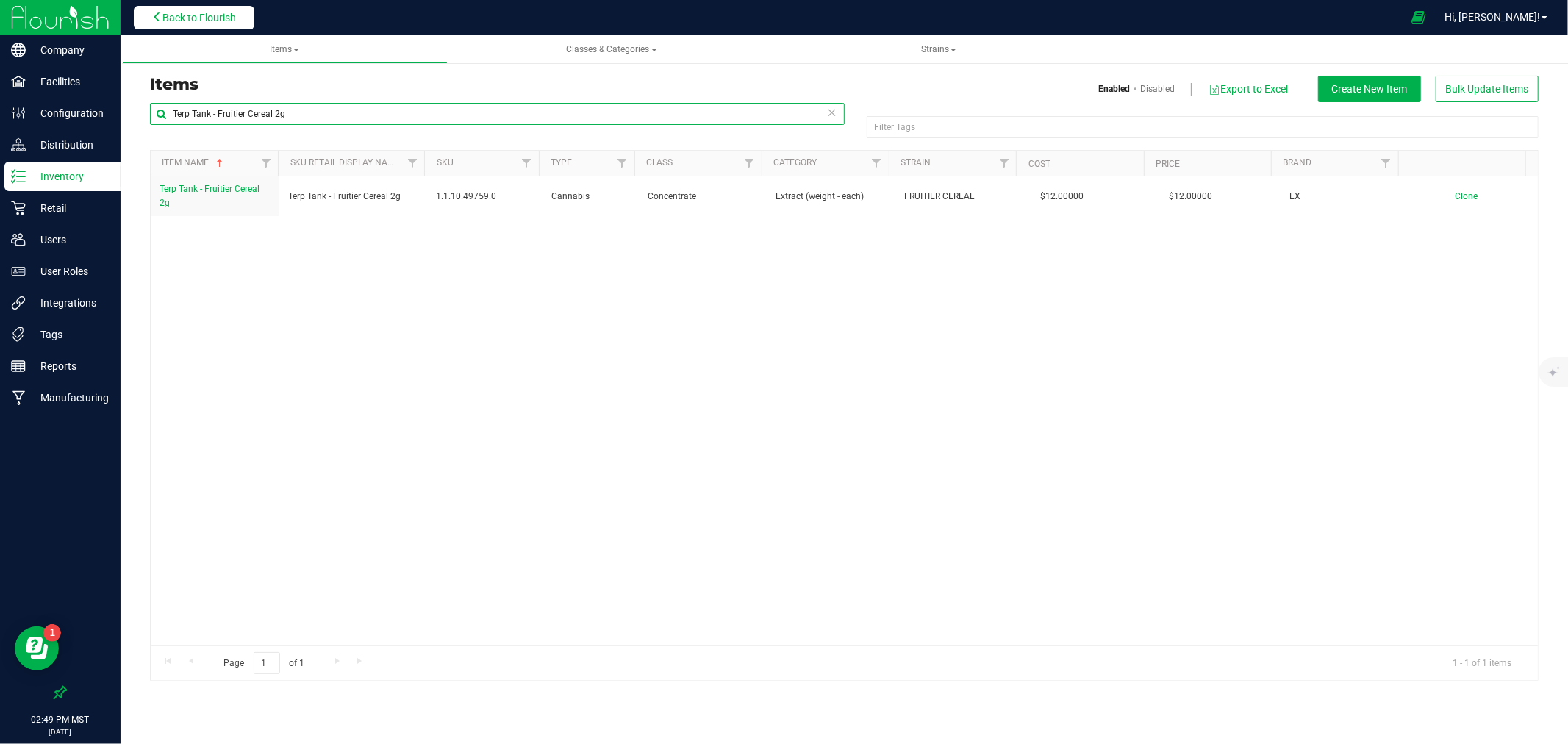
type input "Terp Tank - Fruitier Cereal 2g"
click at [181, 12] on span "Back to Flourish" at bounding box center [199, 18] width 73 height 12
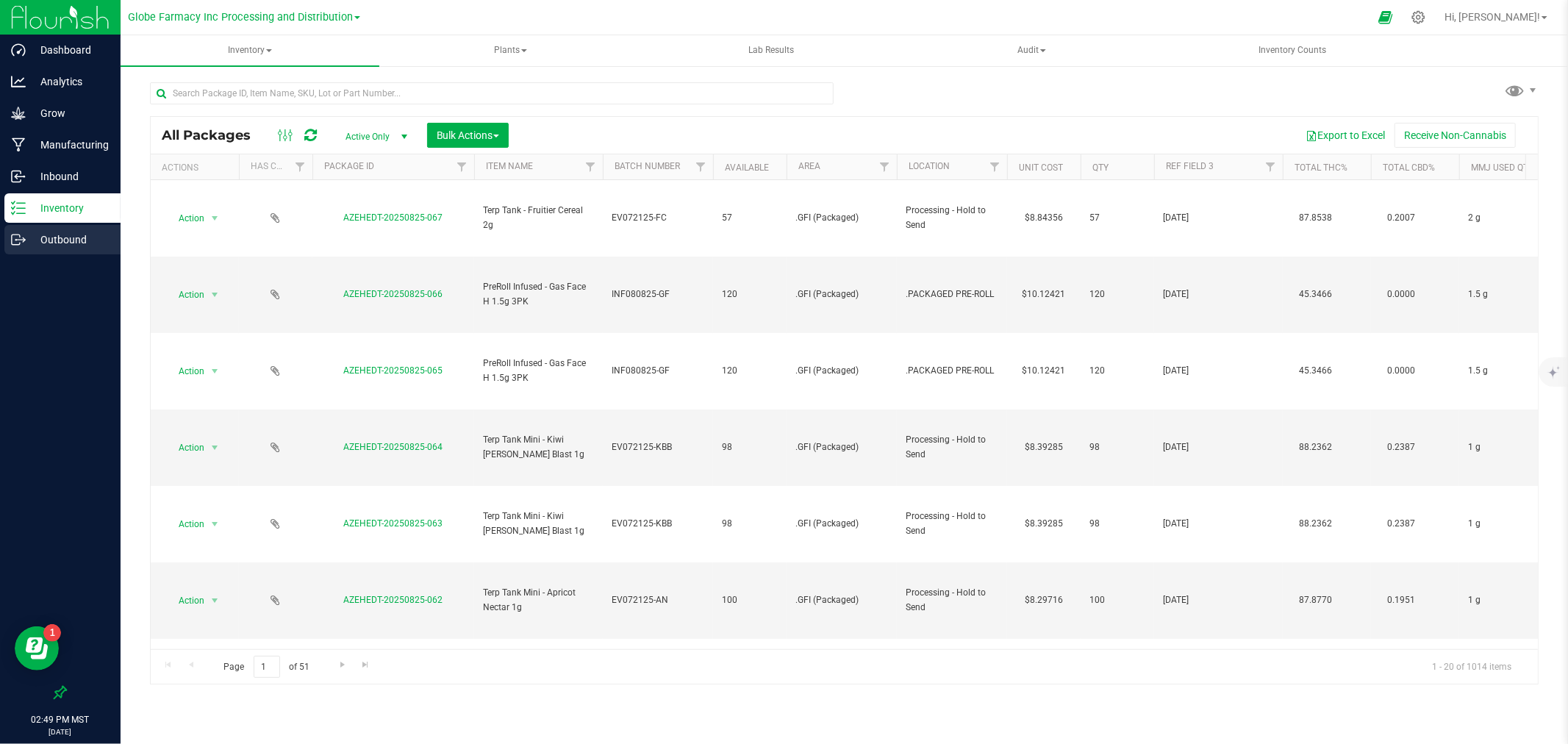
click at [12, 239] on icon at bounding box center [18, 240] width 15 height 15
